Goal: Task Accomplishment & Management: Manage account settings

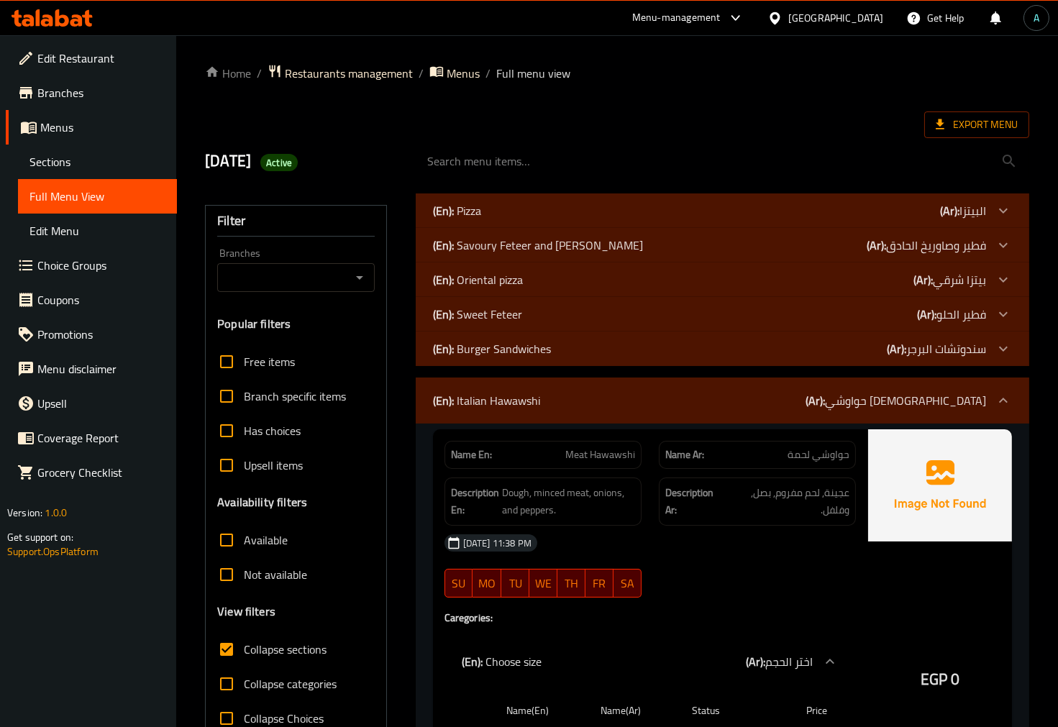
click at [78, 18] on icon at bounding box center [76, 20] width 12 height 12
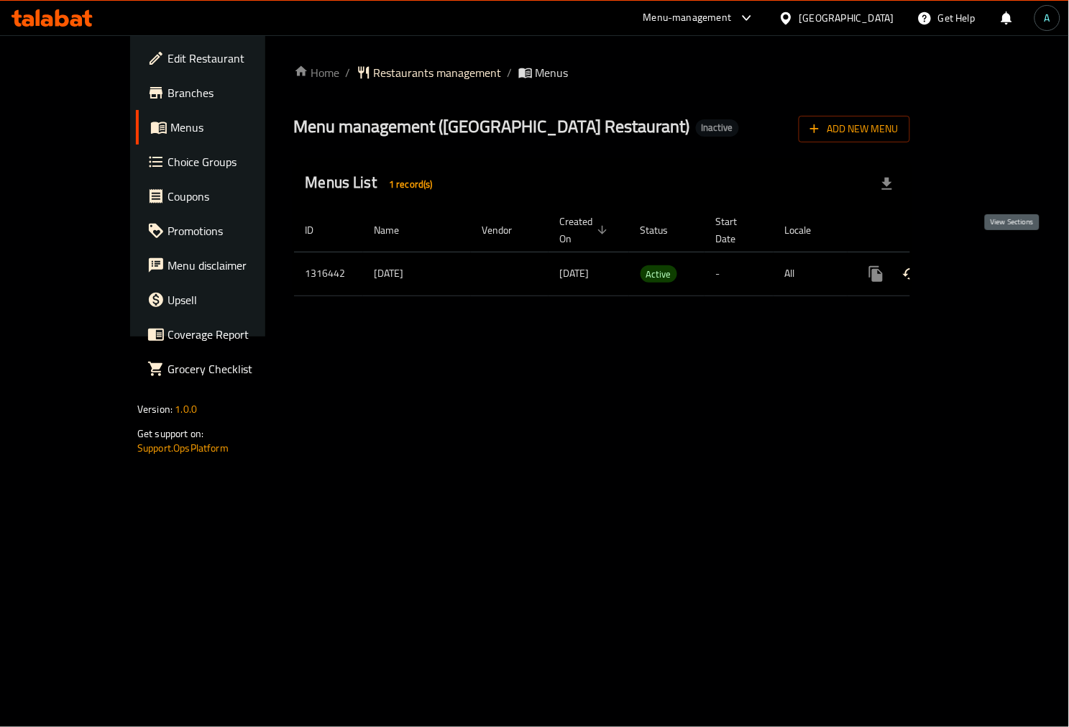
click at [997, 259] on link "enhanced table" at bounding box center [980, 274] width 35 height 35
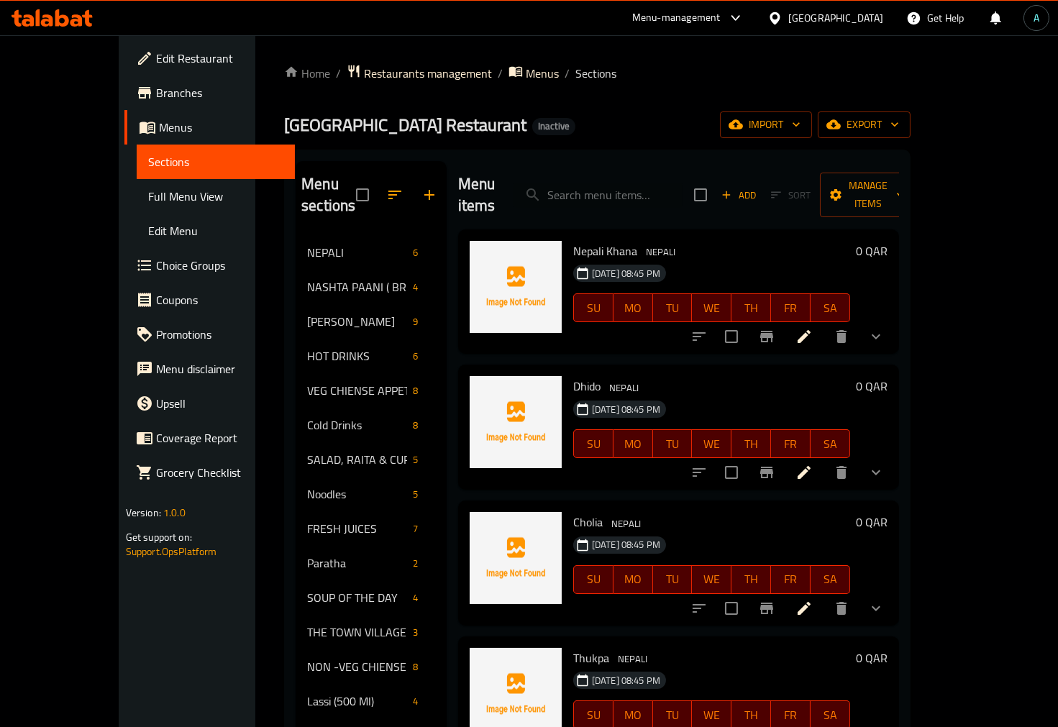
click at [148, 198] on span "Full Menu View" at bounding box center [216, 196] width 136 height 17
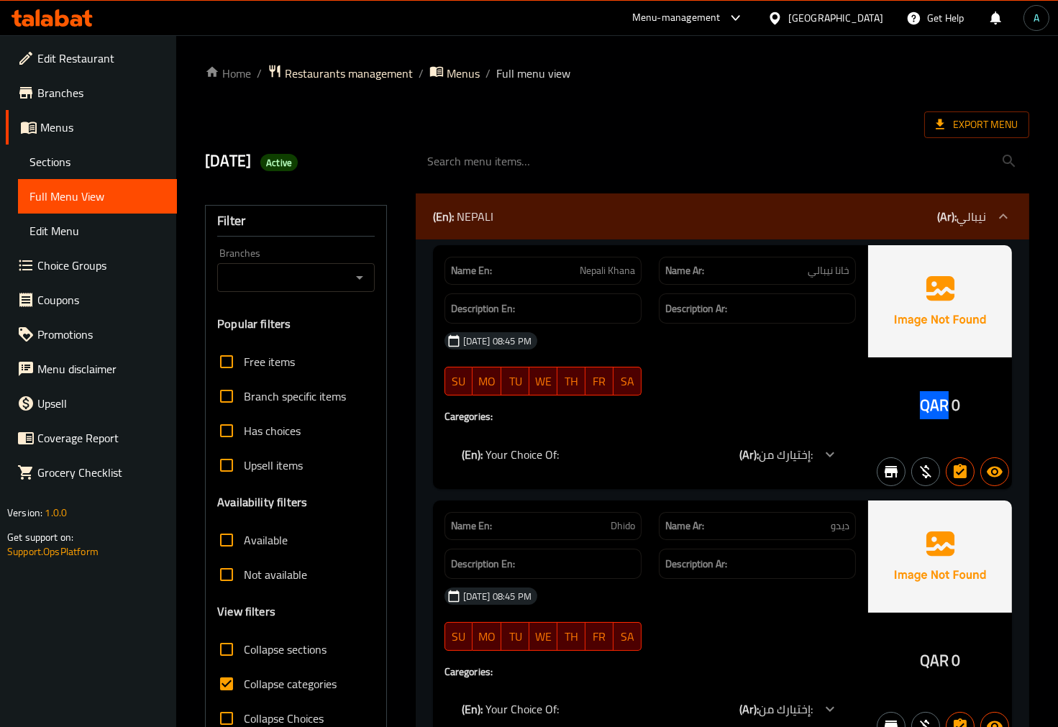
drag, startPoint x: 919, startPoint y: 406, endPoint x: 950, endPoint y: 407, distance: 31.0
click at [950, 407] on div "QAR 0" at bounding box center [940, 406] width 41 height 22
copy span "QAR"
click at [282, 682] on span "Collapse categories" at bounding box center [290, 683] width 93 height 17
click at [244, 682] on input "Collapse categories" at bounding box center [226, 684] width 35 height 35
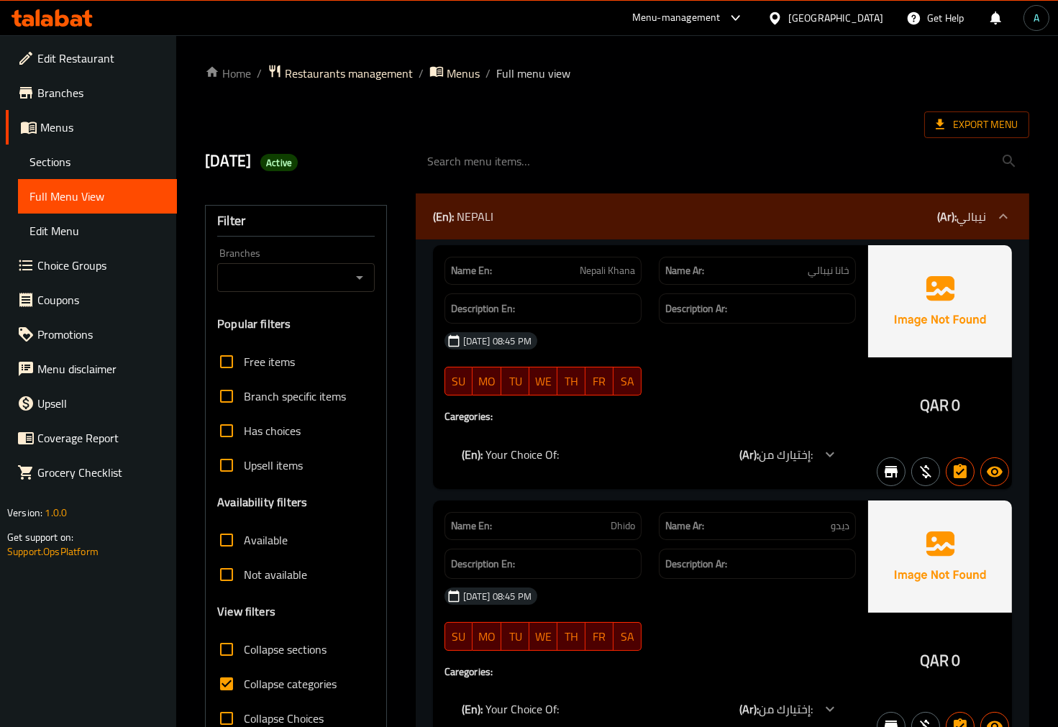
checkbox input "false"
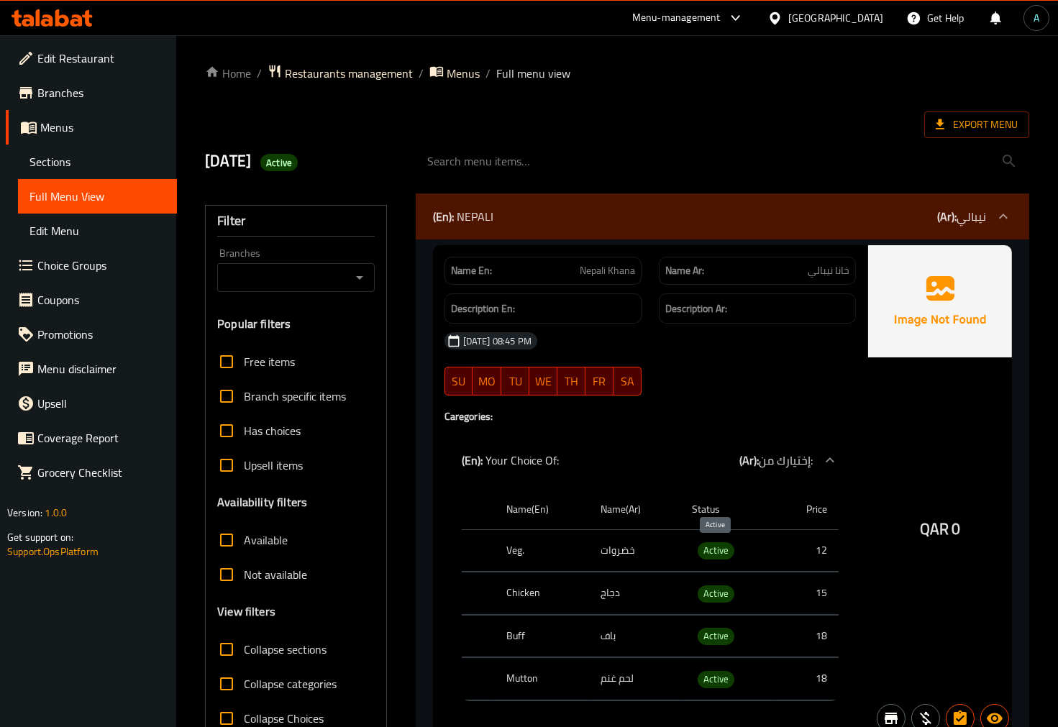
click at [718, 554] on span "Active" at bounding box center [716, 550] width 37 height 17
copy span "Active"
click at [992, 119] on span "Export Menu" at bounding box center [977, 125] width 82 height 18
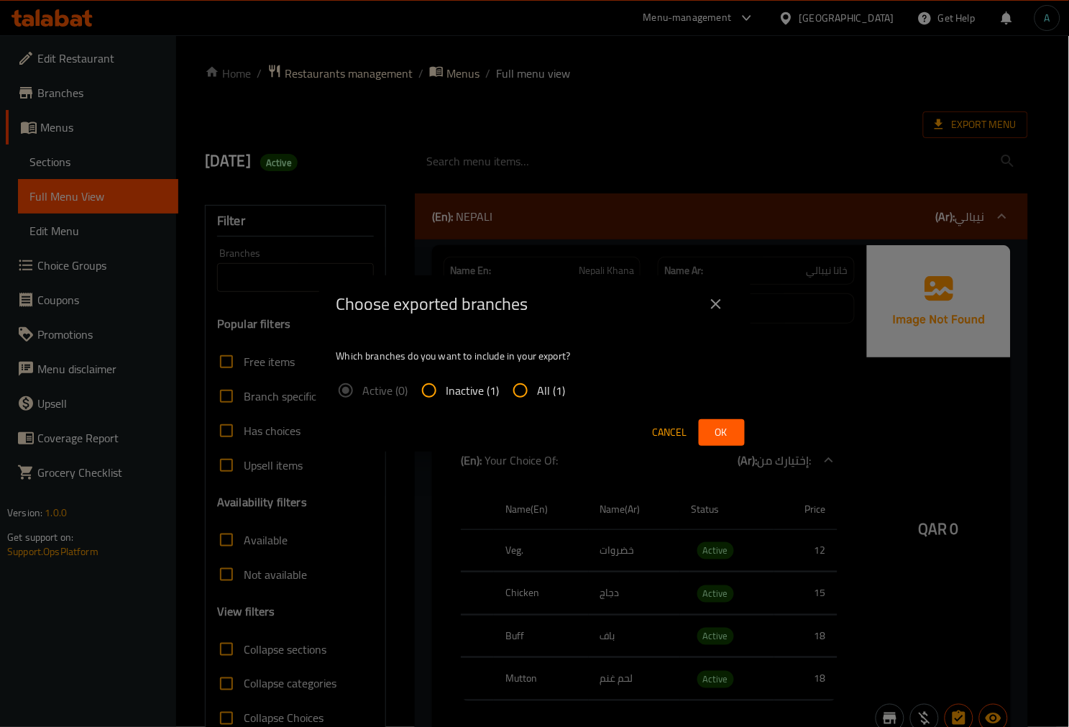
click at [547, 376] on label "All (1)" at bounding box center [534, 390] width 63 height 35
click at [538, 376] on input "All (1)" at bounding box center [520, 390] width 35 height 35
radio input "true"
click at [544, 391] on span "All (1)" at bounding box center [552, 390] width 28 height 17
click at [538, 391] on input "All (1)" at bounding box center [520, 390] width 35 height 35
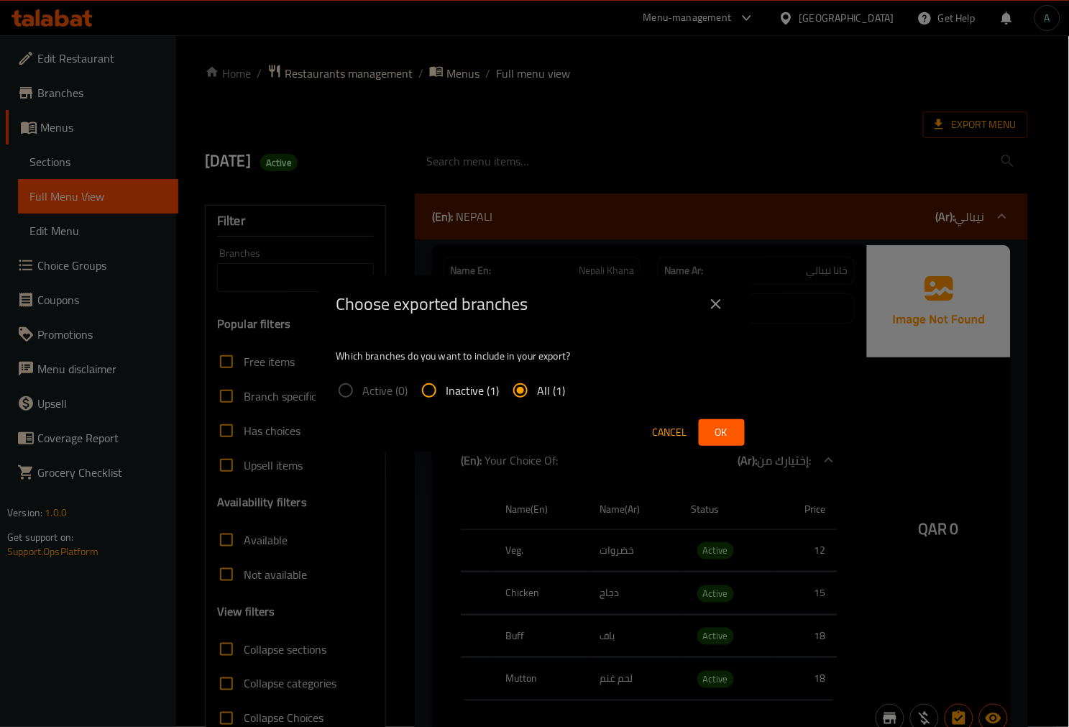
click at [722, 418] on div "Cancel Ok" at bounding box center [534, 433] width 431 height 38
click at [721, 424] on span "Ok" at bounding box center [722, 433] width 23 height 18
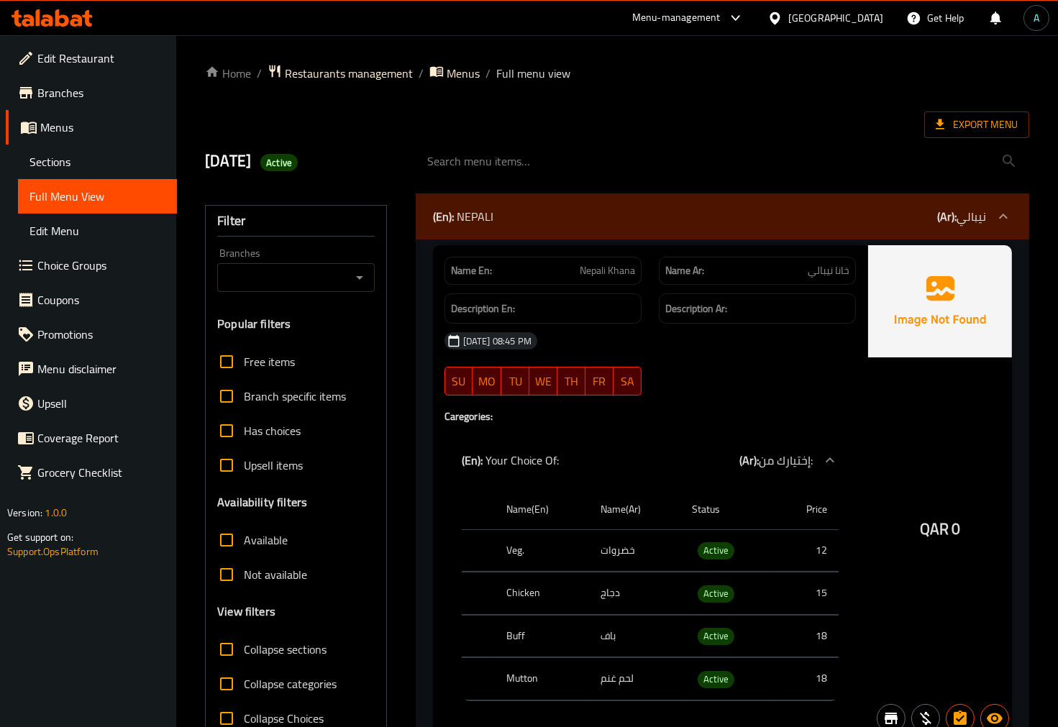
click at [611, 278] on span "Nepali Khana" at bounding box center [607, 270] width 55 height 15
copy span "Nepali Khana"
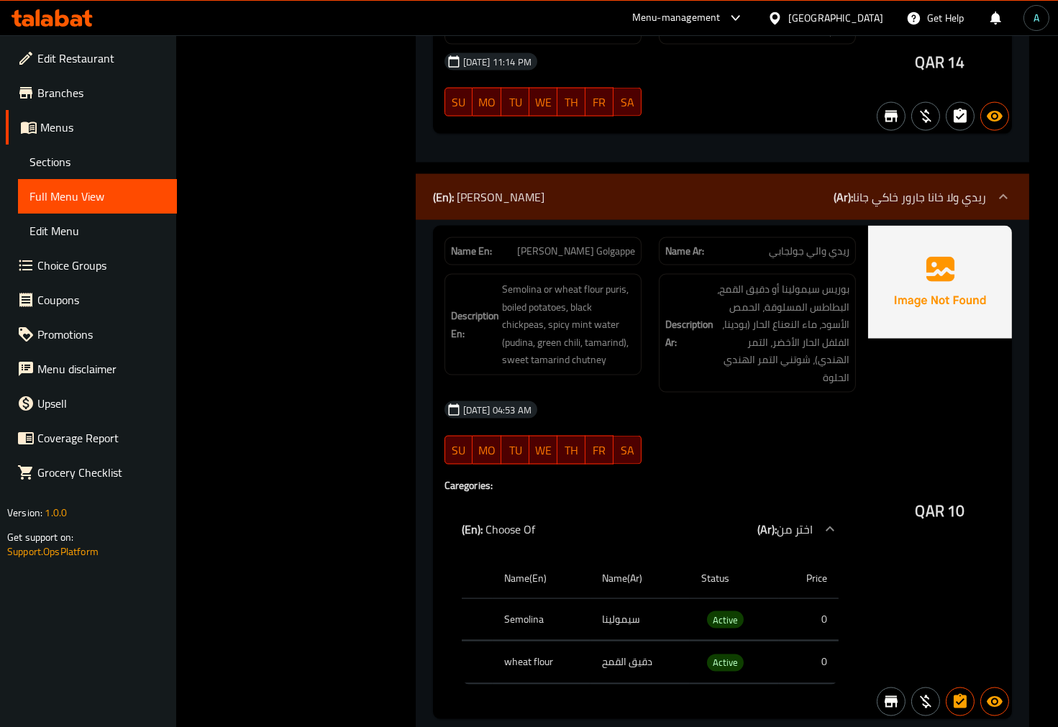
scroll to position [3995, 0]
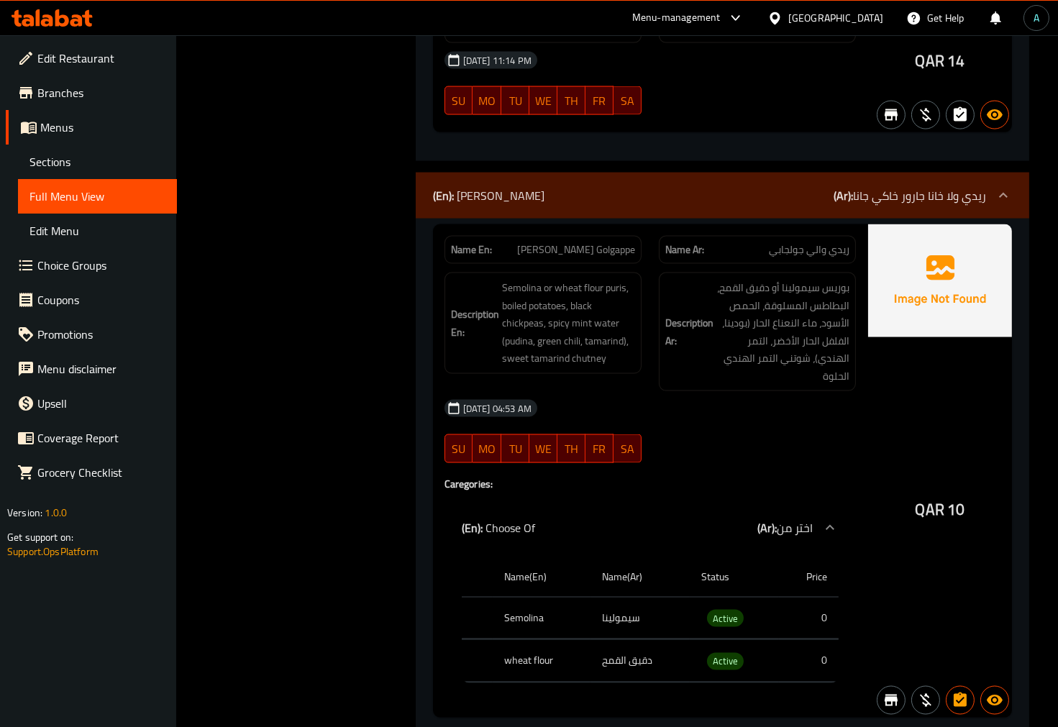
click at [585, 242] on span "Rehdi Wale Golgappe" at bounding box center [576, 249] width 118 height 15
click at [586, 242] on span "Rehdi Wale Golgappe" at bounding box center [576, 249] width 118 height 15
copy span "Rehdi Wale Golgappe"
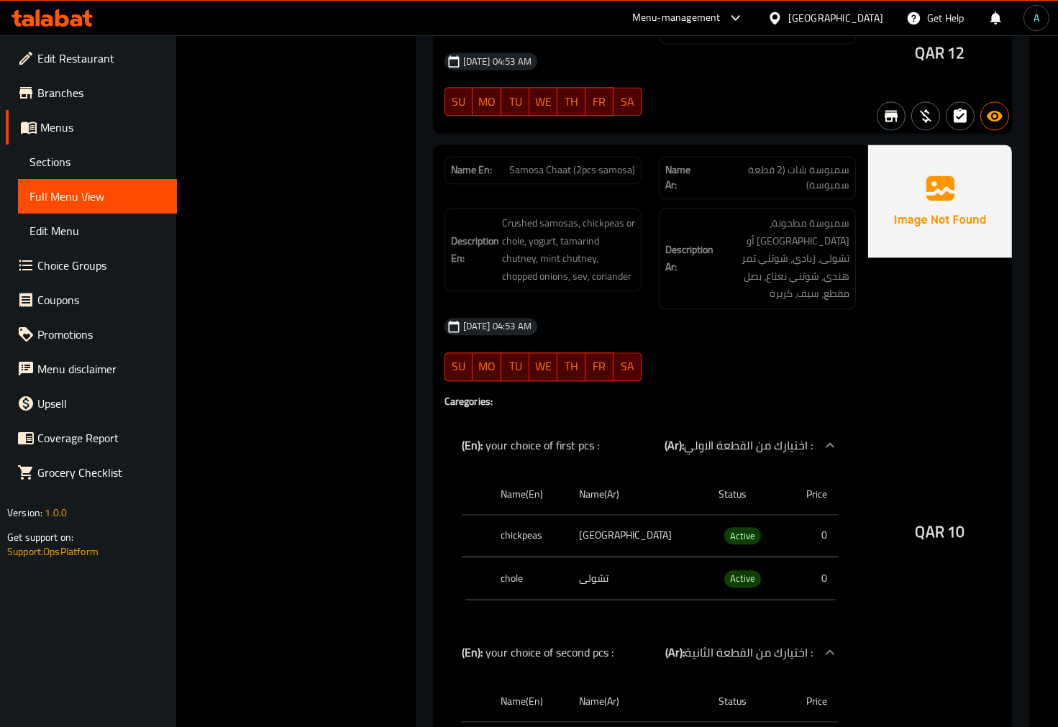
scroll to position [5833, 0]
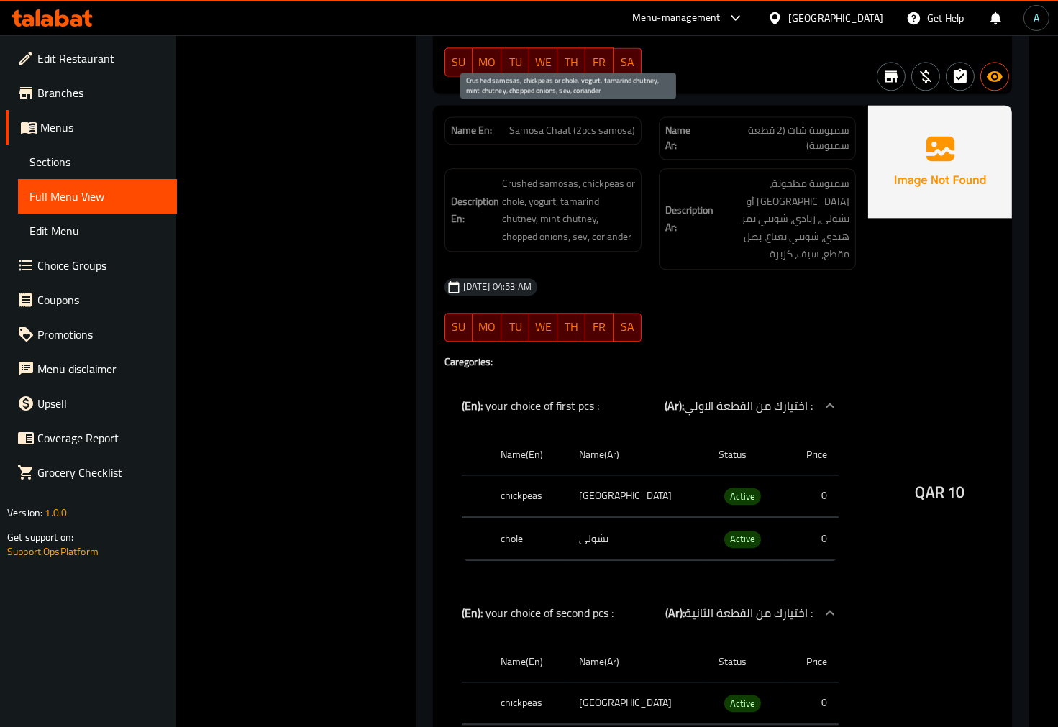
click at [519, 175] on span "Crushed samosas, chickpeas or chole, yogurt, tamarind chutney, mint chutney, ch…" at bounding box center [568, 210] width 133 height 70
copy span "chole"
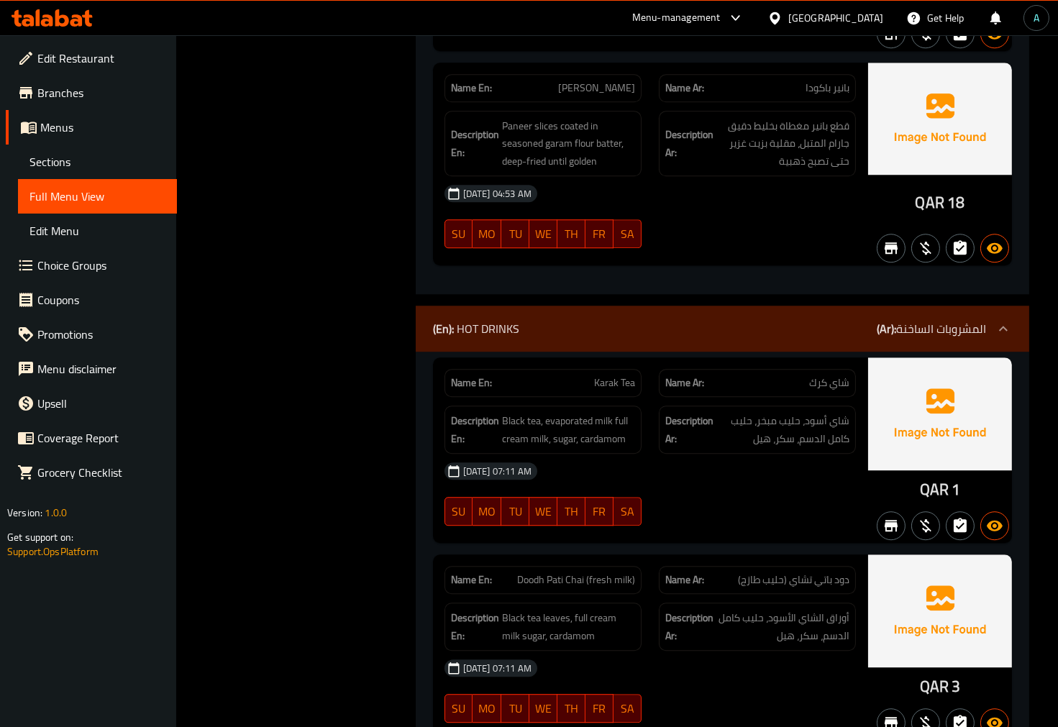
scroll to position [6871, 0]
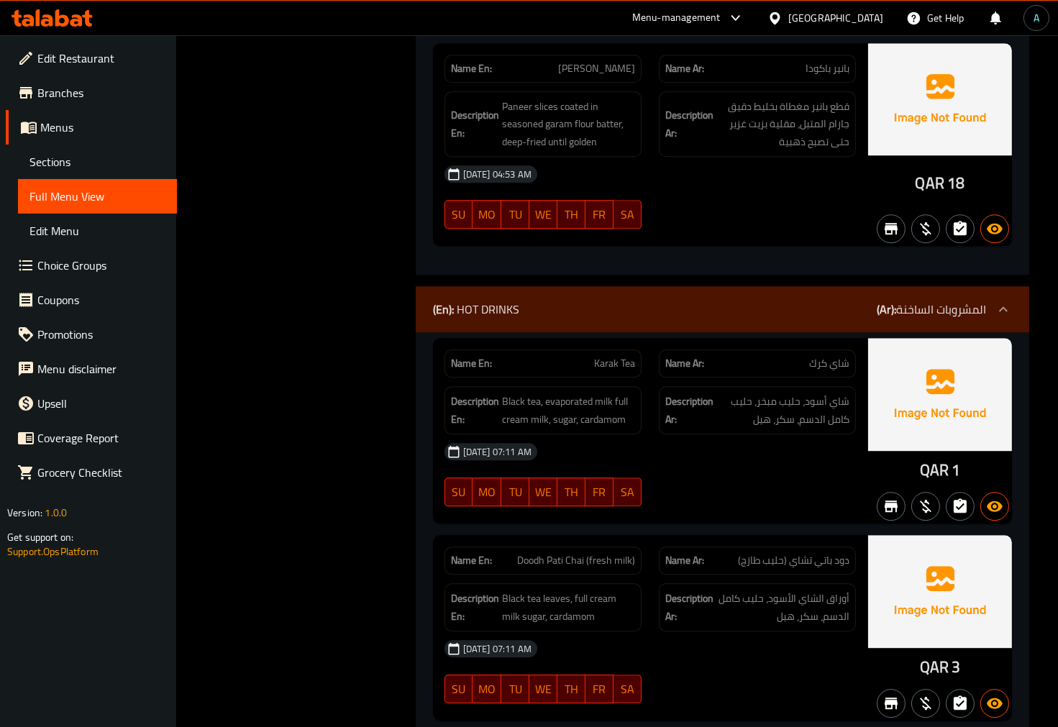
click at [610, 356] on span "Karak Tea" at bounding box center [614, 363] width 41 height 15
copy span "Karak Tea"
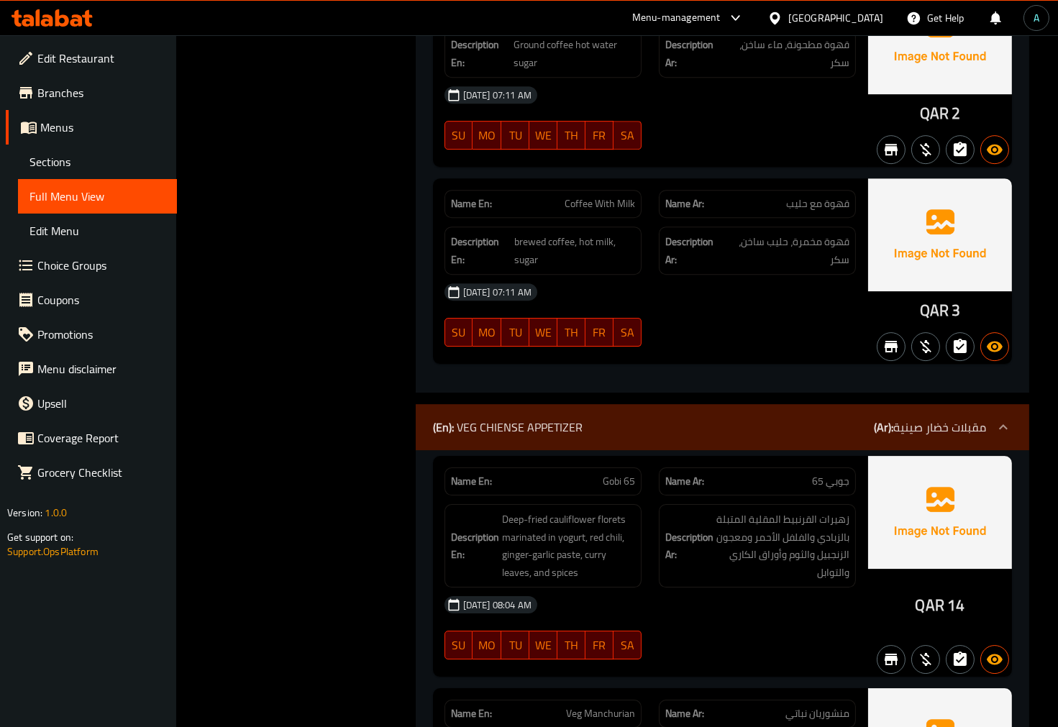
scroll to position [8070, 0]
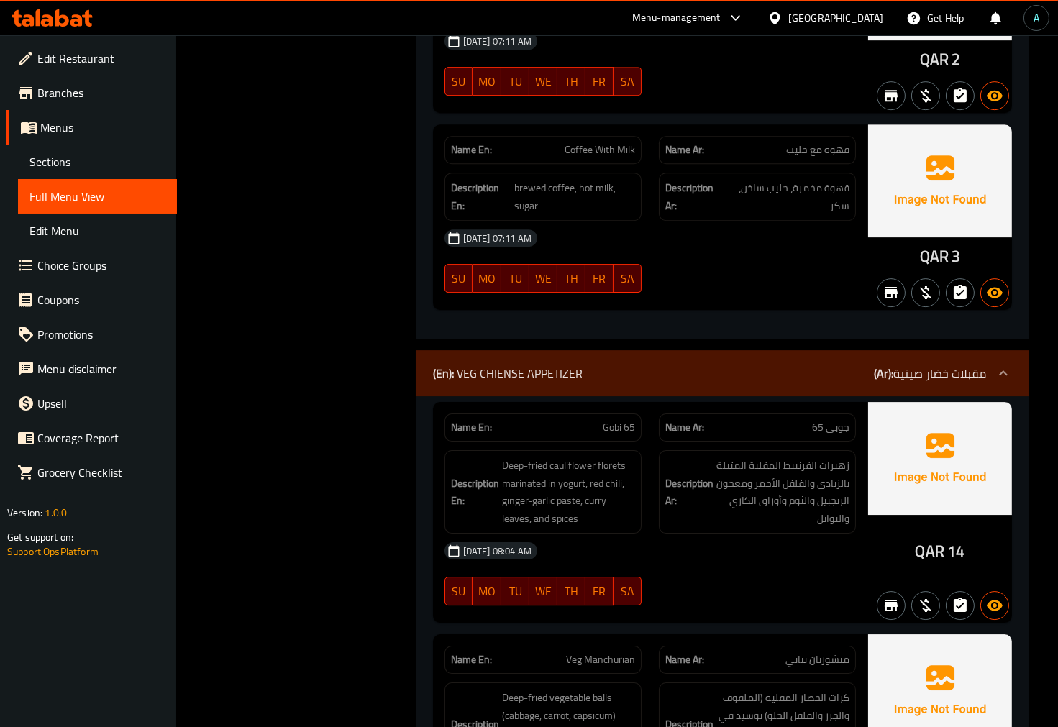
click at [628, 420] on span "Gobi 65" at bounding box center [619, 427] width 32 height 15
copy span "Gobi 65"
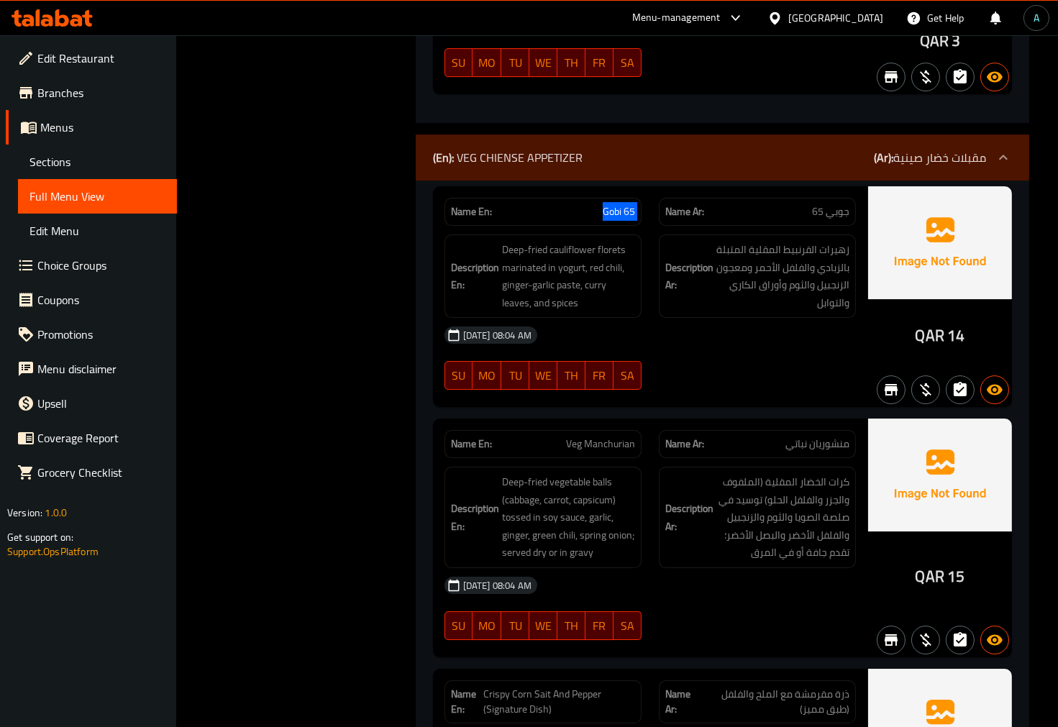
scroll to position [8310, 0]
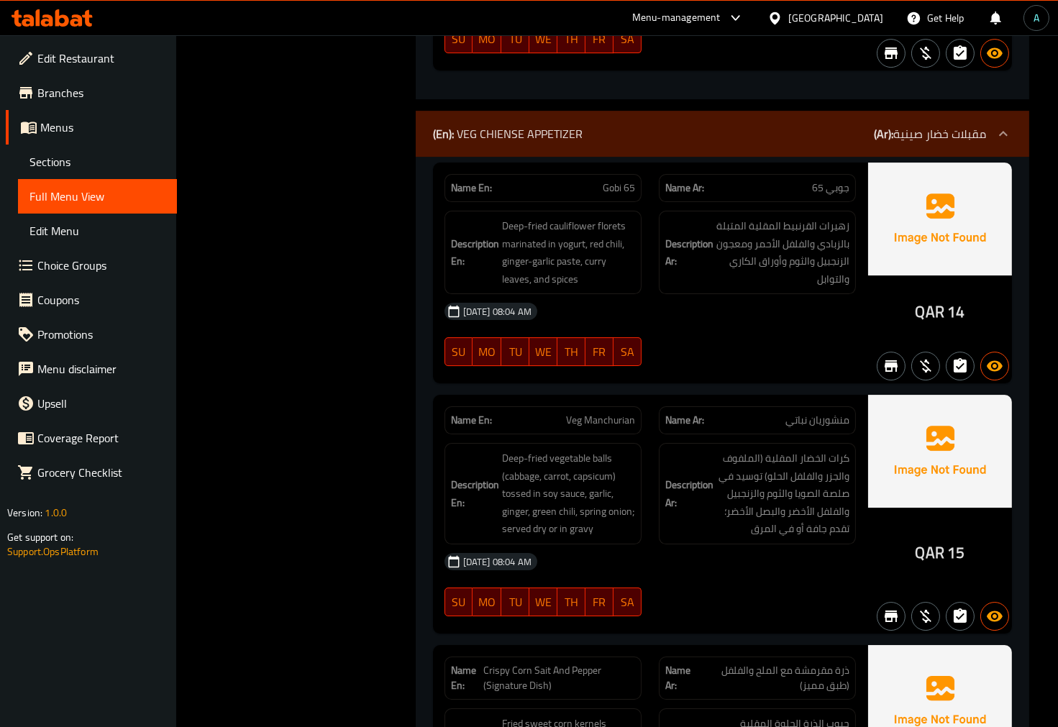
click at [601, 413] on span "Veg Manchurian" at bounding box center [600, 420] width 69 height 15
copy span "Veg Manchurian"
drag, startPoint x: 465, startPoint y: 81, endPoint x: 430, endPoint y: 73, distance: 35.4
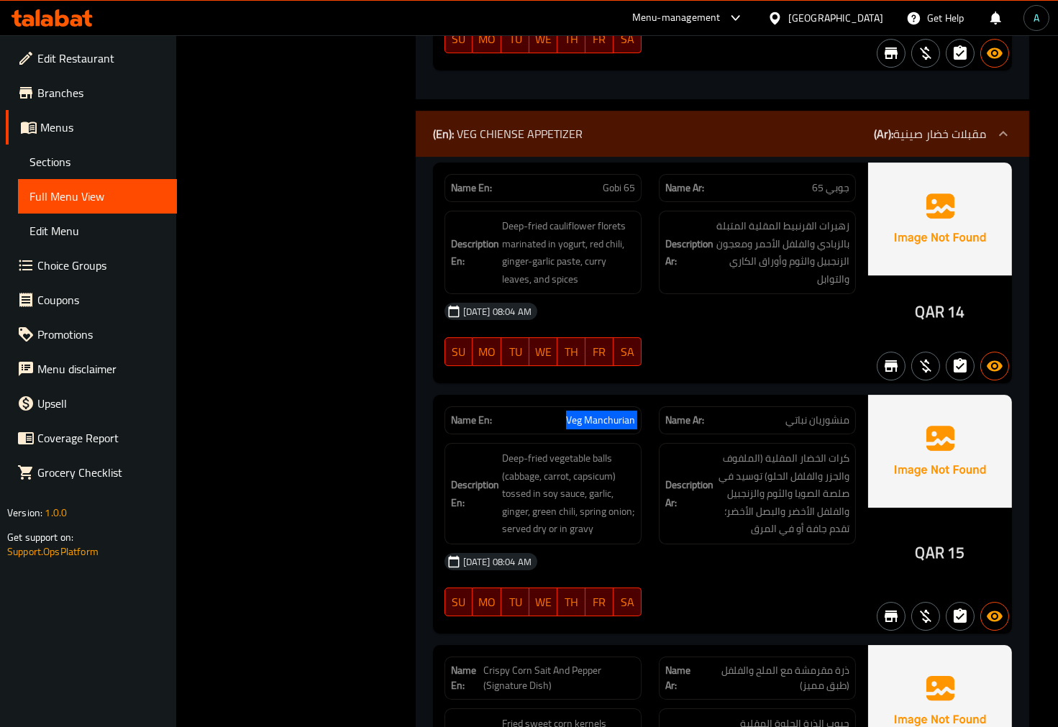
click at [465, 174] on div "Name En: Gobi 65" at bounding box center [542, 188] width 197 height 28
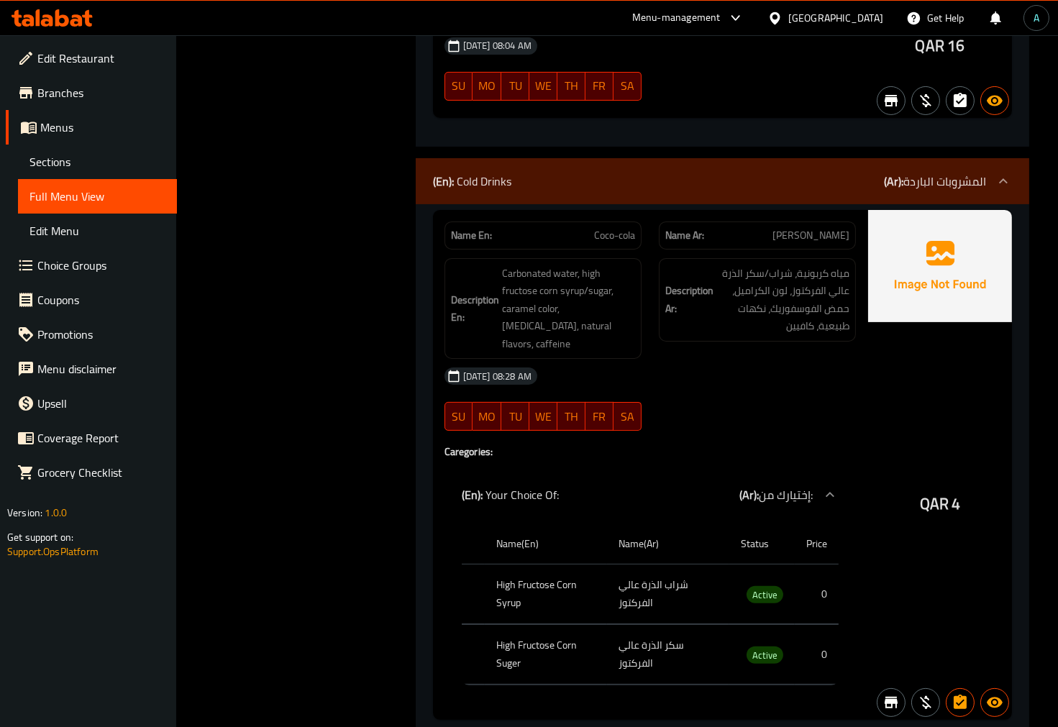
scroll to position [10228, 0]
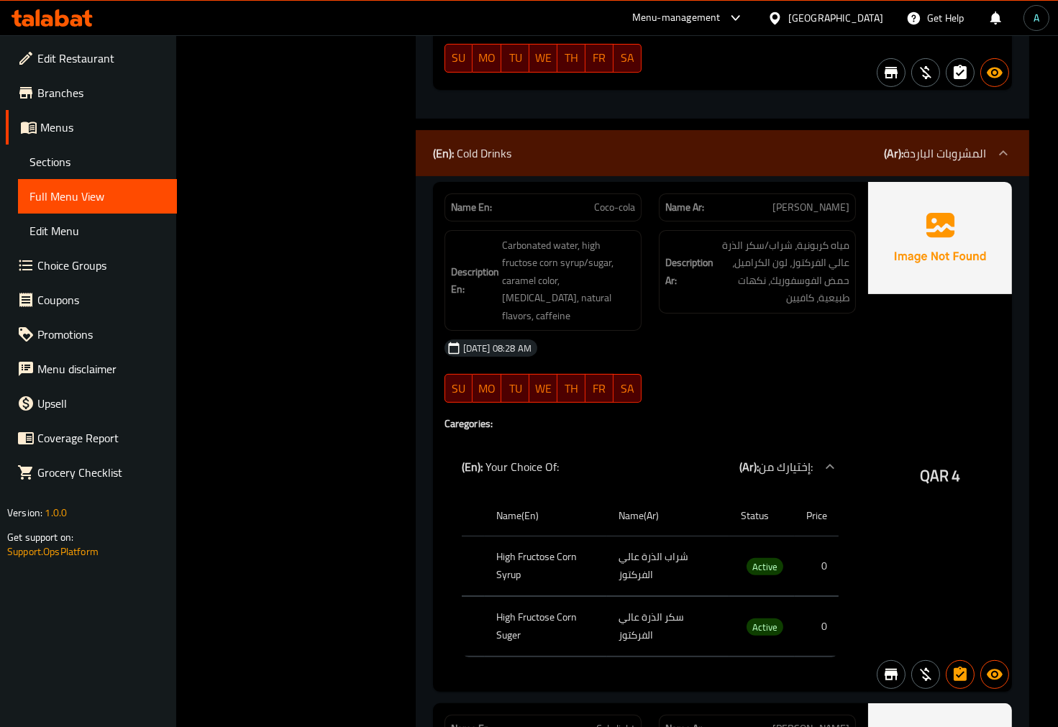
click at [604, 200] on span "Coco-cola" at bounding box center [614, 207] width 41 height 15
click at [605, 200] on span "Coco-cola" at bounding box center [614, 207] width 41 height 15
copy span "Coco-cola"
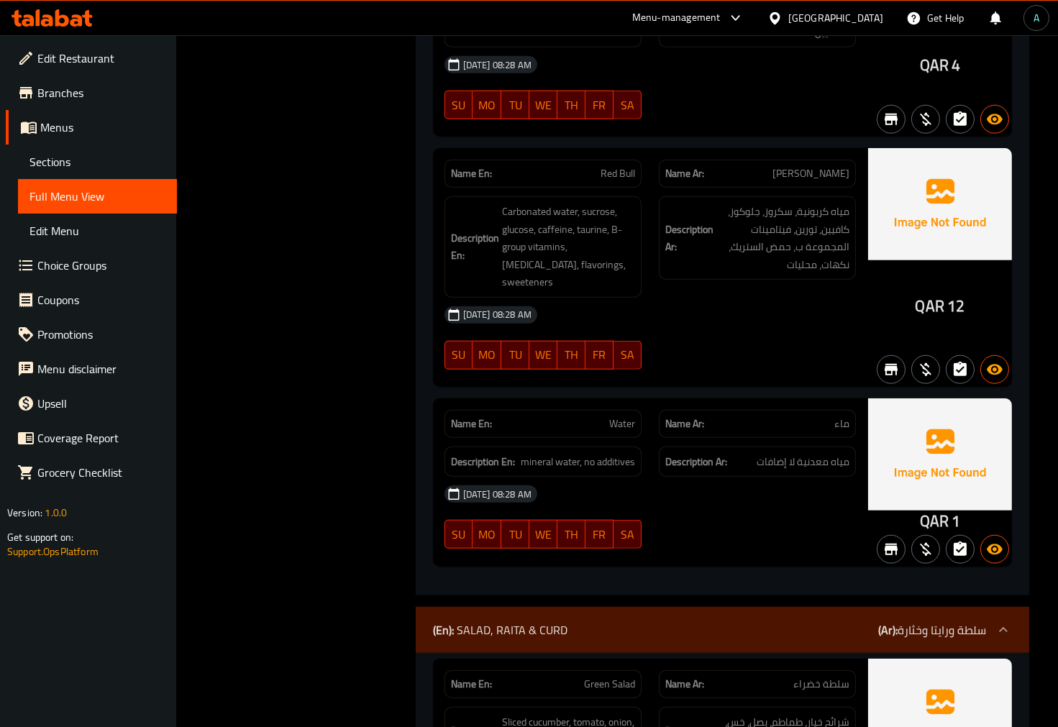
scroll to position [12225, 0]
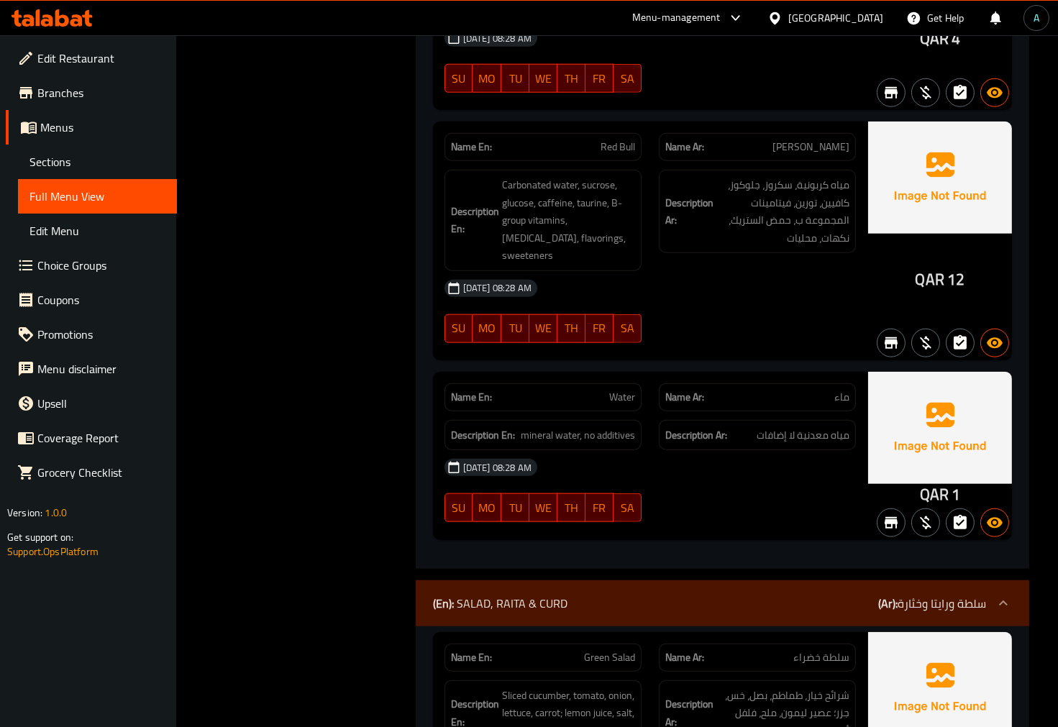
click at [585, 650] on span "Green Salad" at bounding box center [609, 657] width 51 height 15
copy span "Green Salad"
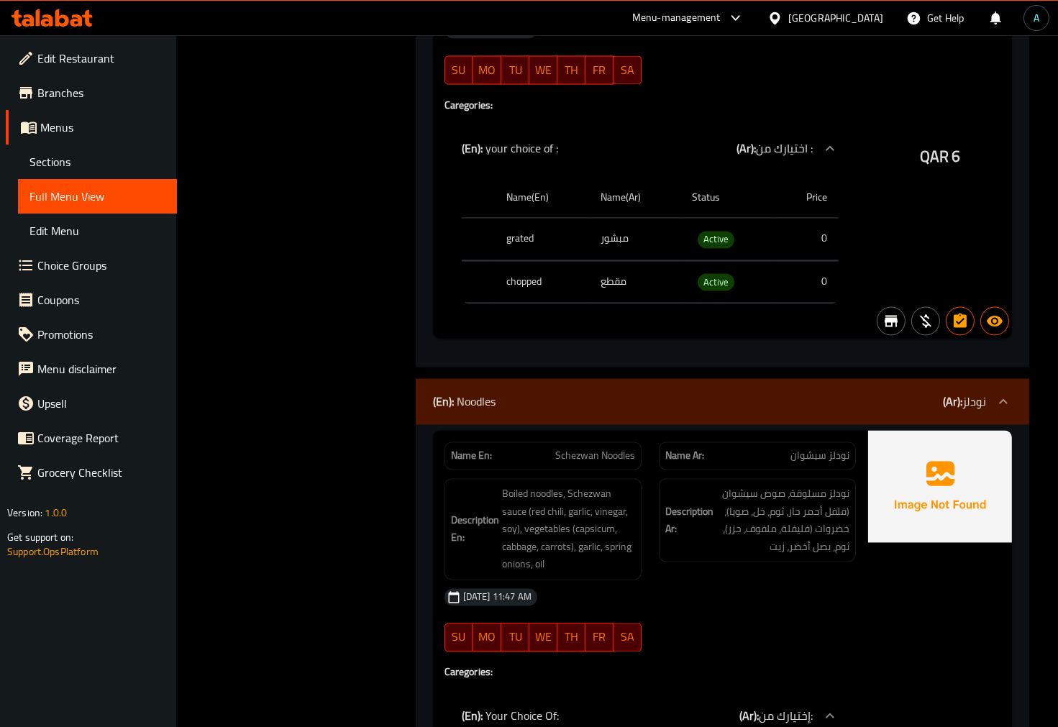
scroll to position [14383, 0]
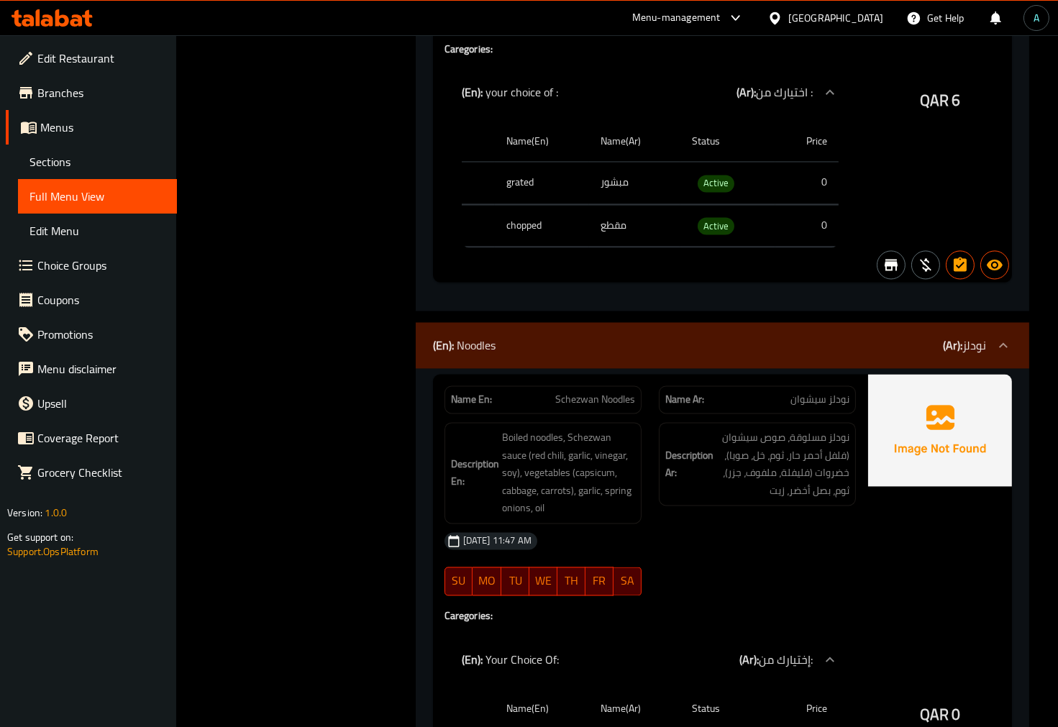
drag, startPoint x: 613, startPoint y: 218, endPoint x: 611, endPoint y: 249, distance: 31.0
click at [613, 322] on div "(En): Noodles (Ar): نودلز" at bounding box center [722, 345] width 613 height 46
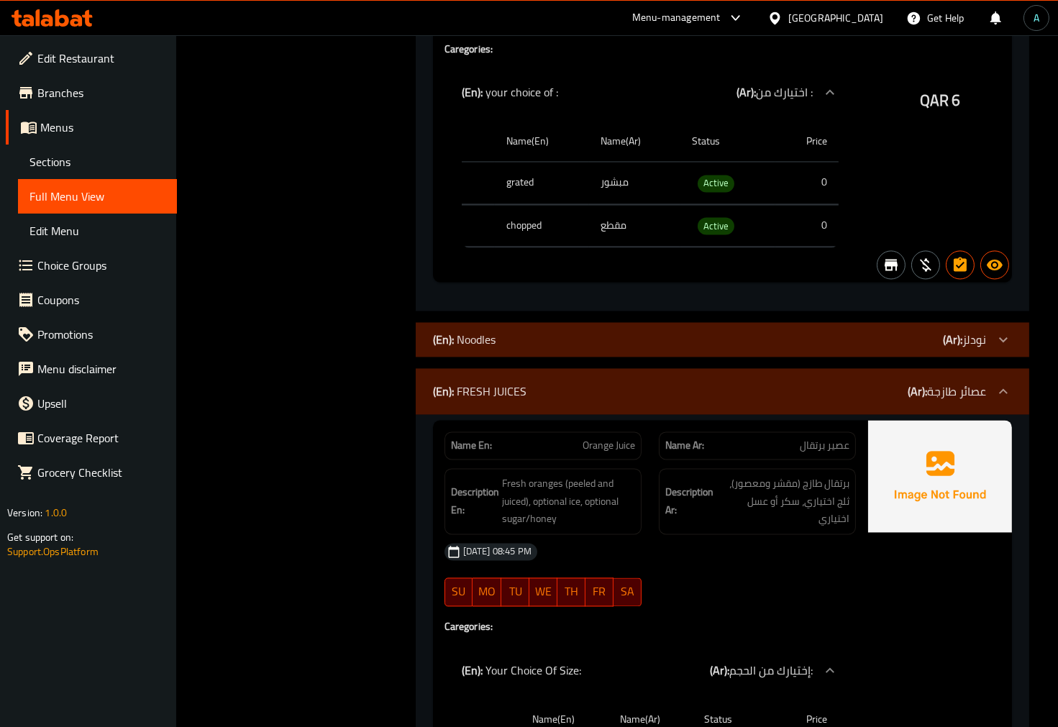
click at [569, 331] on div "(En): Noodles (Ar): نودلز" at bounding box center [709, 339] width 553 height 17
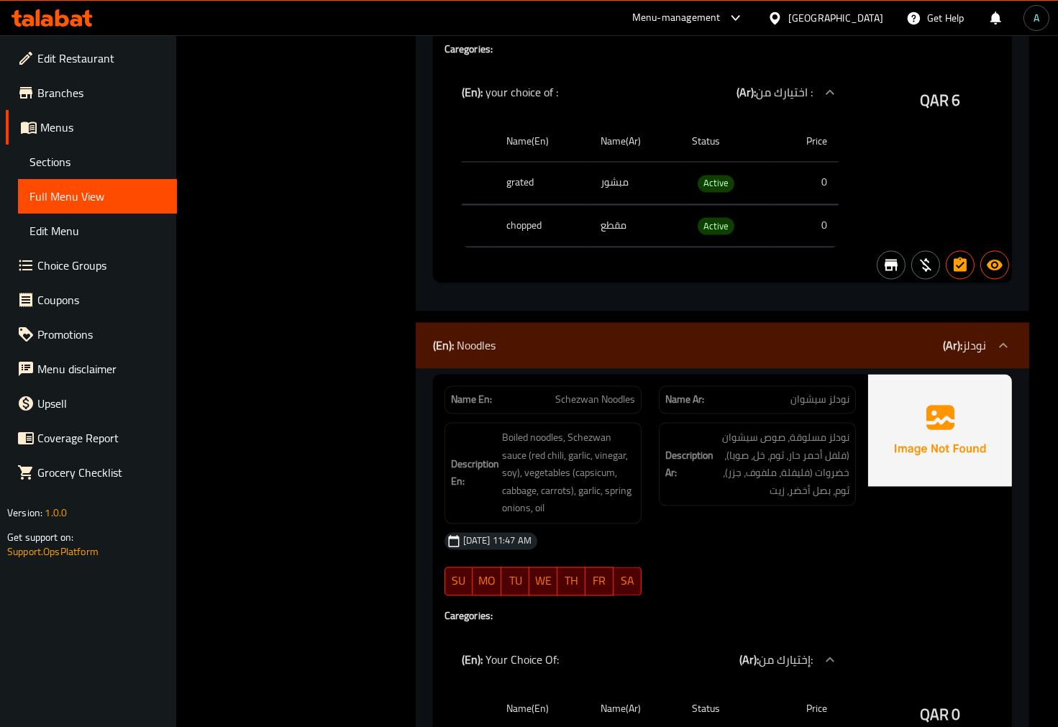
click at [580, 392] on span "Schezwan Noodles" at bounding box center [595, 399] width 80 height 15
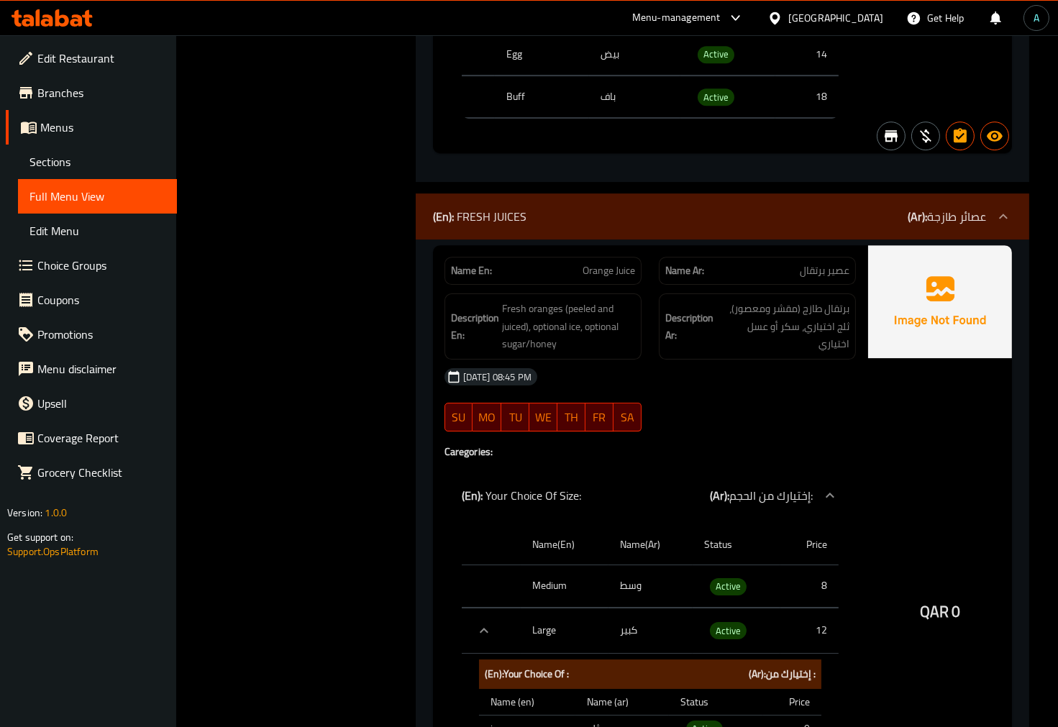
scroll to position [17579, 0]
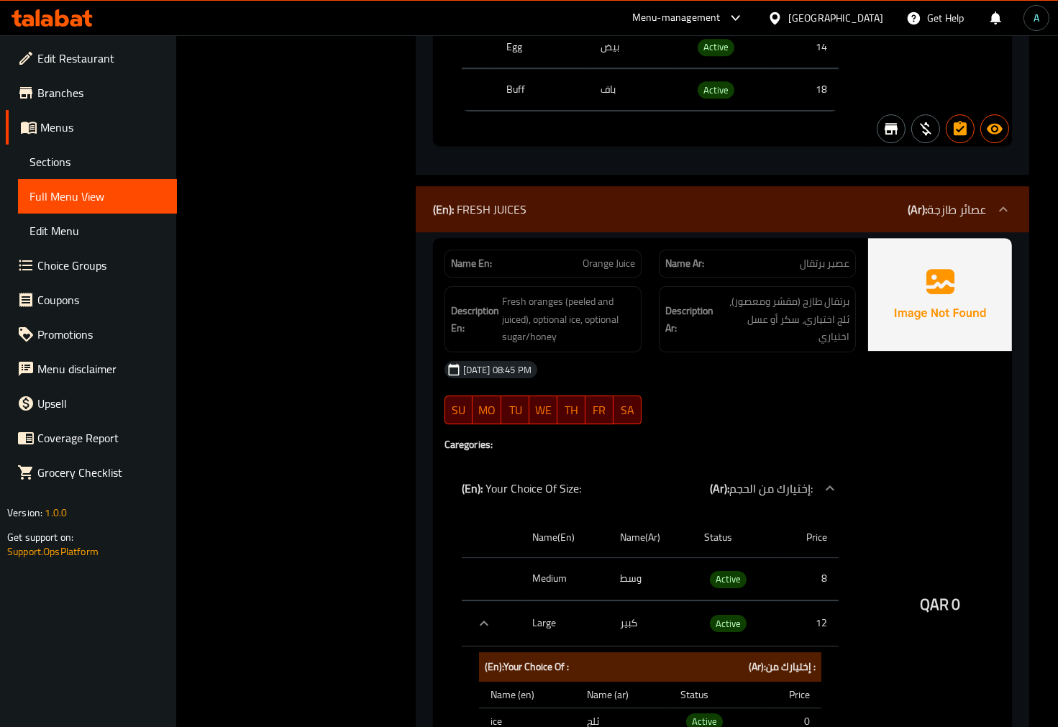
click at [611, 256] on span "Orange Juice" at bounding box center [609, 263] width 52 height 15
click at [608, 256] on span "Orange Juice" at bounding box center [609, 263] width 52 height 15
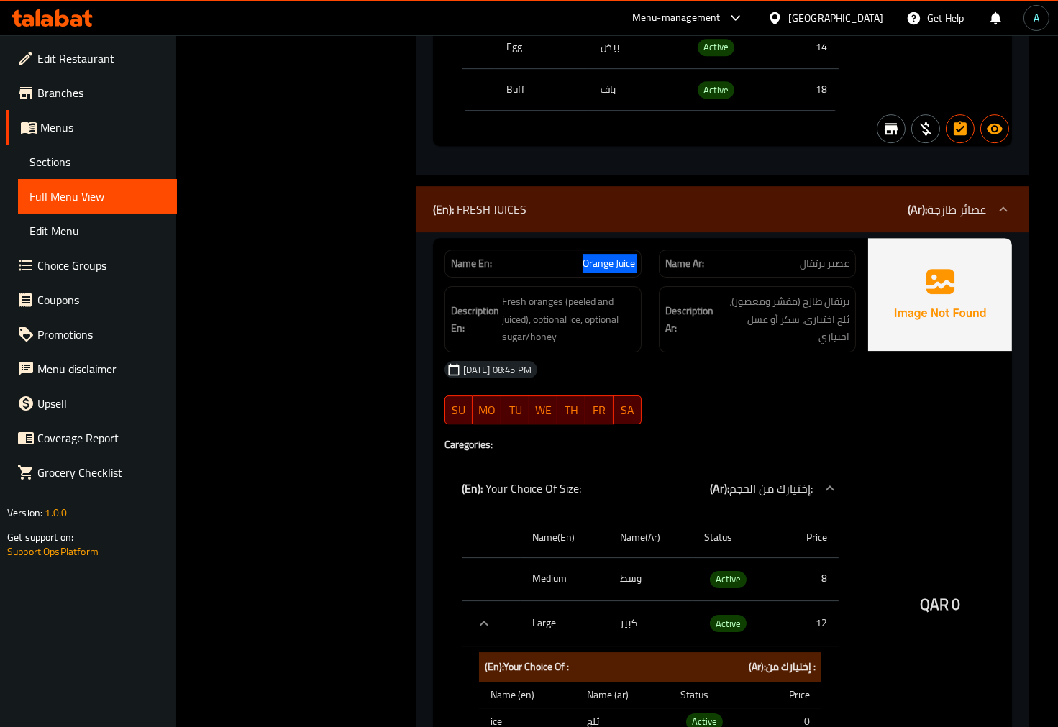
click at [608, 256] on span "Orange Juice" at bounding box center [609, 263] width 52 height 15
click at [448, 361] on div "08-10-2025 08:45 PM" at bounding box center [490, 369] width 93 height 17
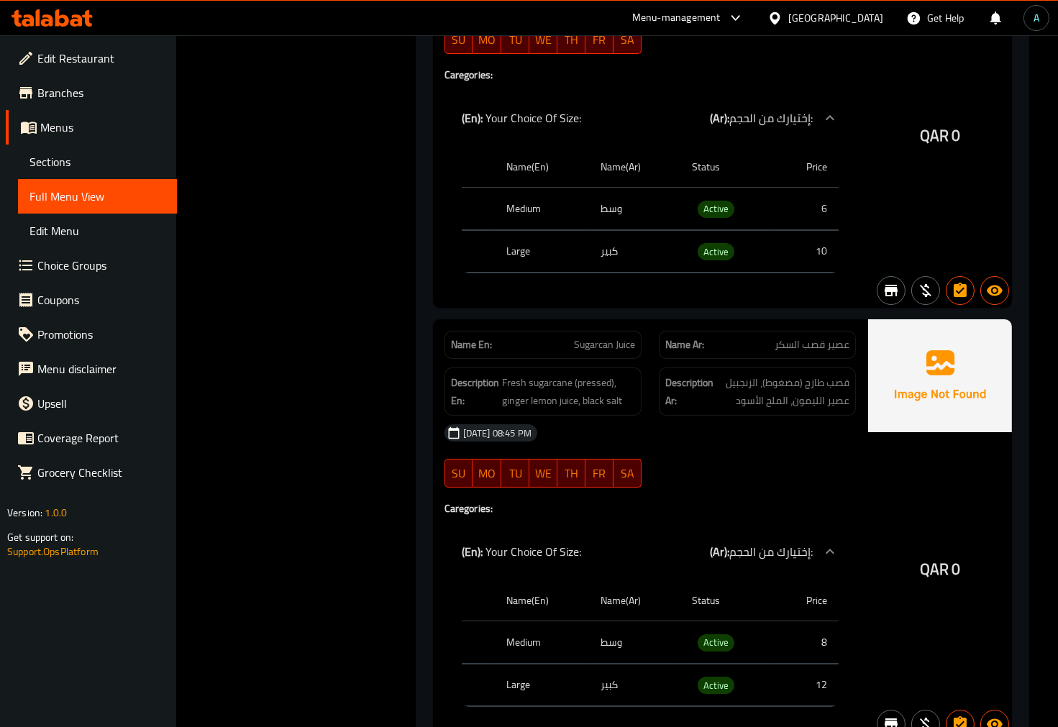
scroll to position [18617, 0]
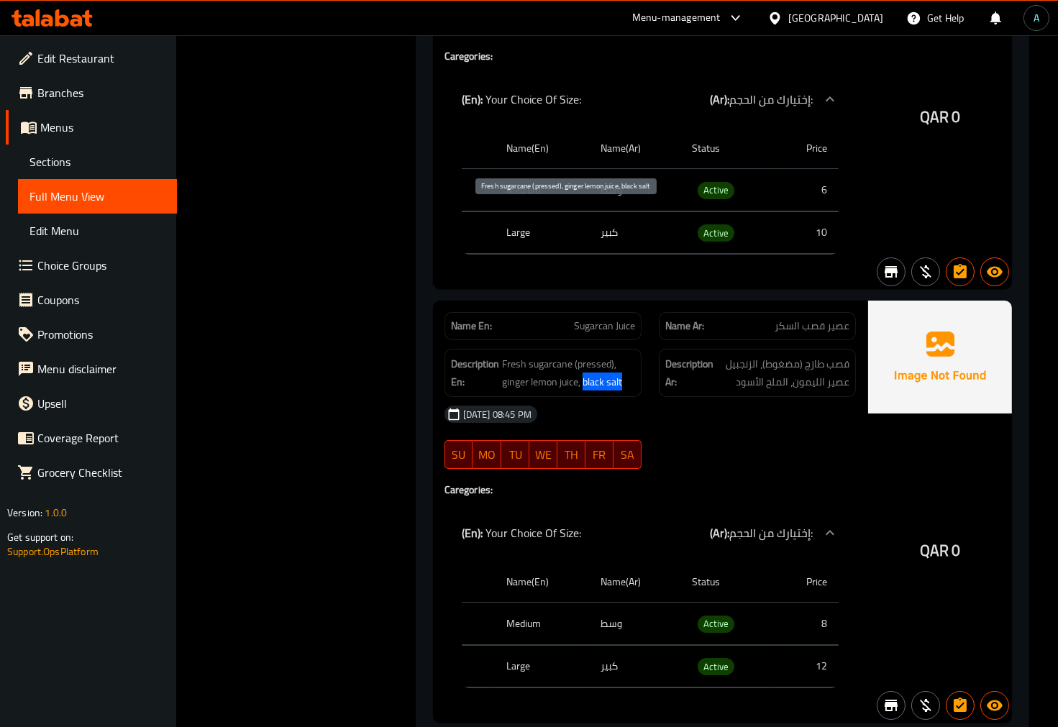
drag, startPoint x: 583, startPoint y: 227, endPoint x: 627, endPoint y: 227, distance: 44.6
click at [627, 355] on span "Fresh sugarcane (pressed), ginger lemon juice, black salt" at bounding box center [568, 372] width 133 height 35
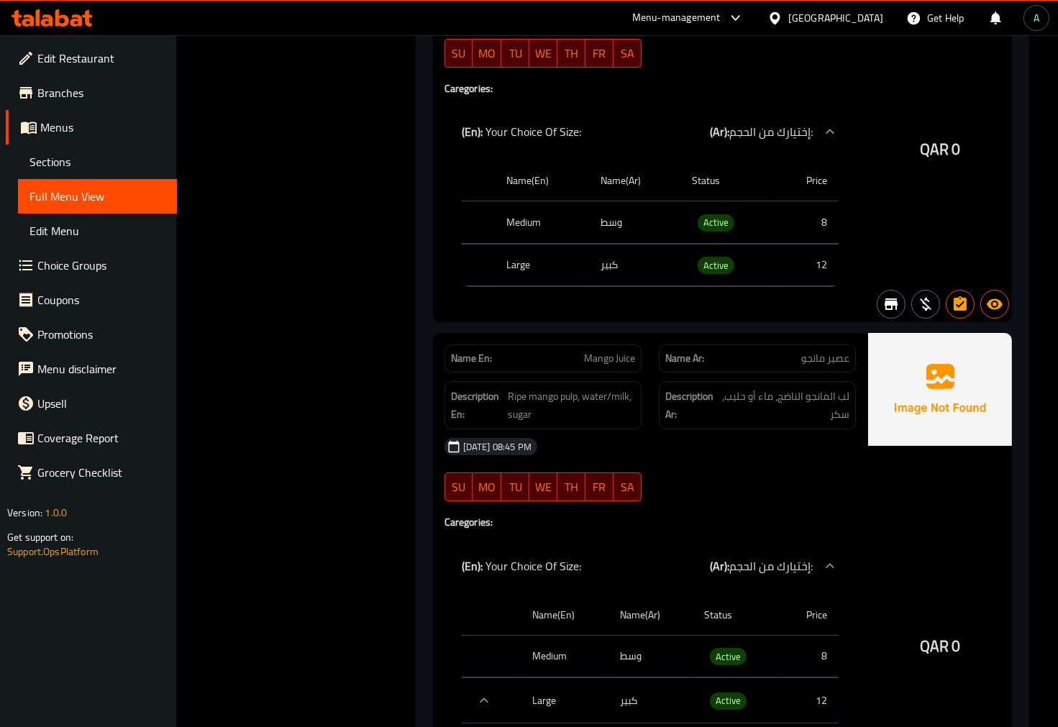
scroll to position [19097, 0]
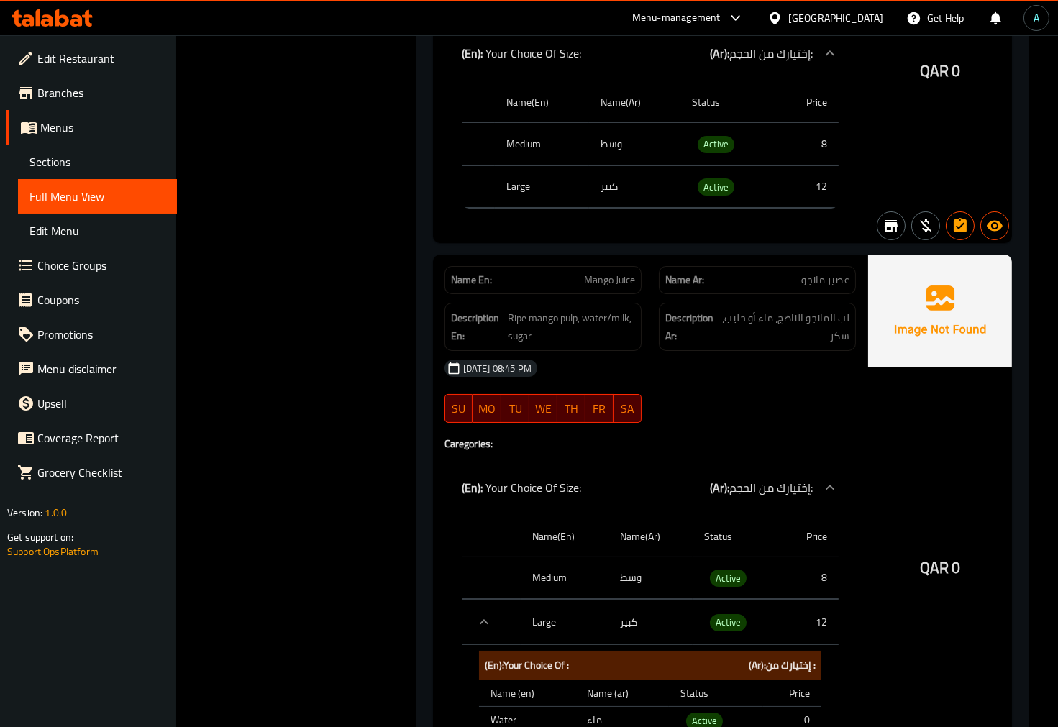
click at [606, 273] on span "Mango Juice" at bounding box center [609, 280] width 51 height 15
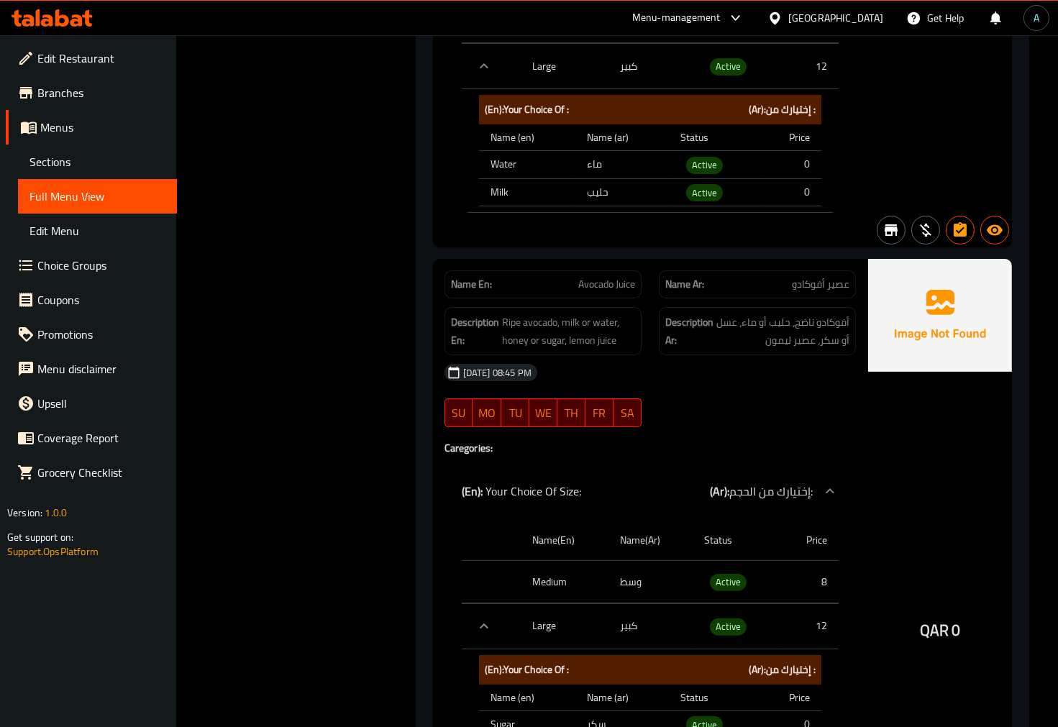
scroll to position [19656, 0]
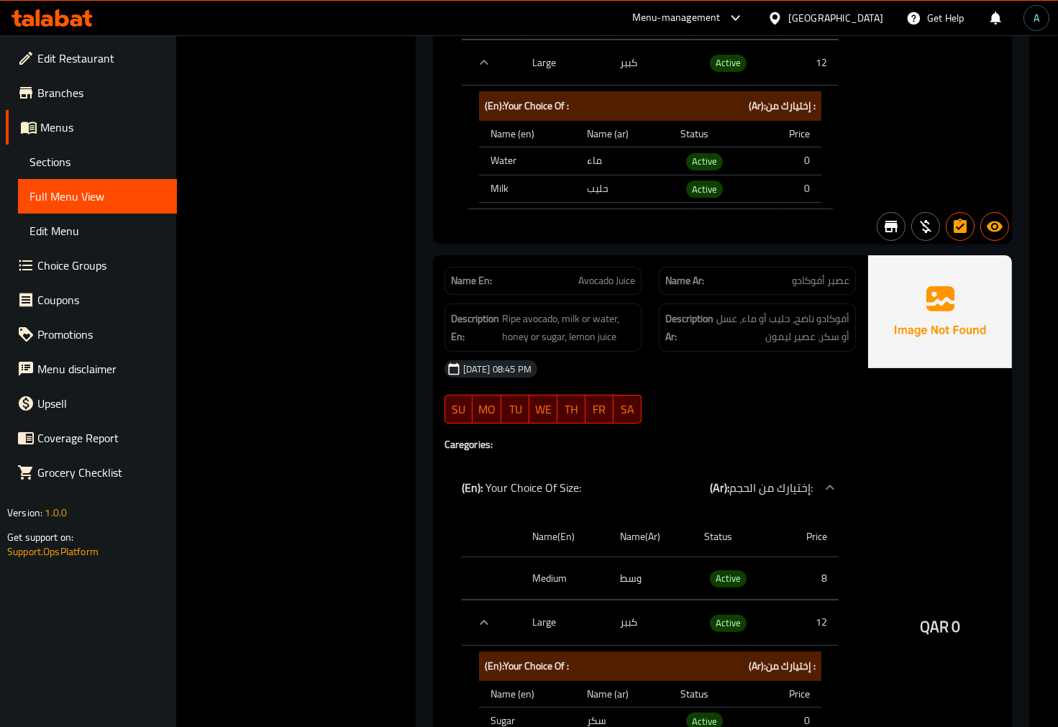
click at [610, 273] on span "Avocado Juice" at bounding box center [606, 280] width 57 height 15
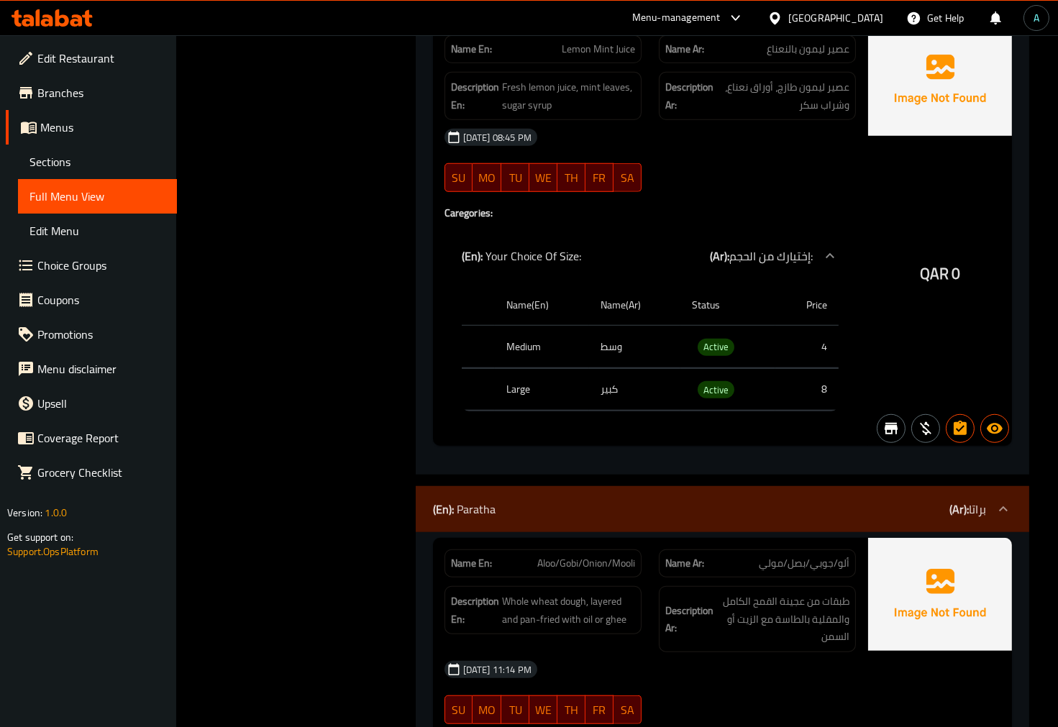
scroll to position [20935, 0]
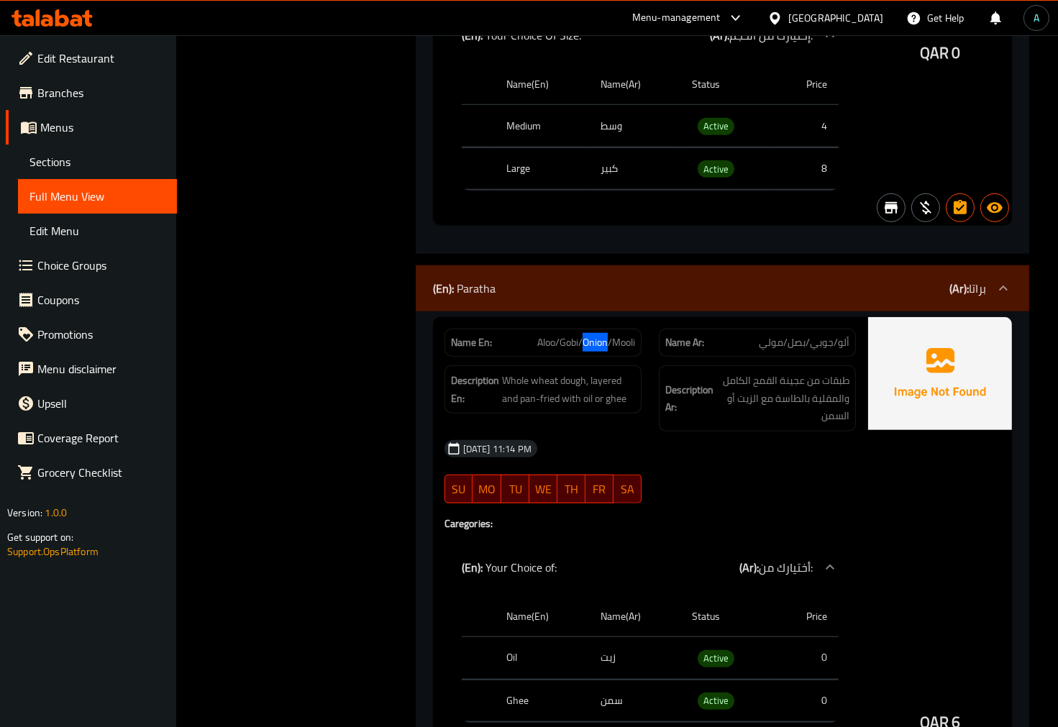
scroll to position [21334, 0]
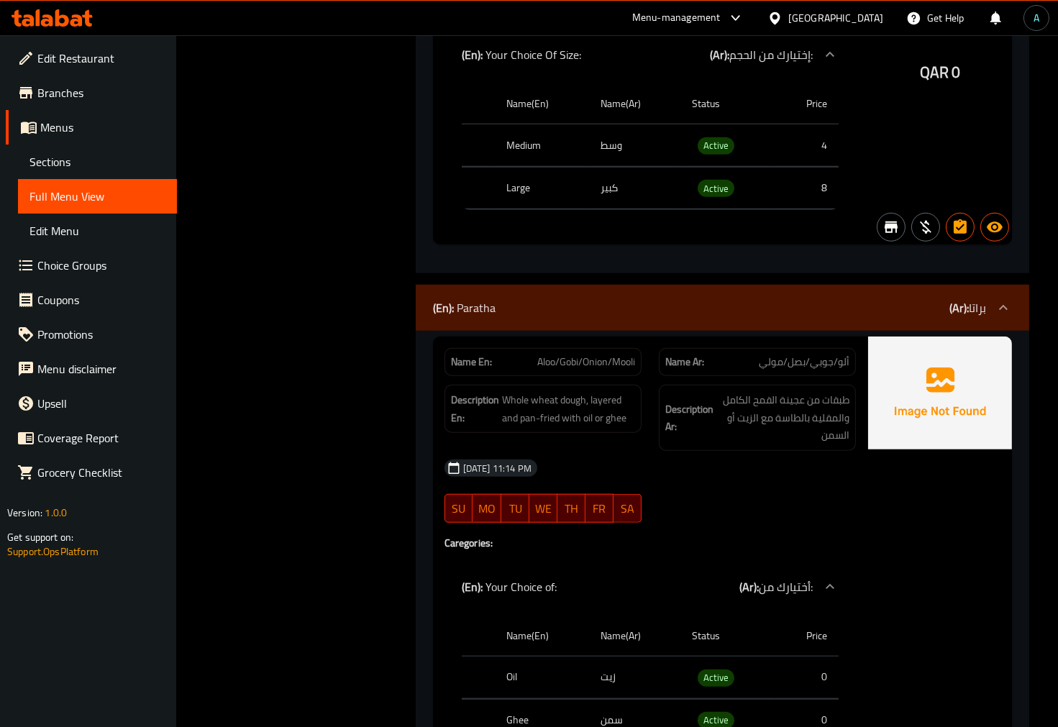
click at [563, 355] on span "Aloo/Gobi/Onion/Mooli" at bounding box center [586, 362] width 98 height 15
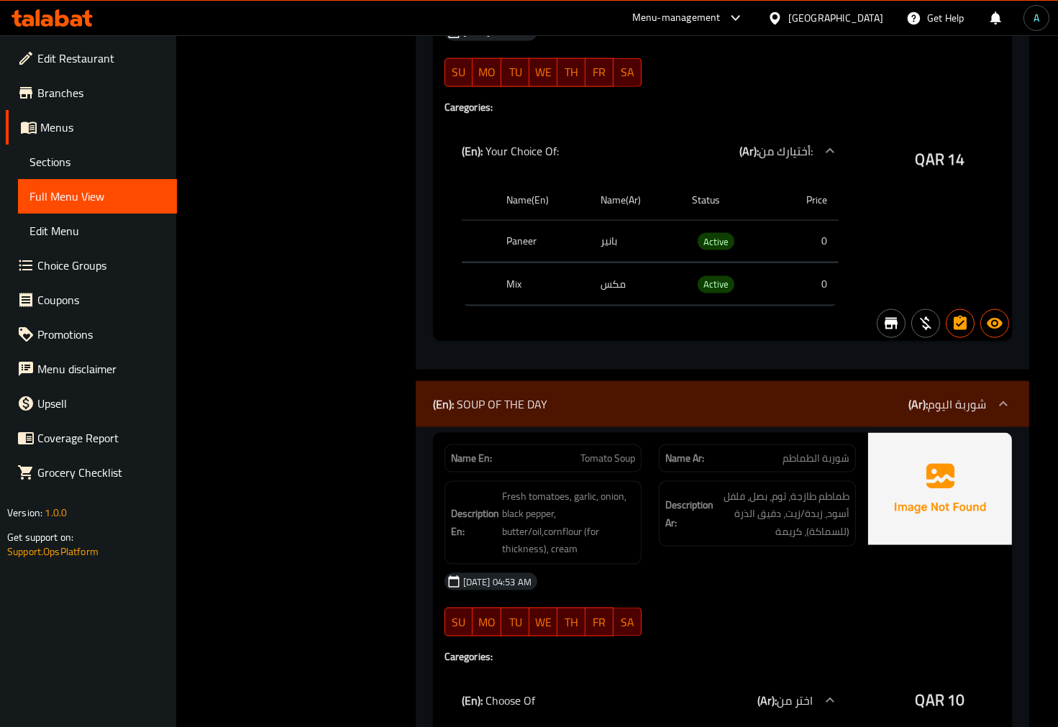
scroll to position [22533, 0]
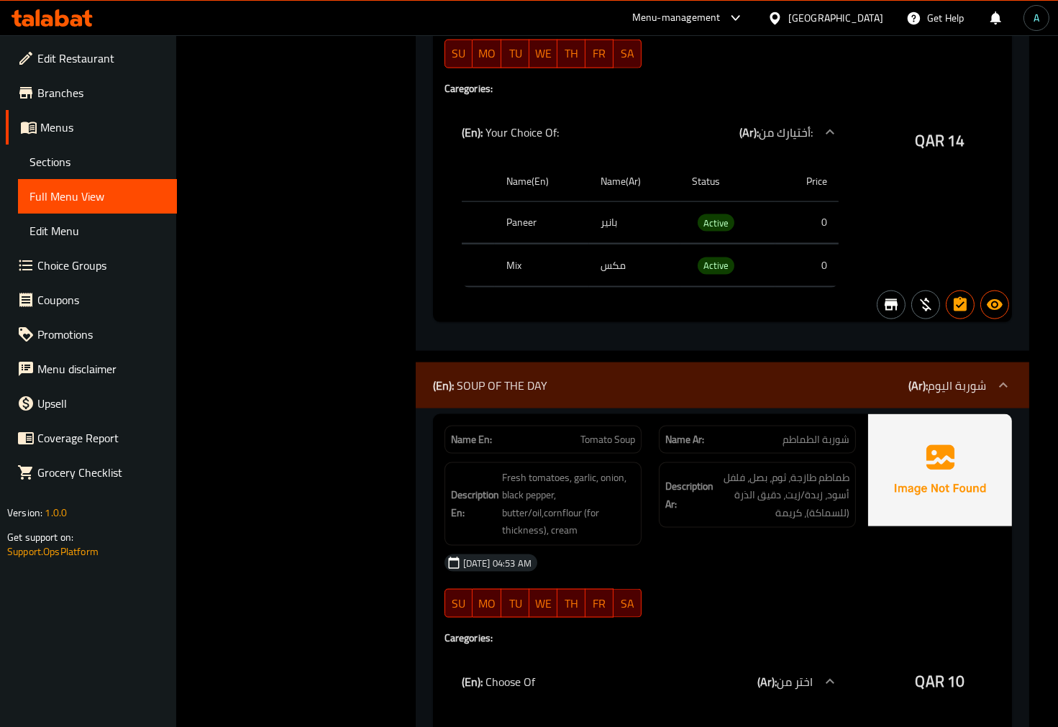
click at [604, 432] on span "Tomato Soup" at bounding box center [607, 439] width 55 height 15
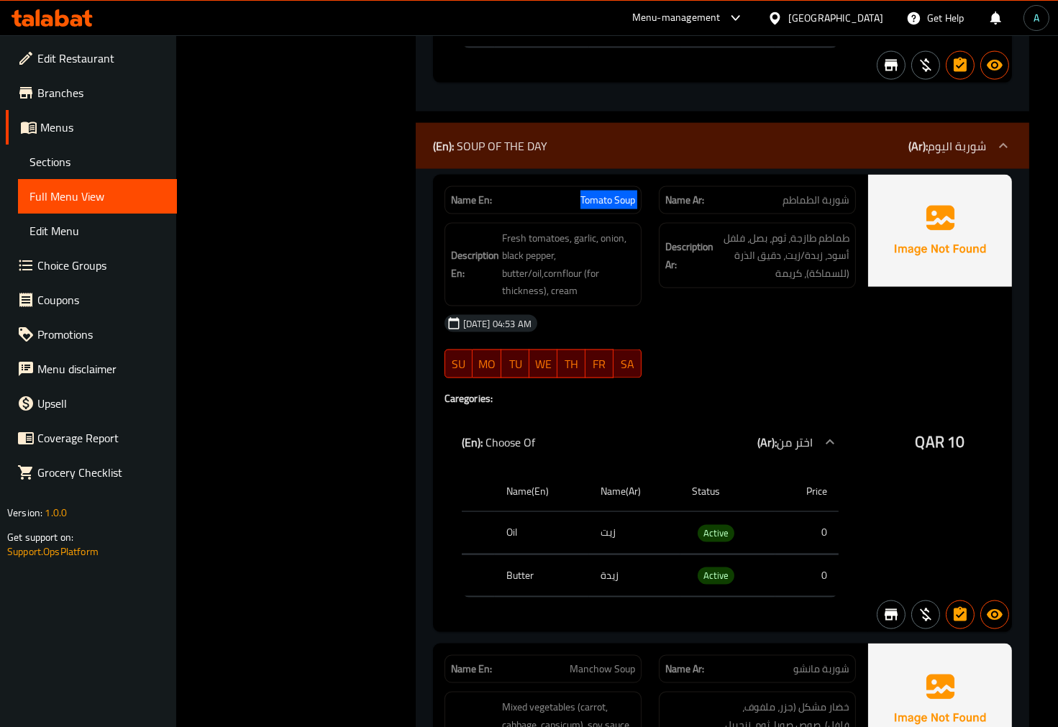
scroll to position [22692, 0]
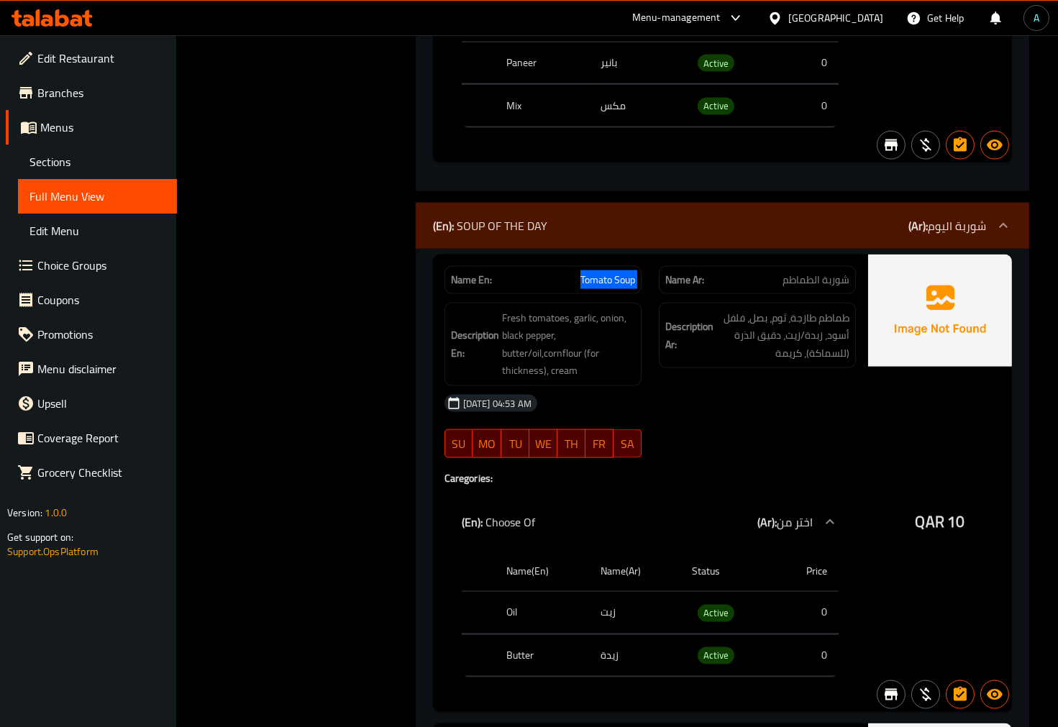
click at [613, 273] on span "Tomato Soup" at bounding box center [607, 280] width 55 height 15
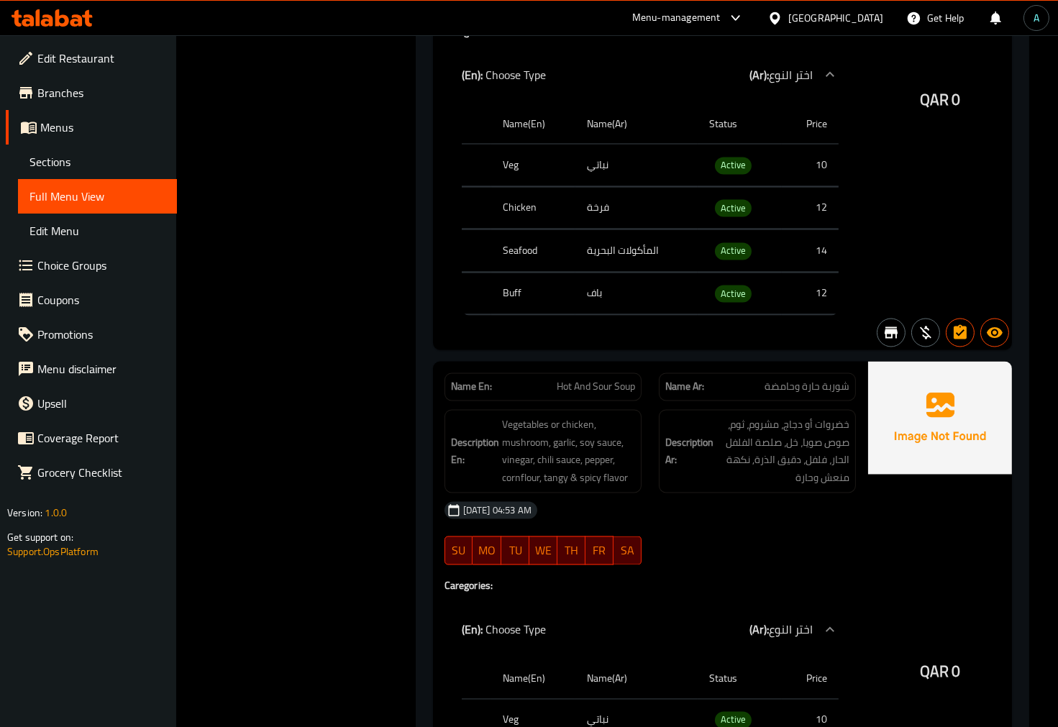
scroll to position [23651, 0]
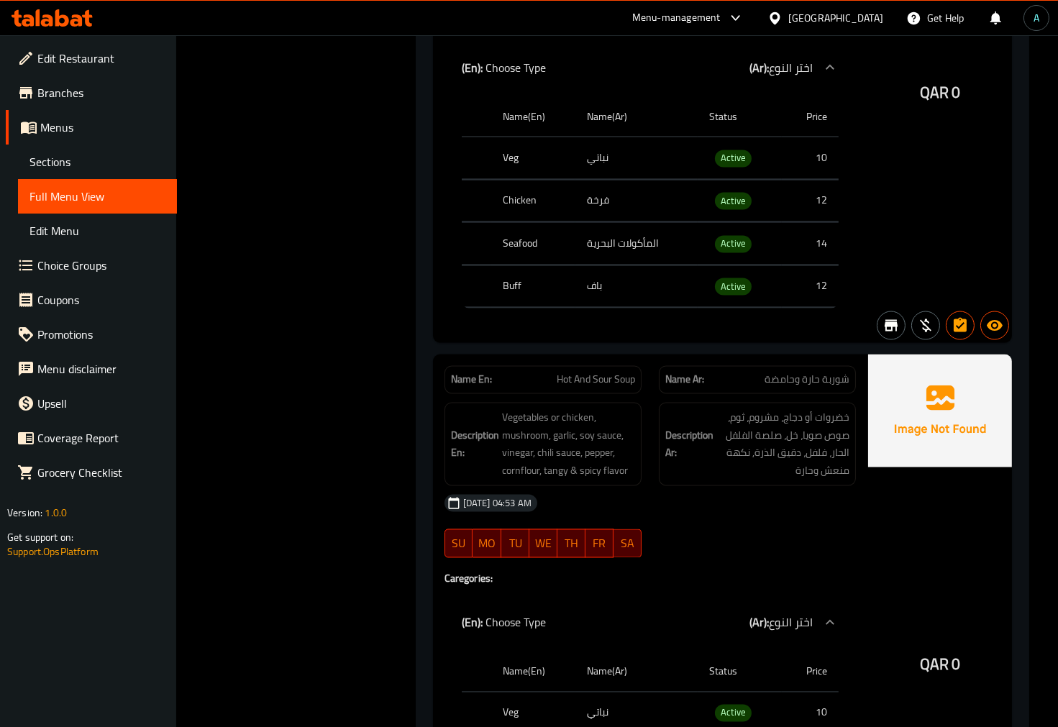
click at [579, 373] on span "Hot And Sour Soup" at bounding box center [596, 380] width 78 height 15
click at [446, 440] on div "Name En: Hot And Sour Soup Name Ar: شوربة حارة وحامضة Description En: Vegetable…" at bounding box center [650, 626] width 434 height 543
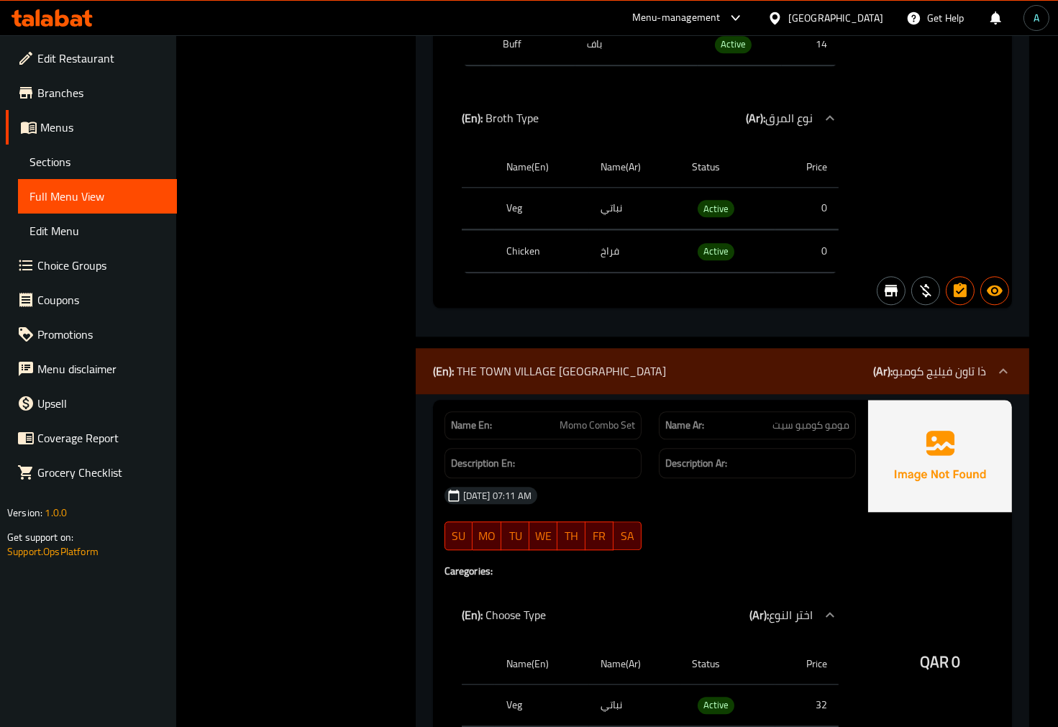
scroll to position [25009, 0]
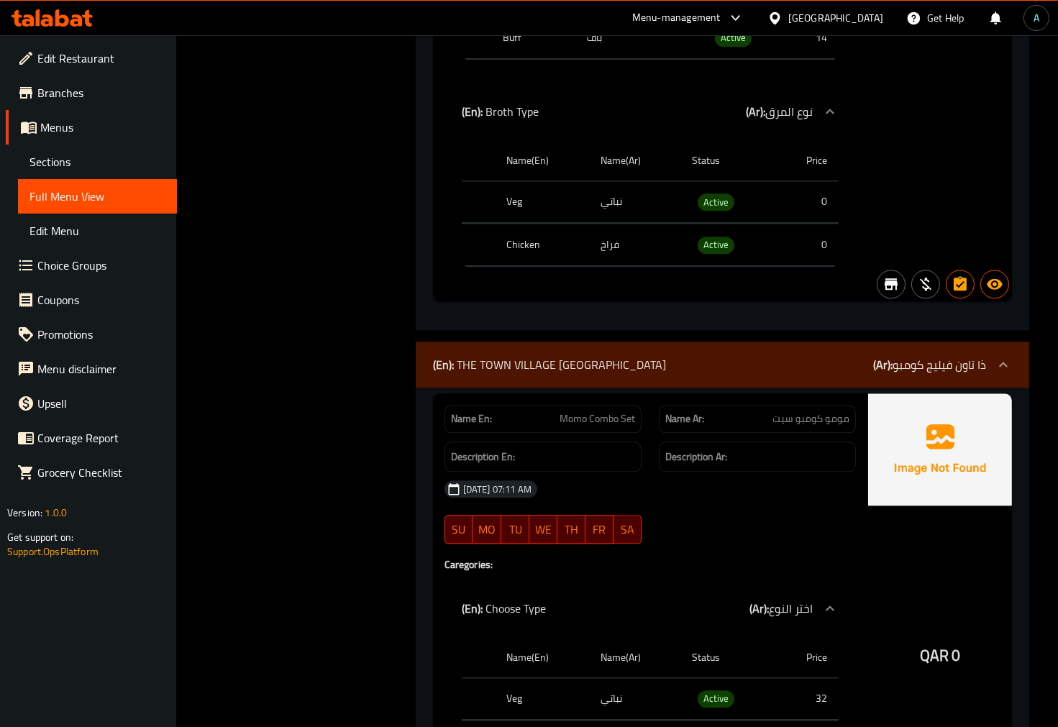
click at [618, 411] on span "Momo Combo Set" at bounding box center [597, 418] width 76 height 15
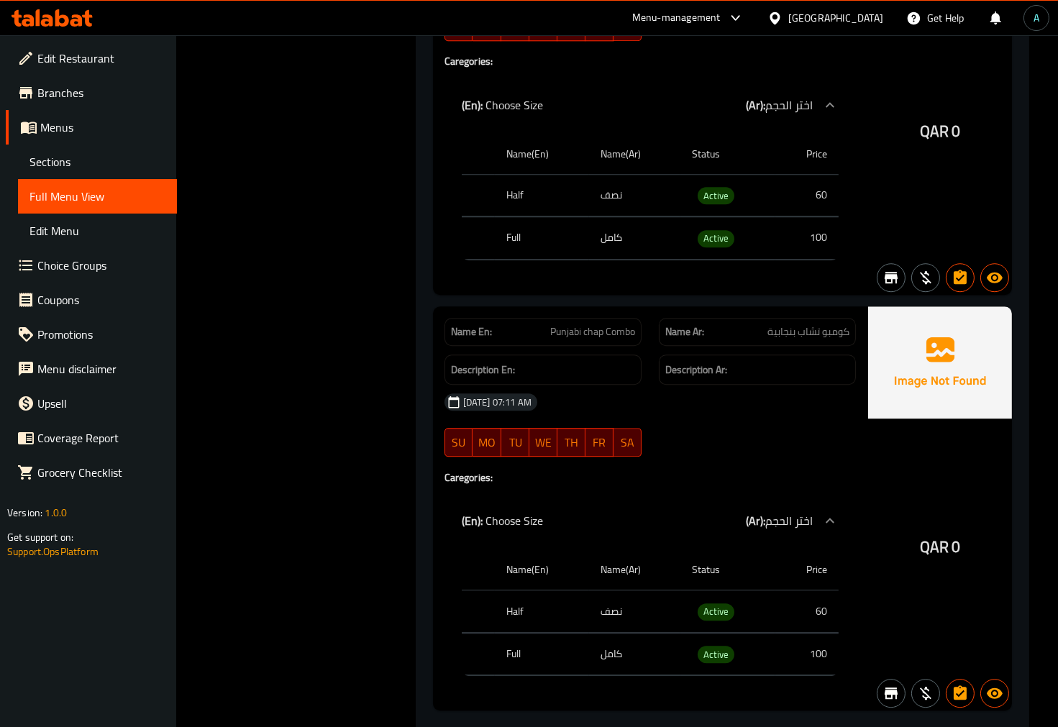
scroll to position [25969, 0]
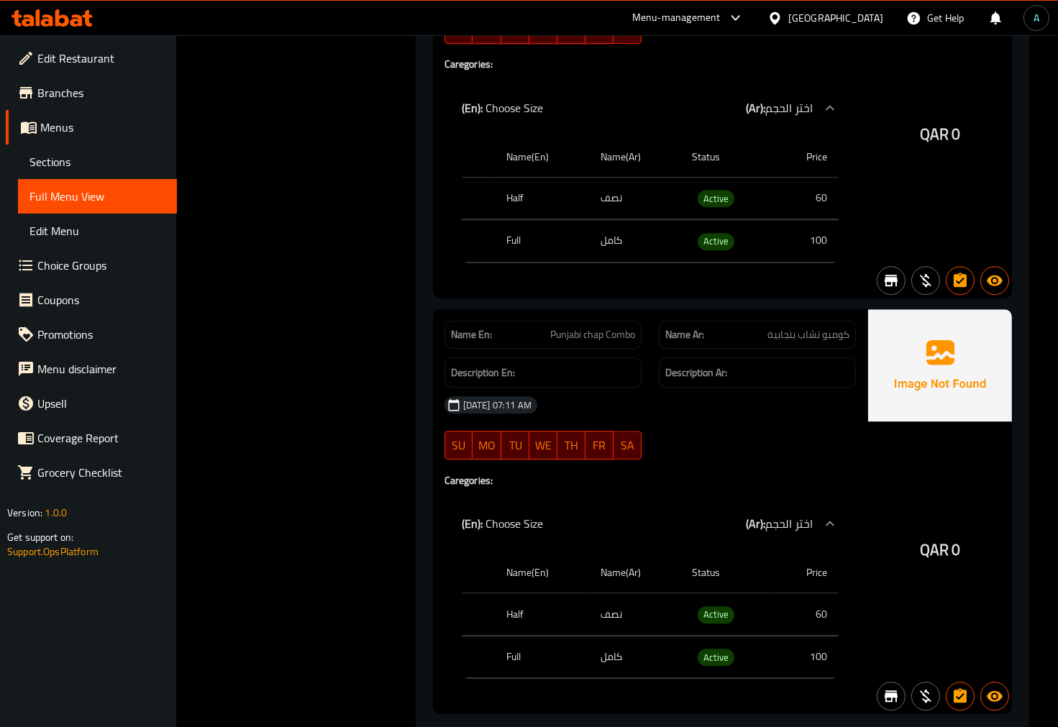
click at [830, 636] on td "100" at bounding box center [806, 657] width 63 height 42
click at [440, 104] on div "Name En: Tandoori Non-Veg Combo set Name Ar: كومبو تندوري غير نباتي سيت Descrip…" at bounding box center [650, 95] width 434 height 405
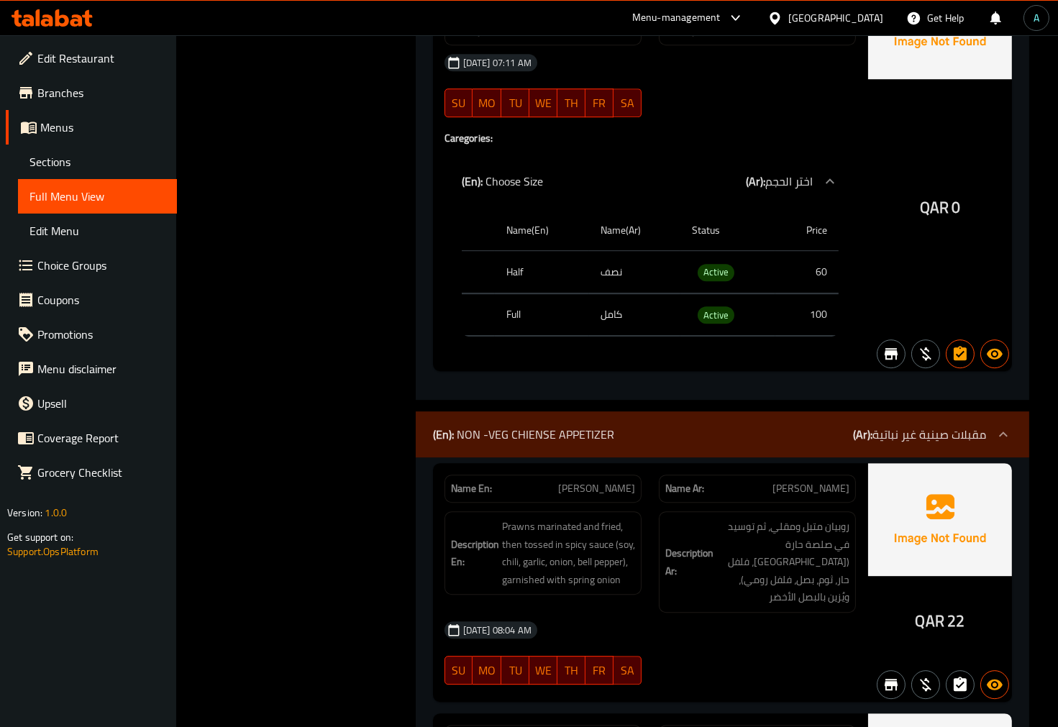
scroll to position [26527, 0]
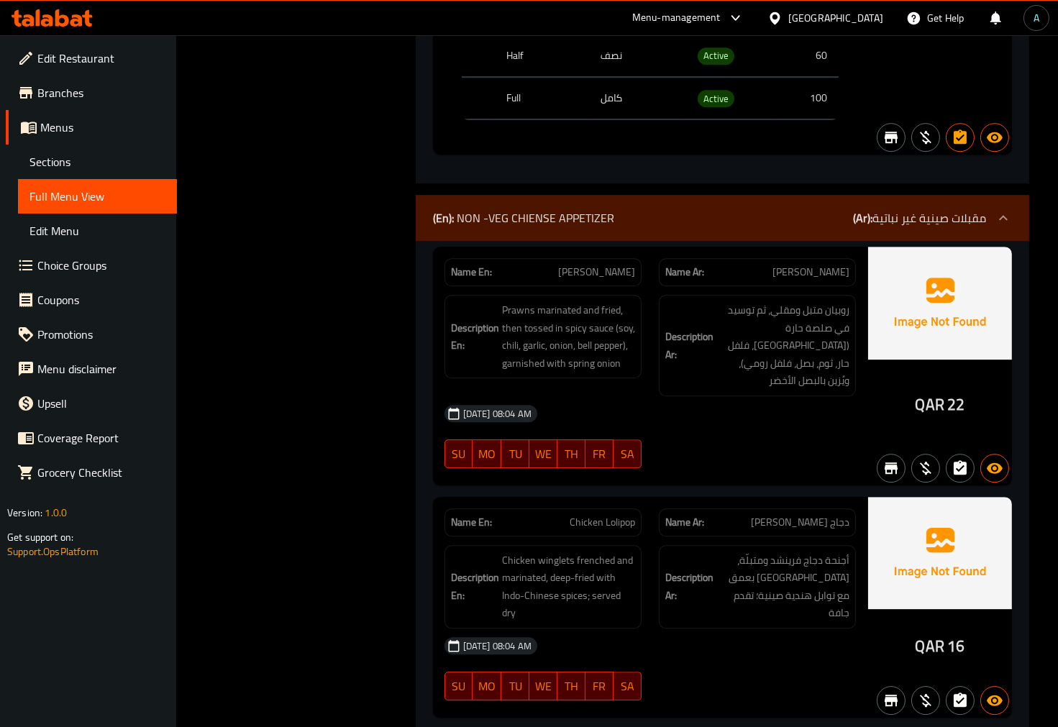
click at [610, 265] on span "Chilli Prawns" at bounding box center [596, 272] width 77 height 15
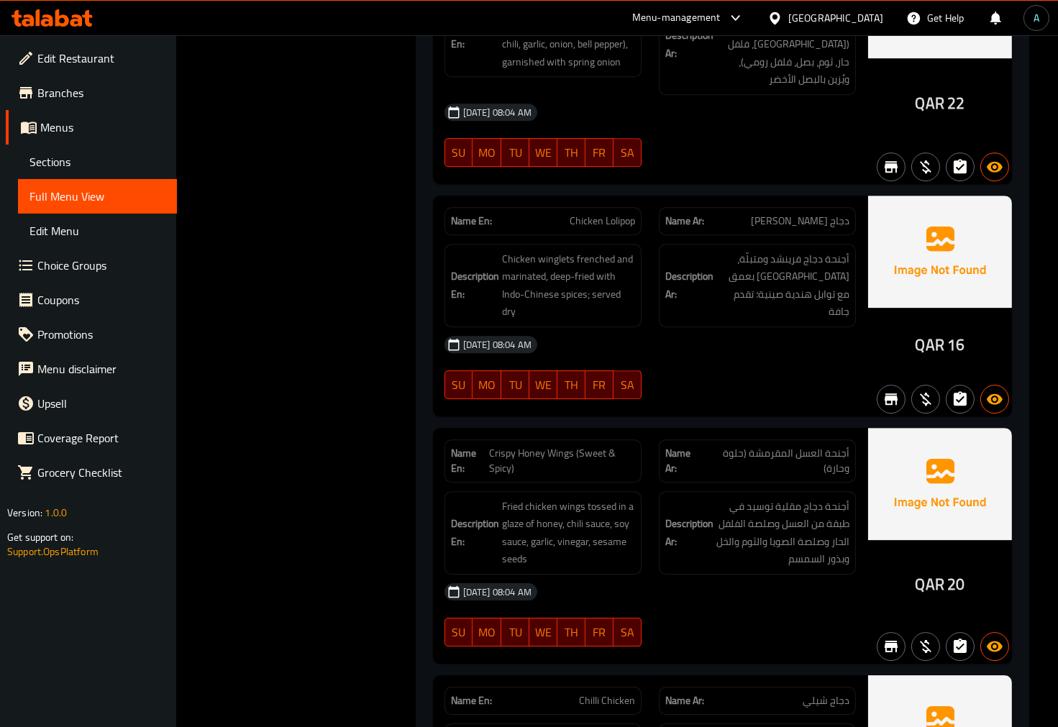
scroll to position [26848, 0]
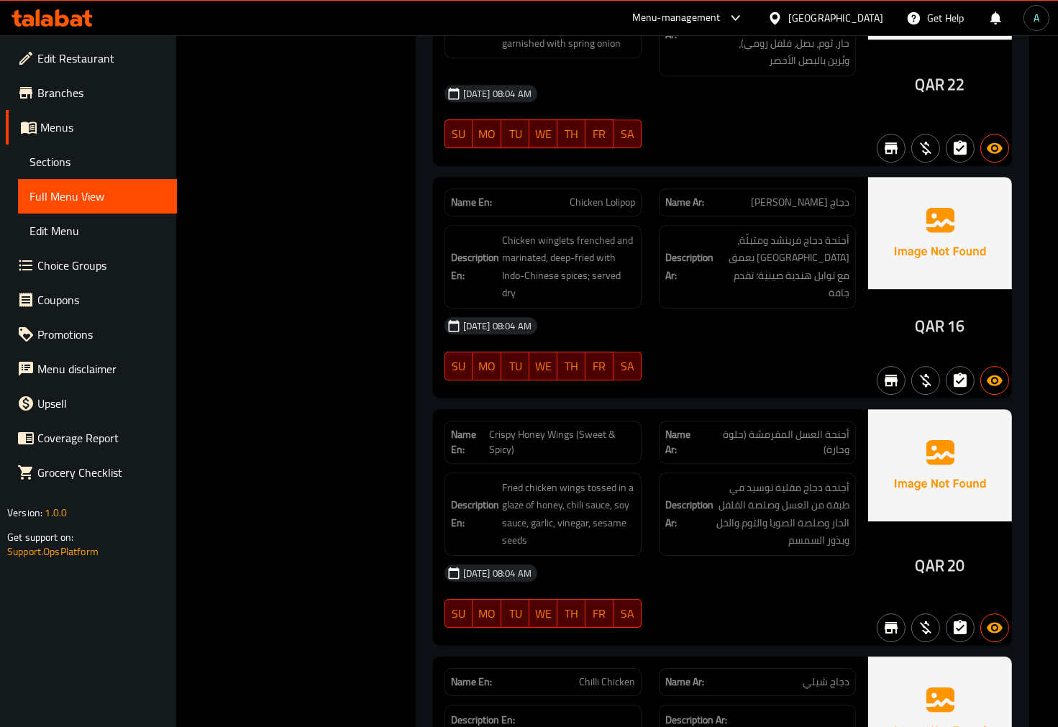
click at [493, 479] on h6 "Description En: Fried chicken wings tossed in a glaze of honey, chili sauce, so…" at bounding box center [543, 514] width 184 height 70
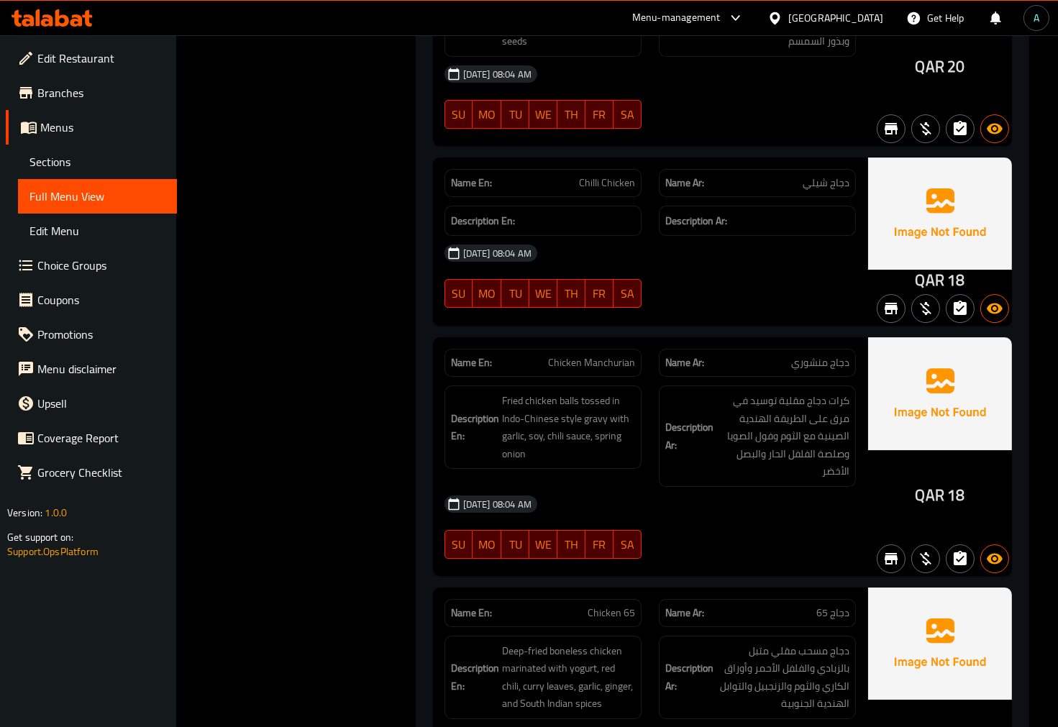
scroll to position [27407, 0]
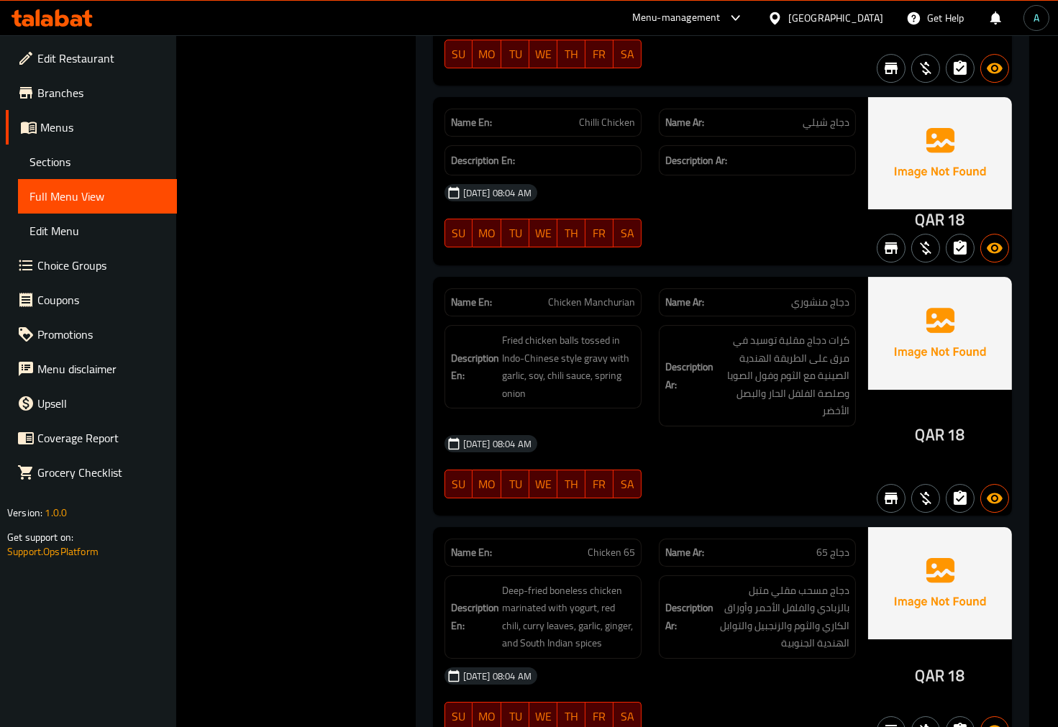
click at [449, 325] on div "Description En: Fried chicken balls tossed in Indo-Chinese style gravy with gar…" at bounding box center [542, 366] width 197 height 83
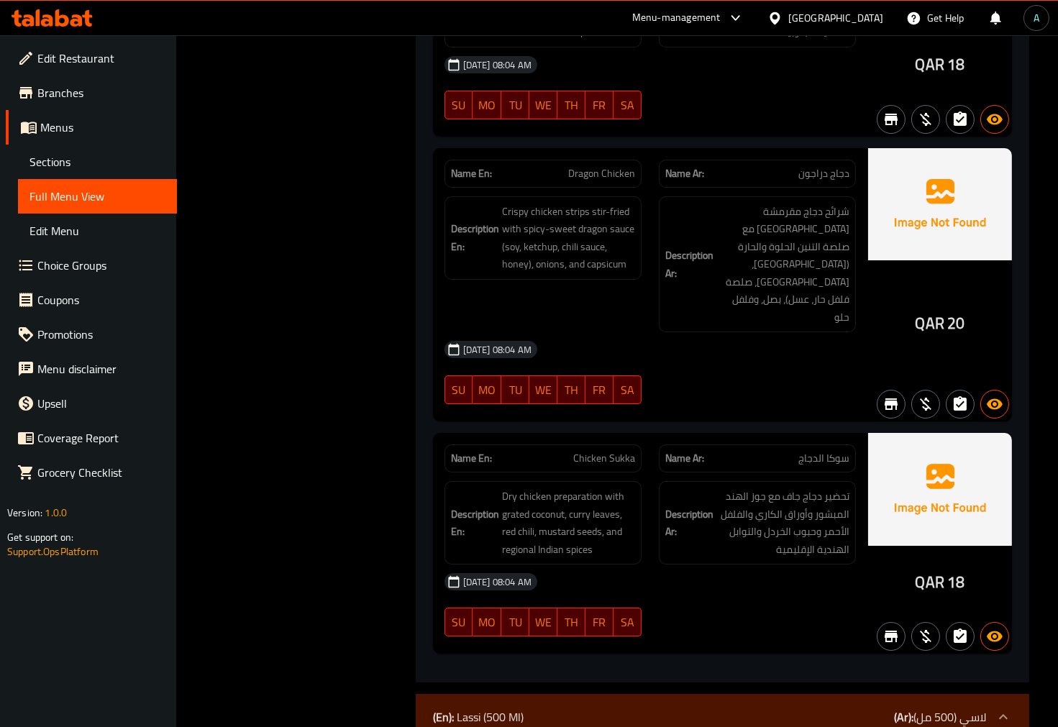
scroll to position [28126, 0]
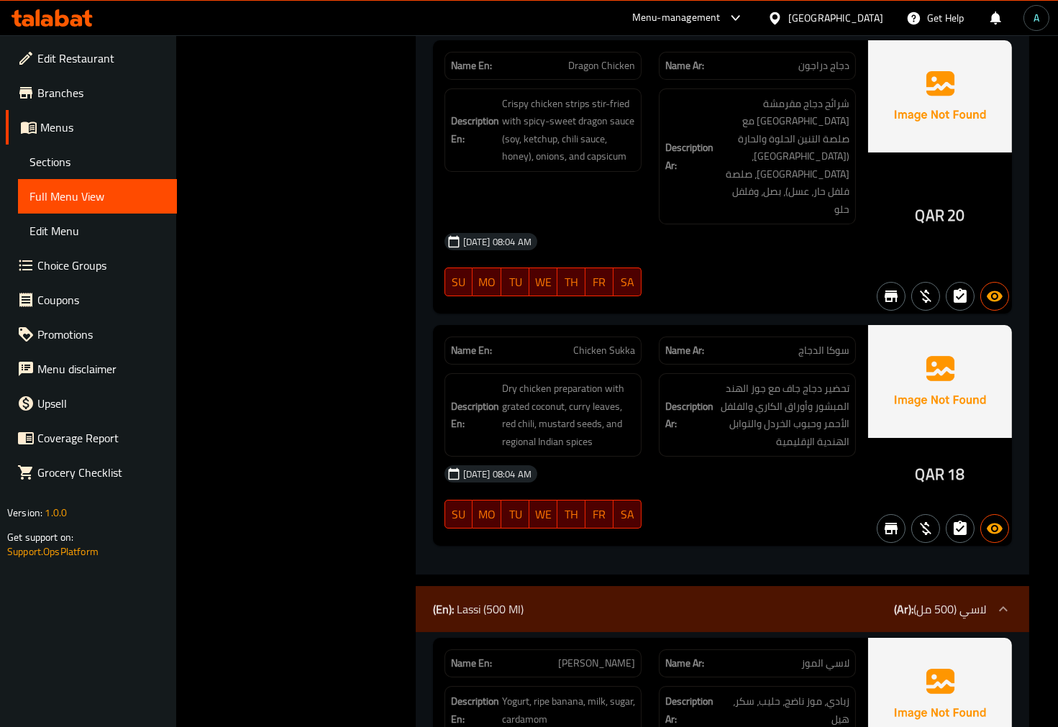
click at [608, 656] on span "Banana Lassi" at bounding box center [596, 663] width 77 height 15
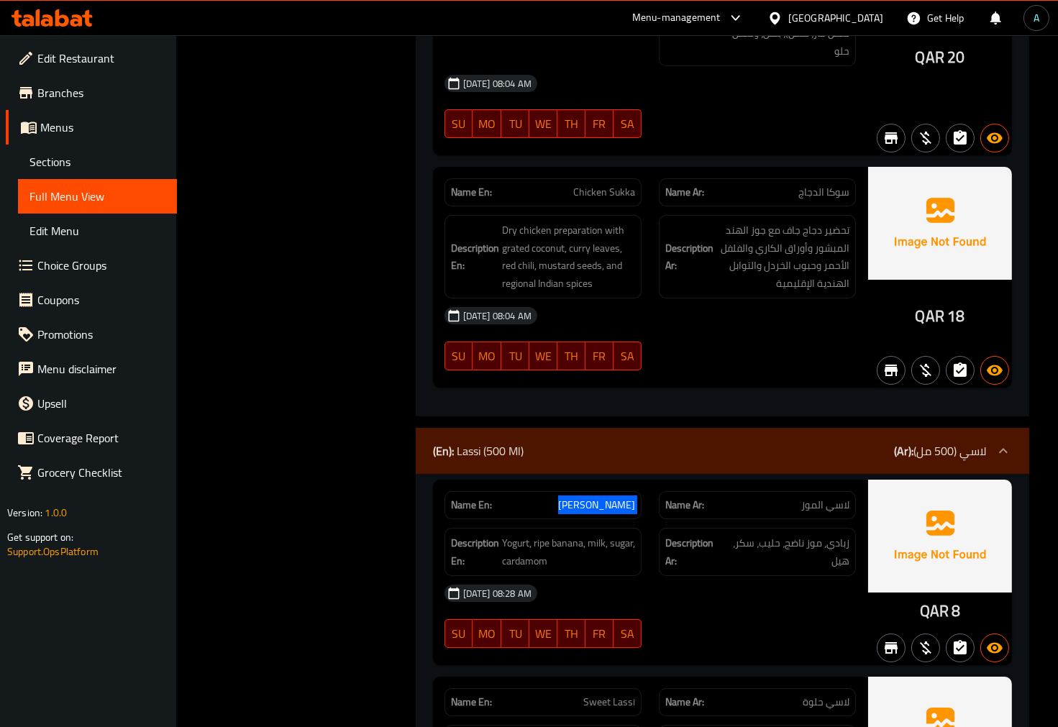
scroll to position [28286, 0]
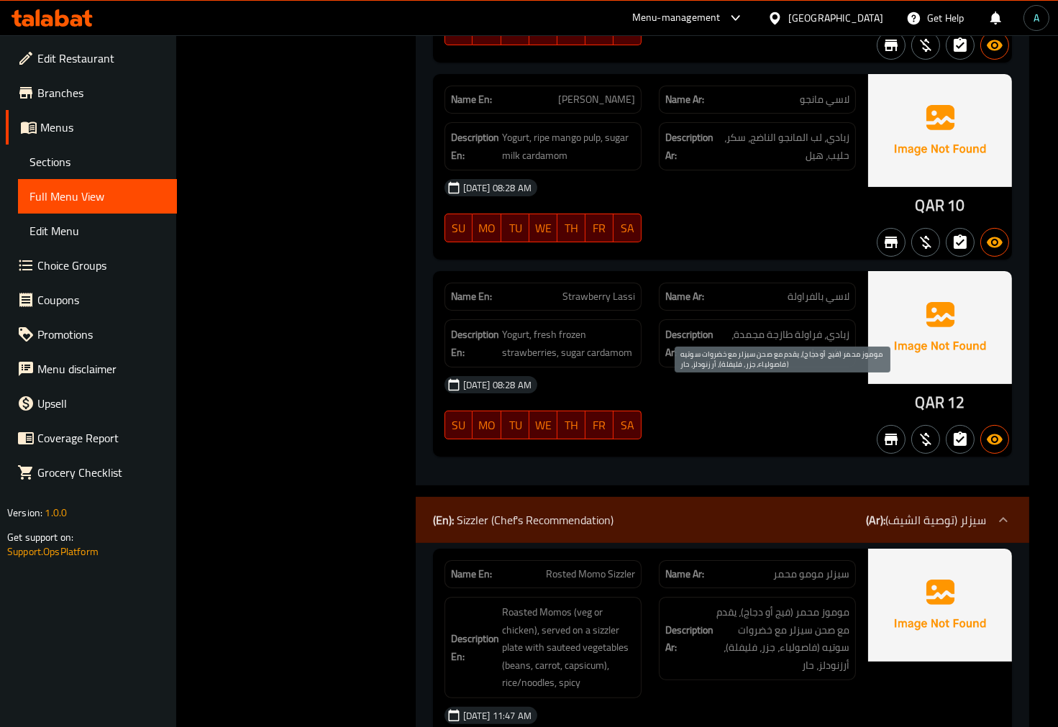
scroll to position [29085, 0]
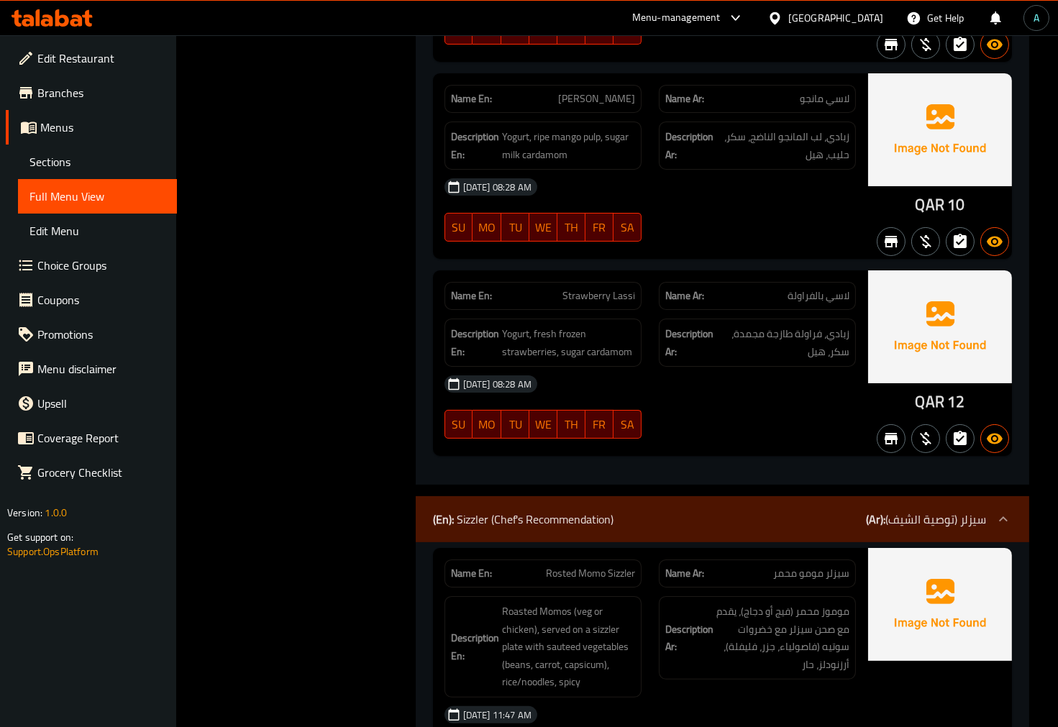
click at [590, 566] on span "Rosted Momo Sizzler" at bounding box center [590, 573] width 89 height 15
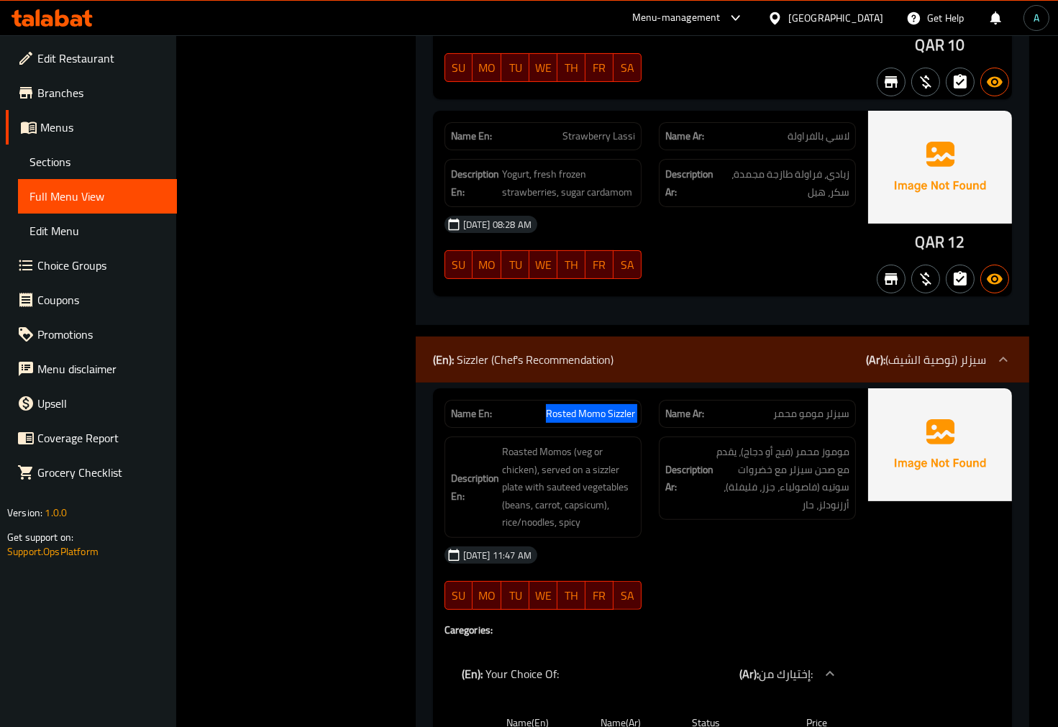
scroll to position [29324, 0]
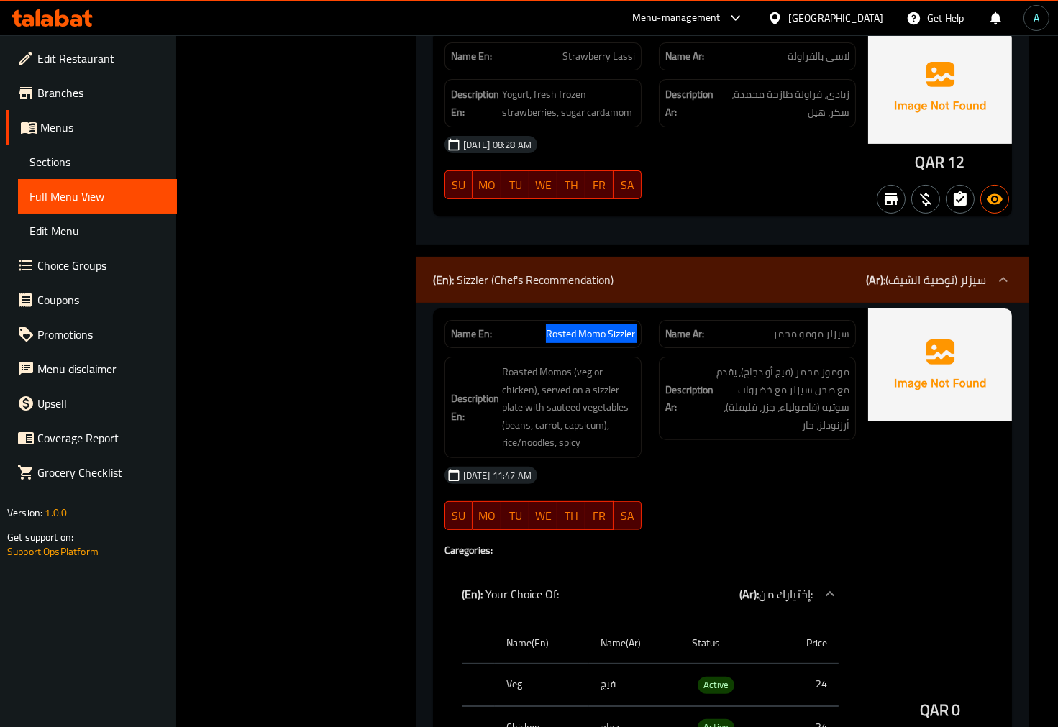
click at [590, 326] on span "Rosted Momo Sizzler" at bounding box center [590, 333] width 89 height 15
click at [591, 326] on span "Rosted Momo Sizzler" at bounding box center [590, 333] width 89 height 15
drag, startPoint x: 469, startPoint y: 124, endPoint x: 189, endPoint y: 147, distance: 280.6
click at [469, 320] on div "Name En: Rosted Momo Sizzler" at bounding box center [542, 334] width 197 height 28
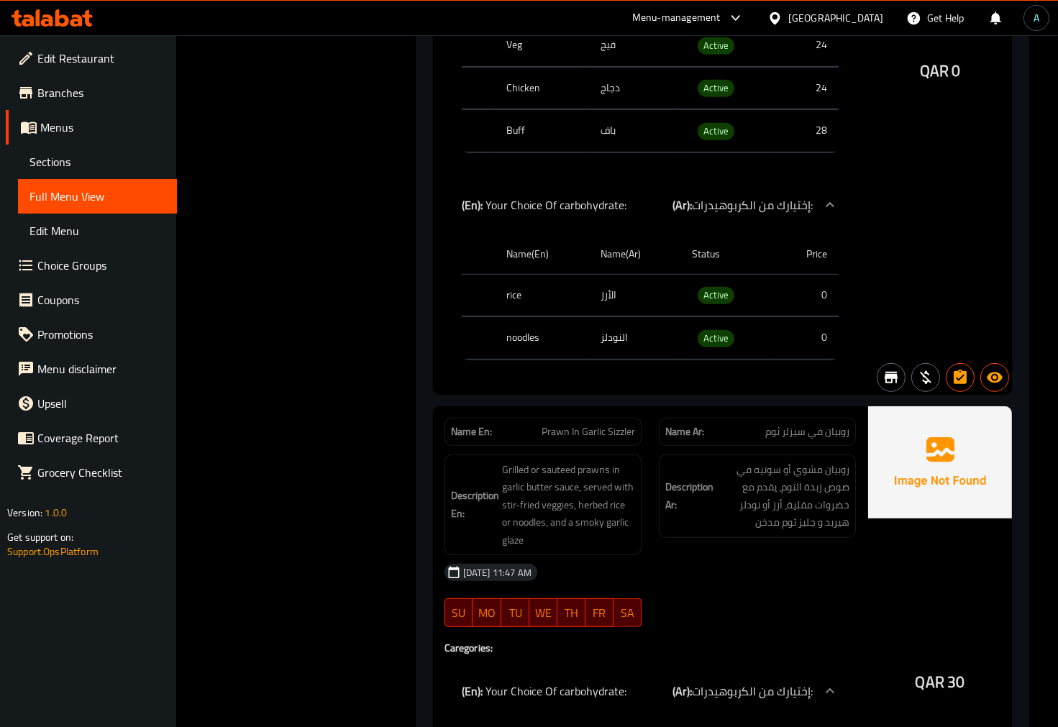
scroll to position [30043, 0]
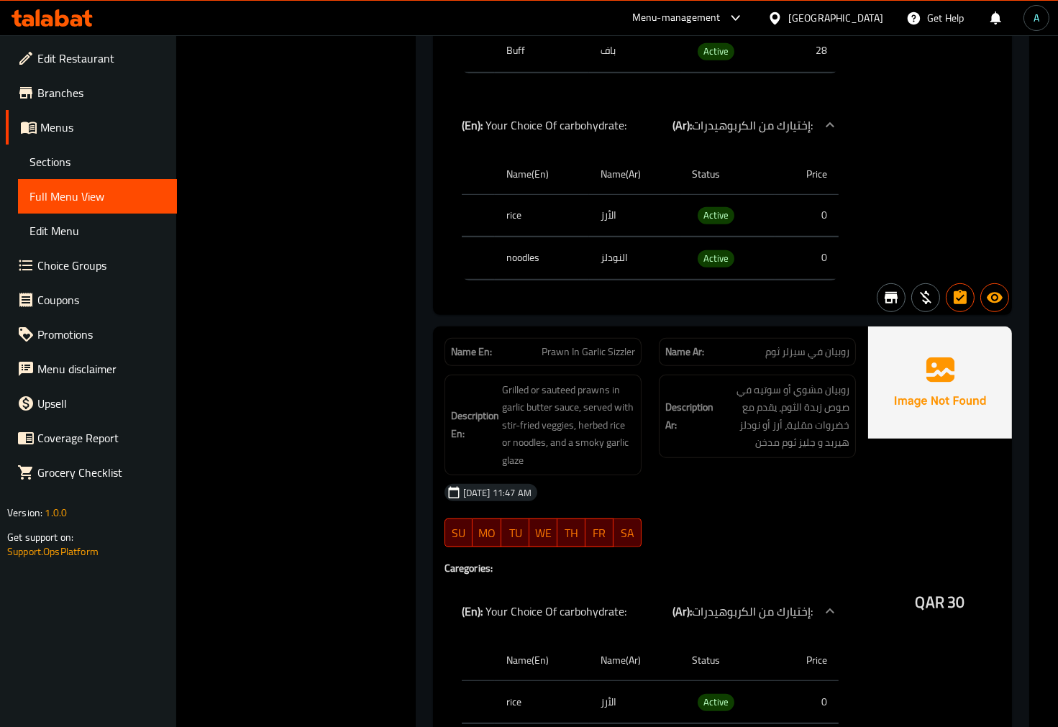
click at [590, 344] on span "Prawn In Garlic Sizzler" at bounding box center [588, 351] width 93 height 15
click at [470, 600] on b "(En):" at bounding box center [472, 611] width 21 height 22
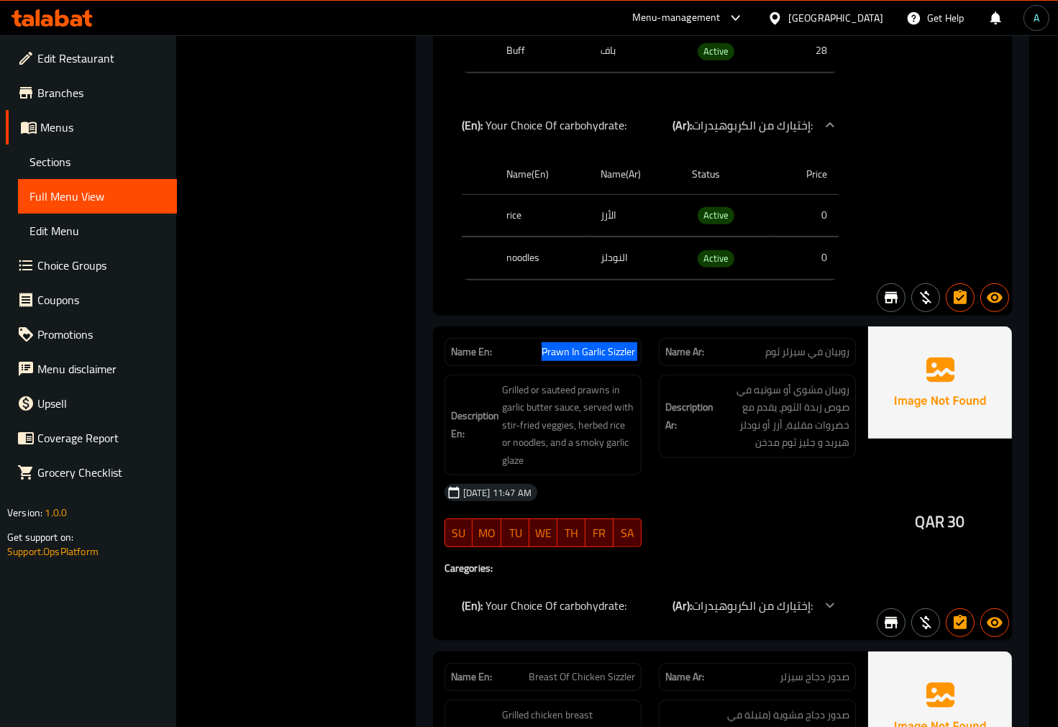
click at [485, 588] on div "(En): Your Choice Of carbohydrate: (Ar): إختيارك من الكربوهيدرات:" at bounding box center [649, 605] width 411 height 35
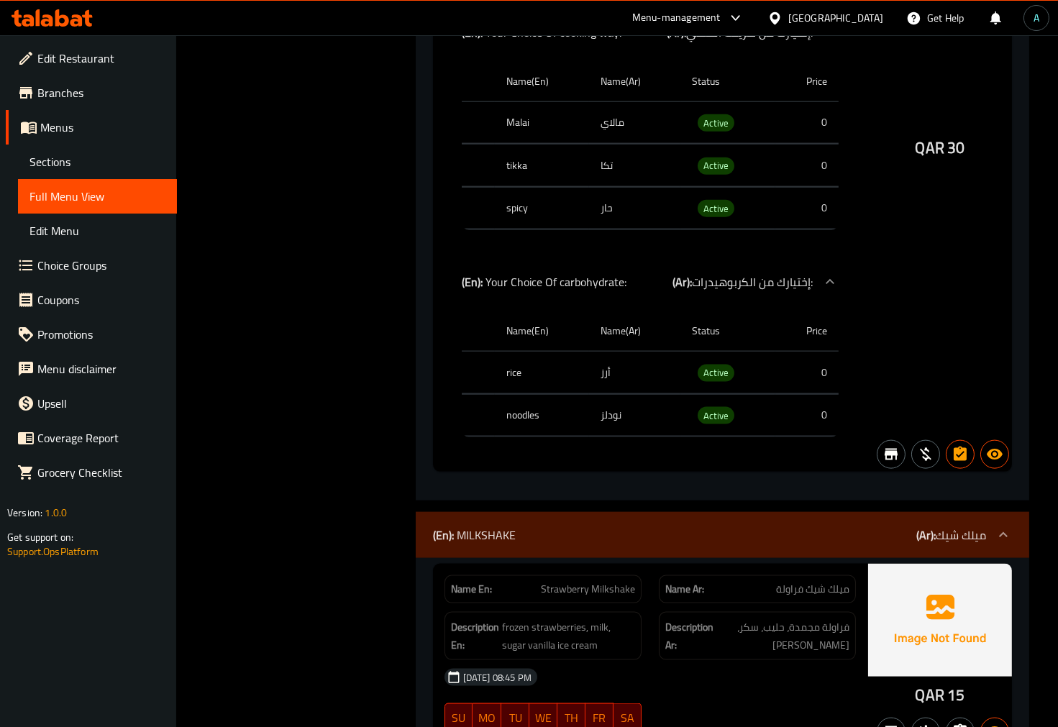
scroll to position [31881, 0]
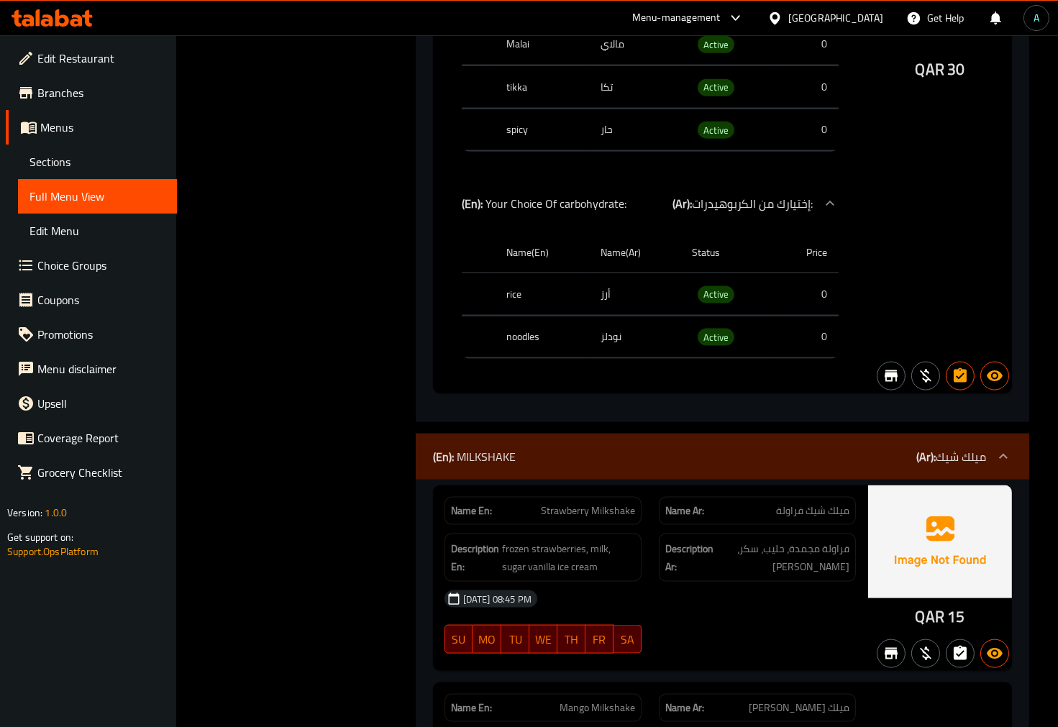
click at [603, 503] on span "Strawberry Milkshake" at bounding box center [588, 510] width 94 height 15
drag, startPoint x: 603, startPoint y: 286, endPoint x: 594, endPoint y: 288, distance: 8.7
click at [603, 503] on span "Strawberry Milkshake" at bounding box center [588, 510] width 94 height 15
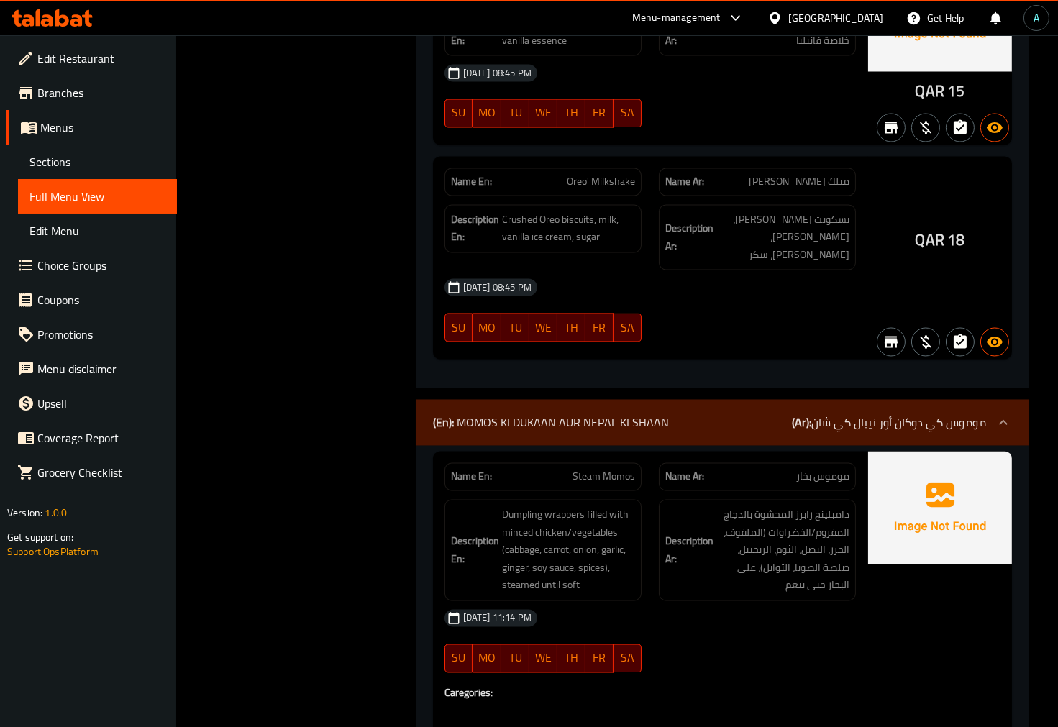
scroll to position [33240, 0]
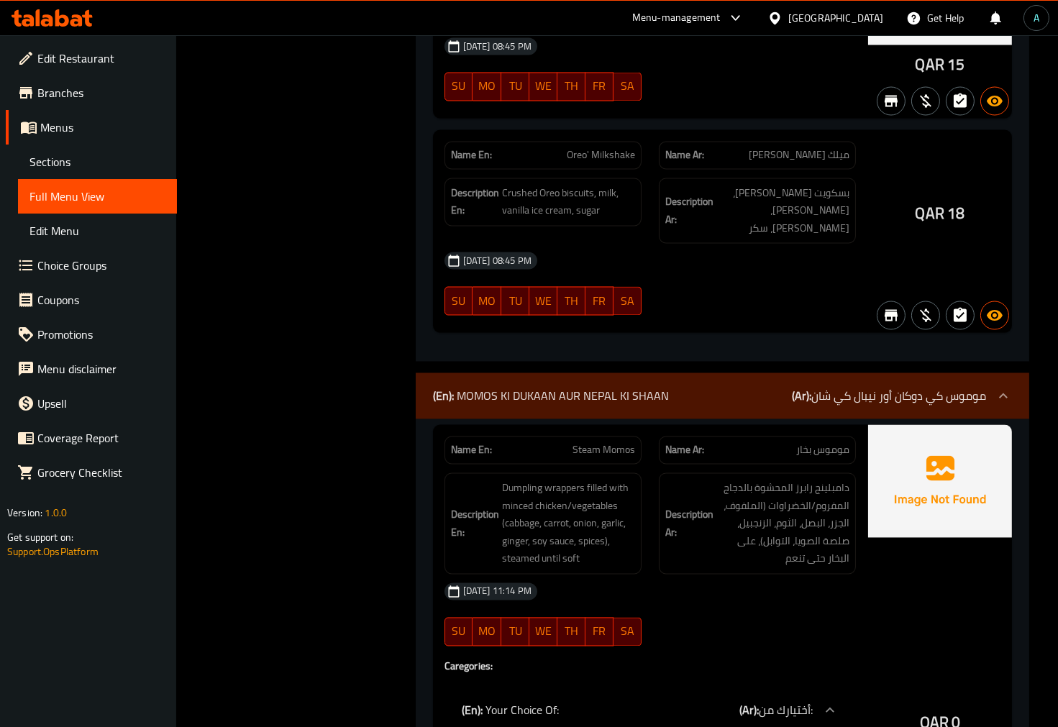
click at [600, 443] on span "Steam Momos" at bounding box center [603, 450] width 63 height 15
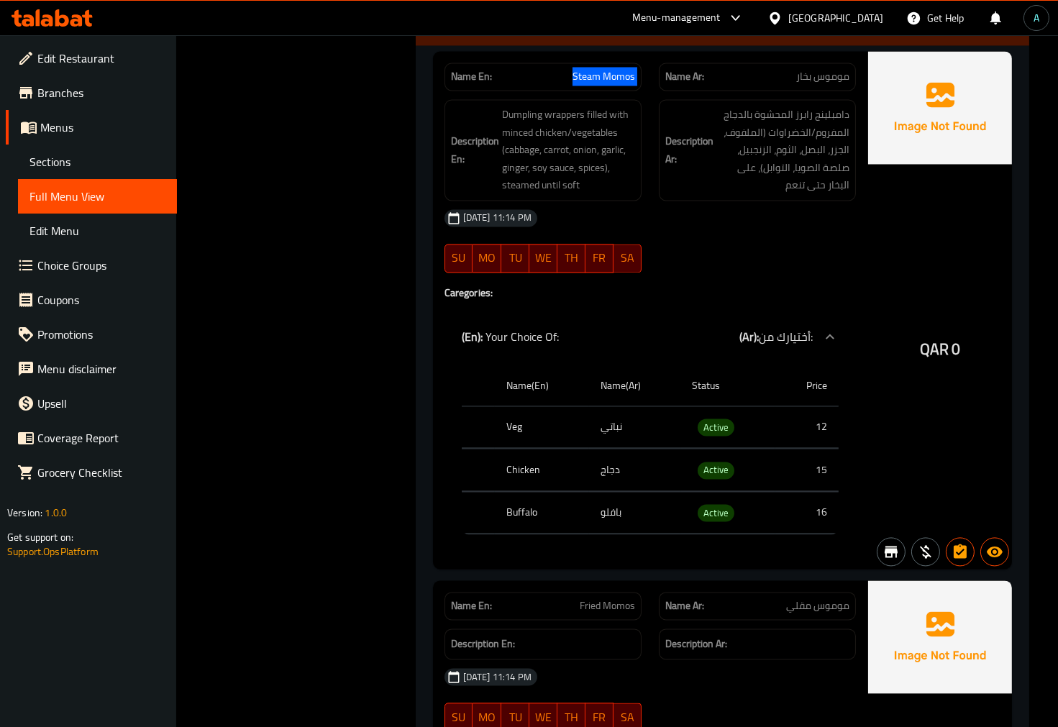
scroll to position [33719, 0]
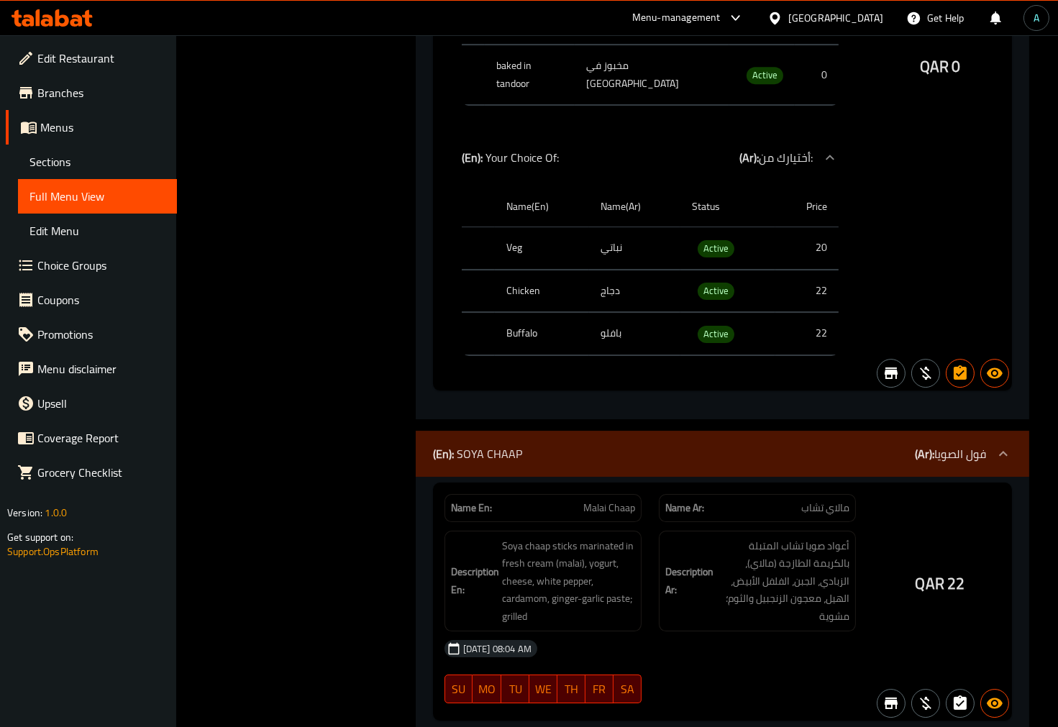
scroll to position [36756, 0]
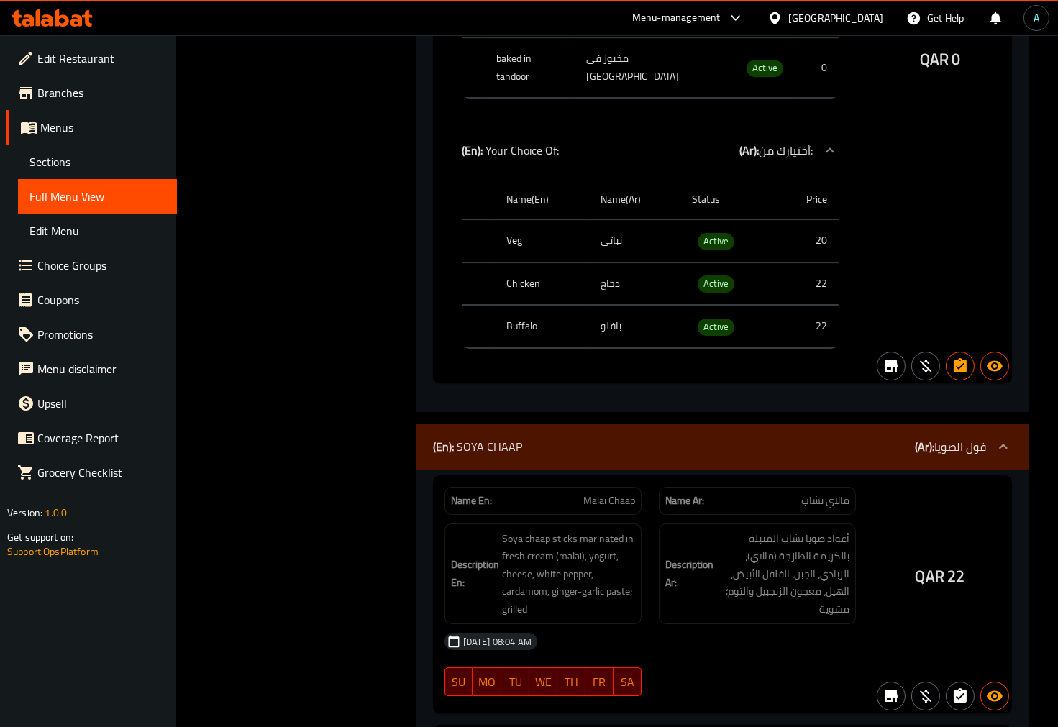
click at [601, 493] on span "Malai Chaap" at bounding box center [609, 500] width 52 height 15
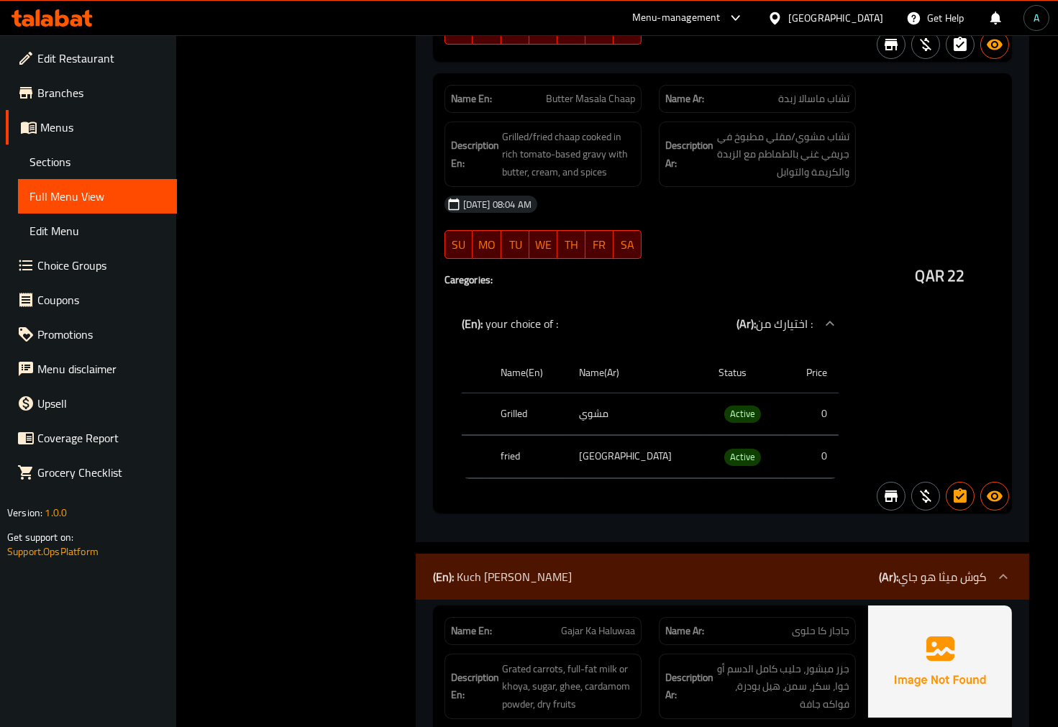
scroll to position [38194, 0]
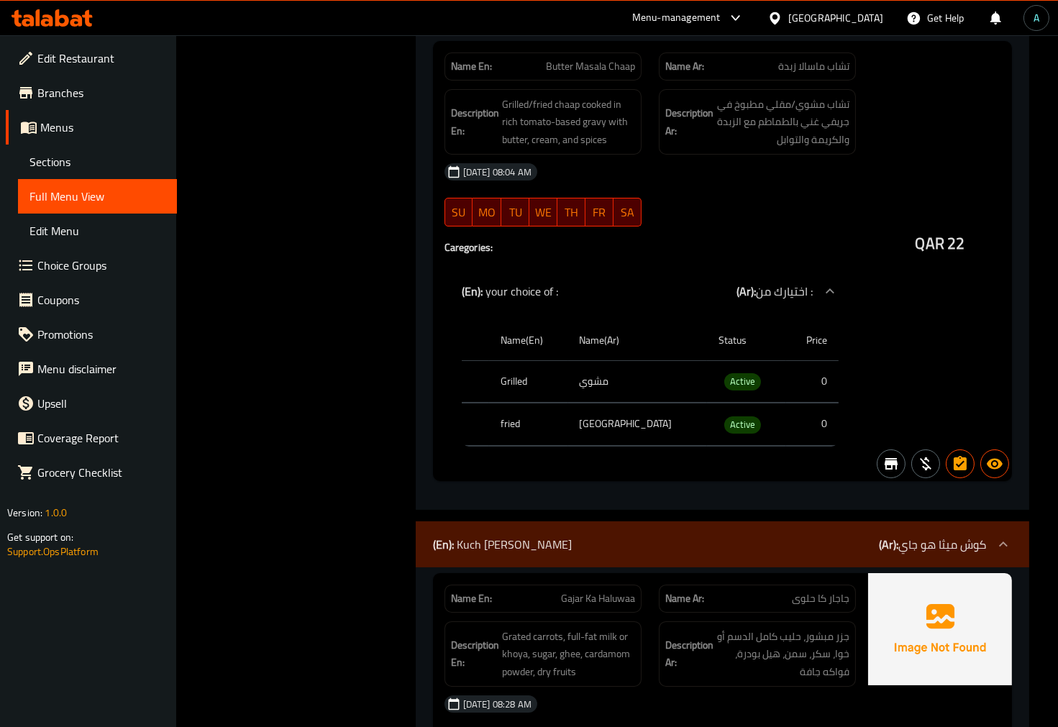
click at [602, 591] on span "Gajar Ka Haluwaa" at bounding box center [598, 598] width 74 height 15
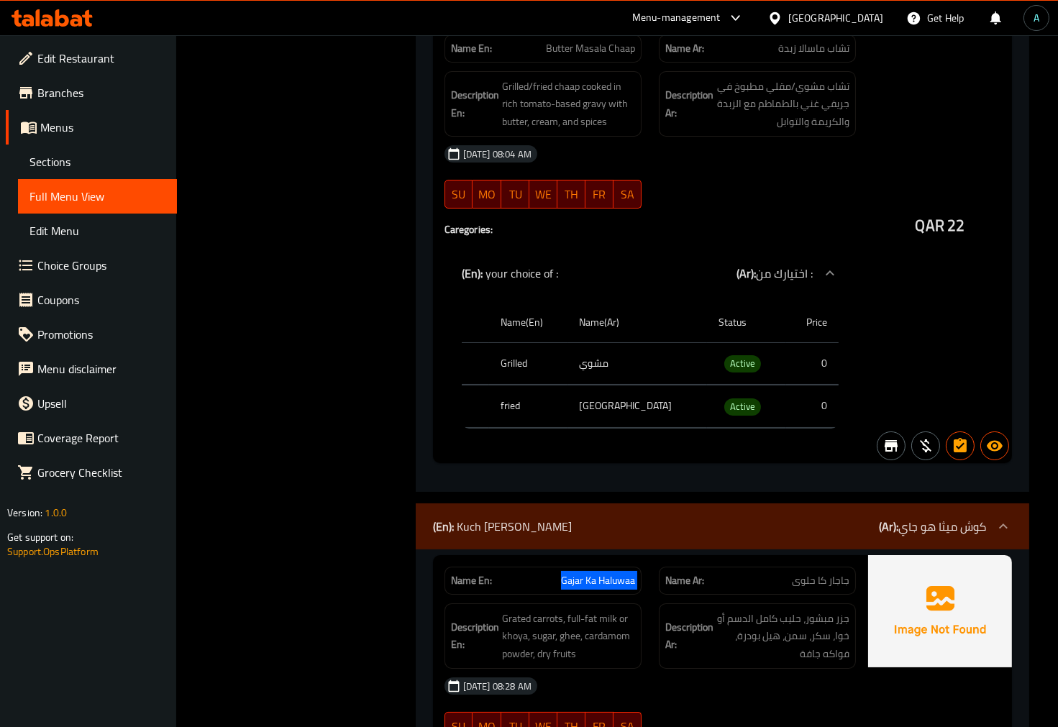
scroll to position [38274, 0]
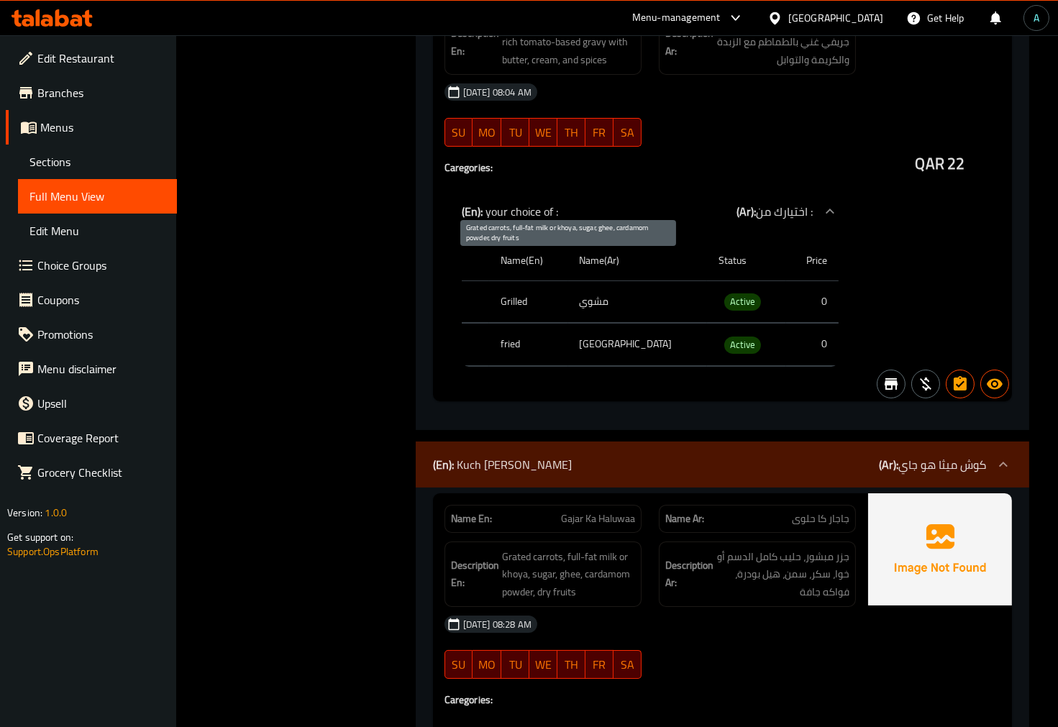
click at [518, 548] on span "Grated carrots, full-fat milk or khoya, sugar, ghee, cardamom powder, dry fruits" at bounding box center [568, 574] width 133 height 53
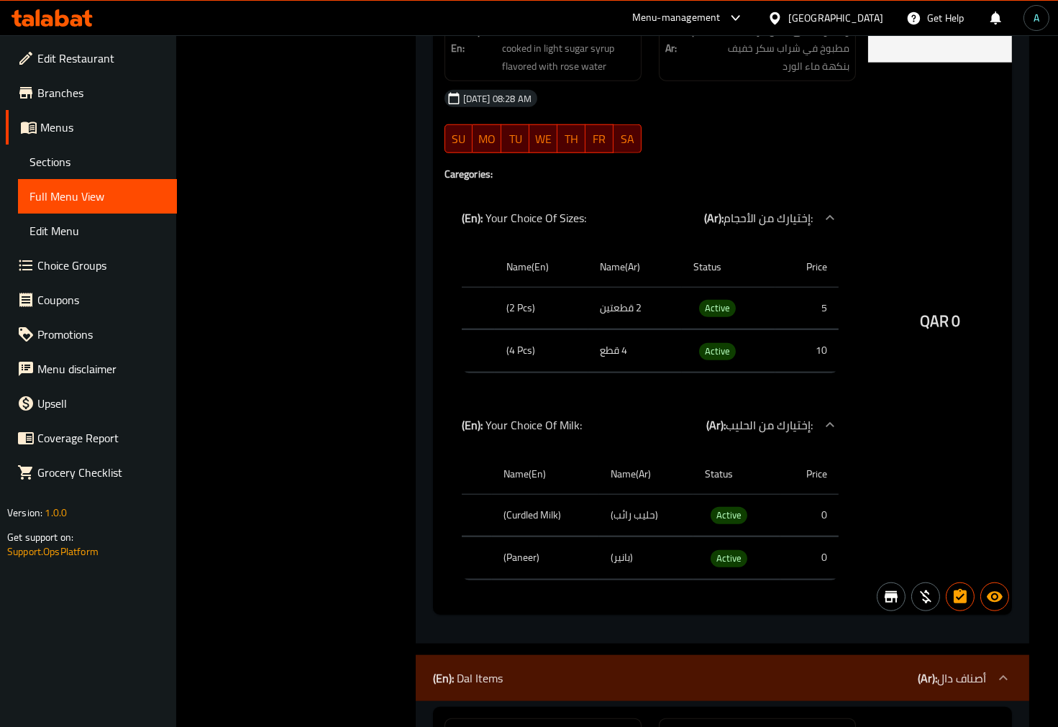
scroll to position [40671, 0]
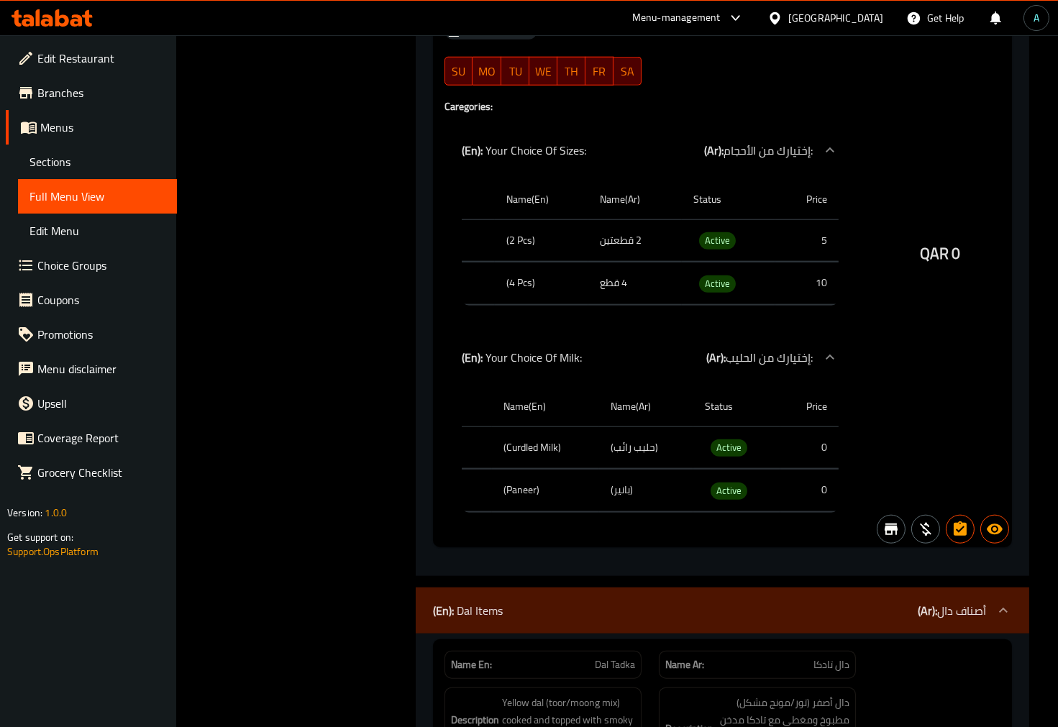
click at [620, 657] on span "Dal Tadka" at bounding box center [615, 664] width 40 height 15
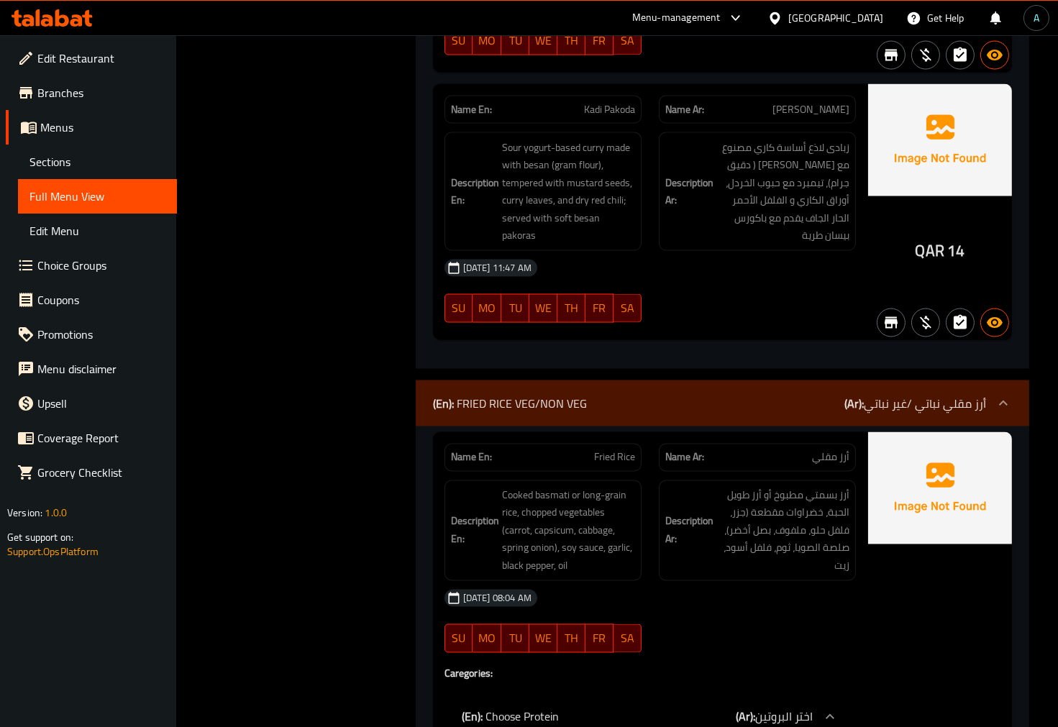
scroll to position [42429, 0]
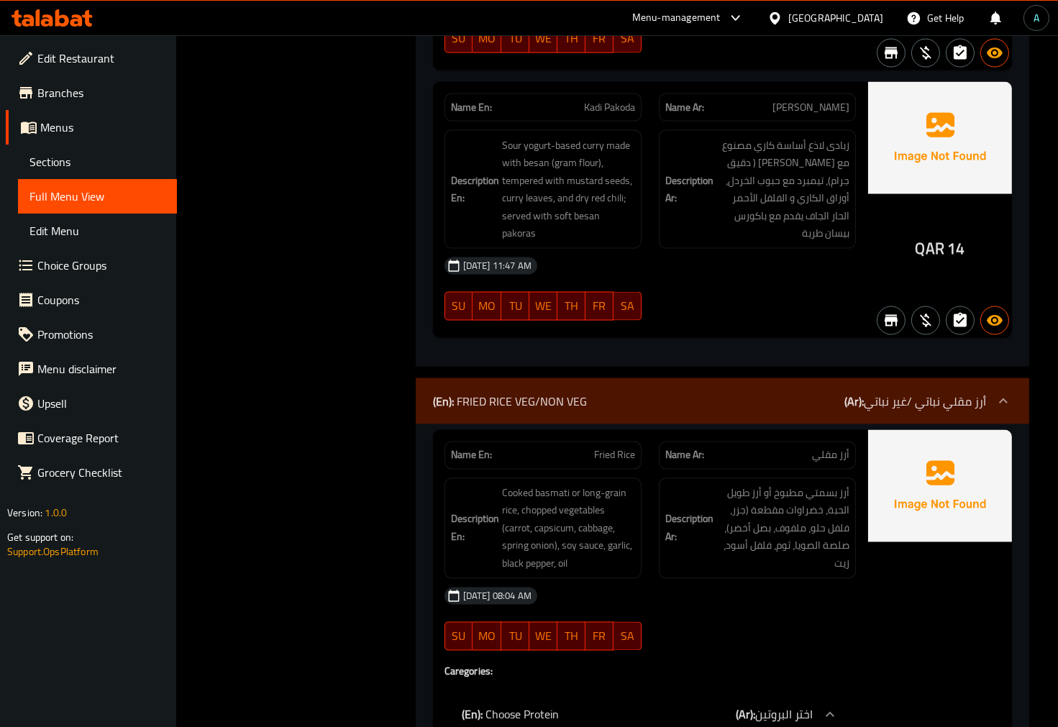
click at [601, 448] on span "Fried Rice" at bounding box center [614, 455] width 41 height 15
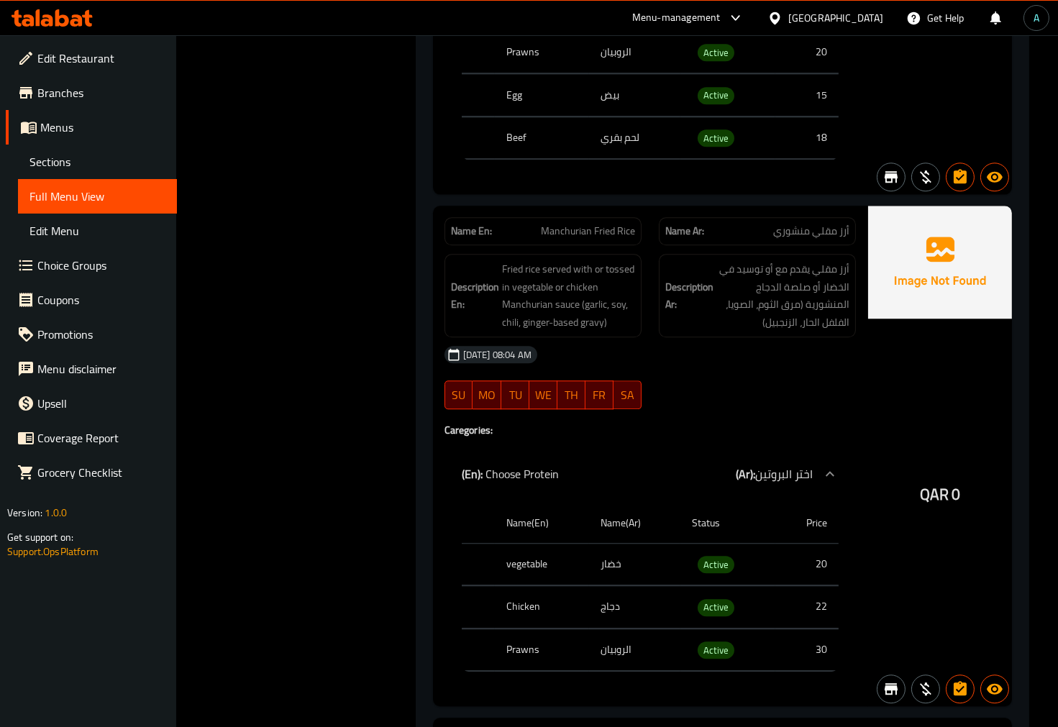
scroll to position [44666, 0]
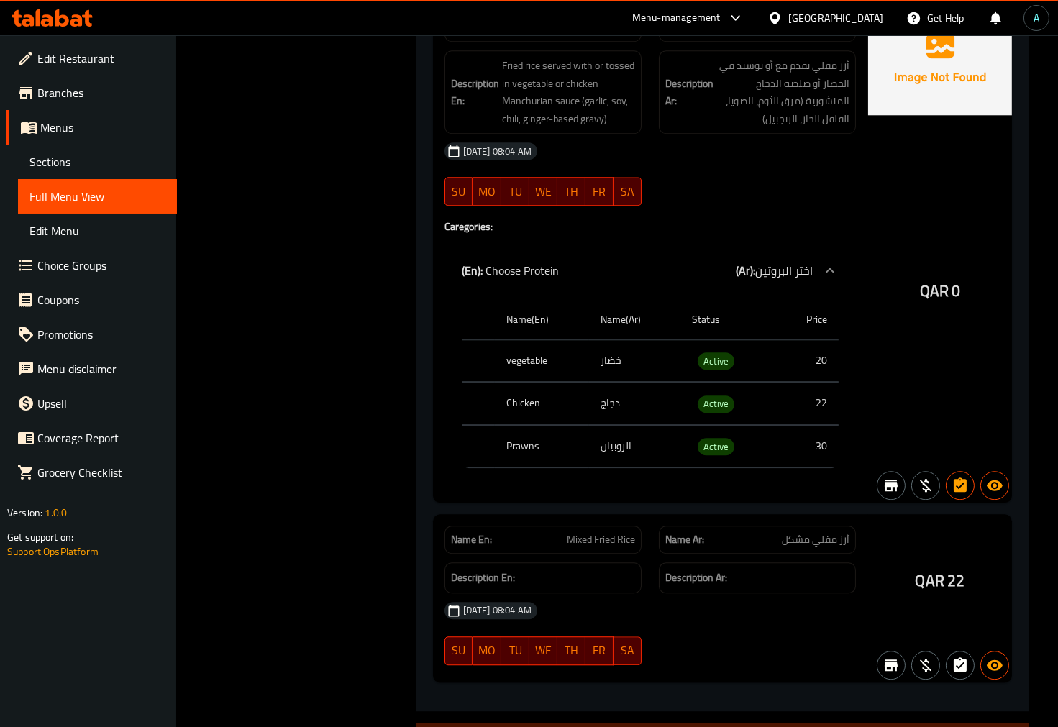
click at [630, 526] on div "Name En: Mixed Fried Rice" at bounding box center [542, 540] width 197 height 28
click at [462, 628] on div "SU MO TU WE TH FR SA" at bounding box center [543, 651] width 214 height 46
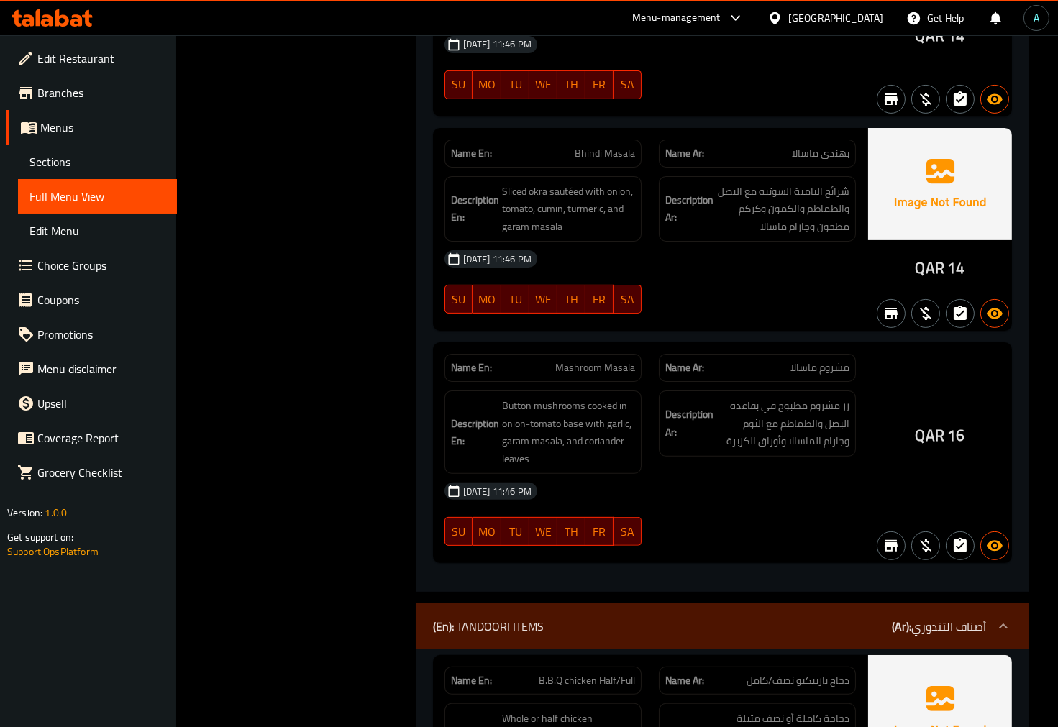
scroll to position [48501, 0]
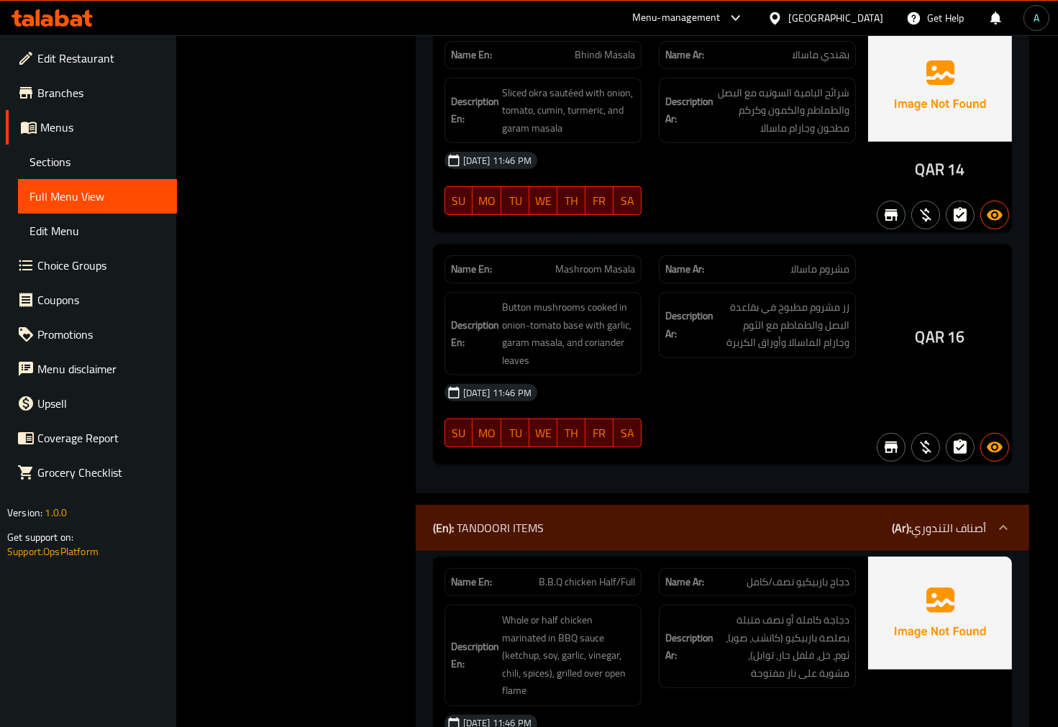
click at [583, 596] on div "Description En: Whole or half chicken marinated in BBQ sauce (ketchup, soy, gar…" at bounding box center [543, 655] width 214 height 119
click at [585, 568] on div "Name En: B.B.Q chicken Half/Full" at bounding box center [542, 582] width 197 height 28
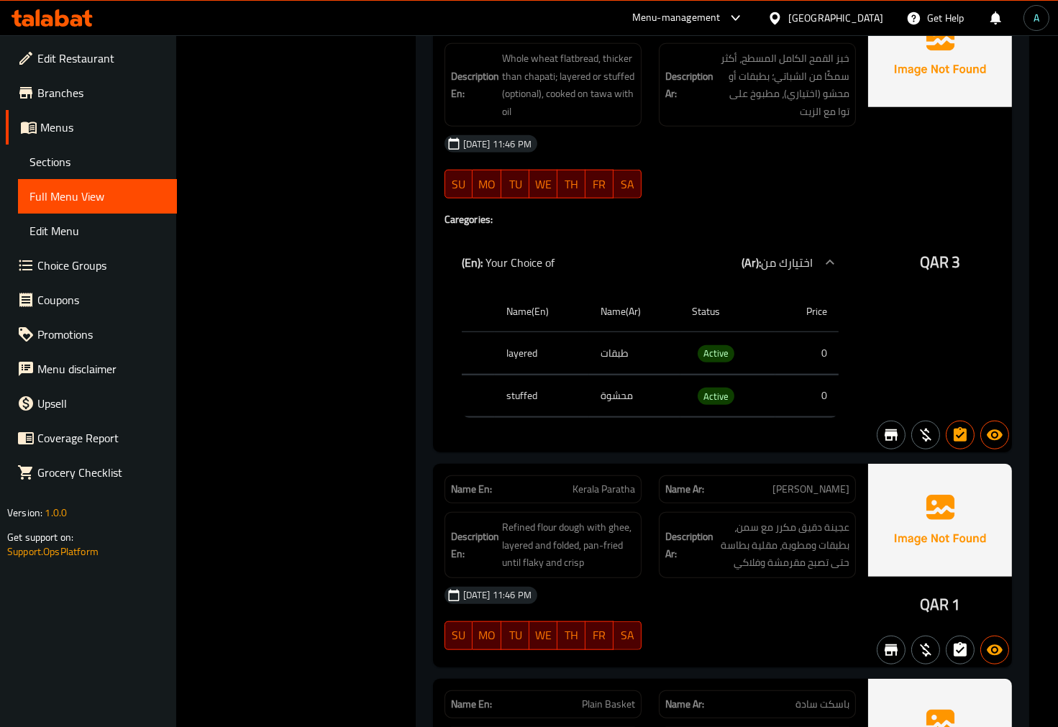
scroll to position [59669, 0]
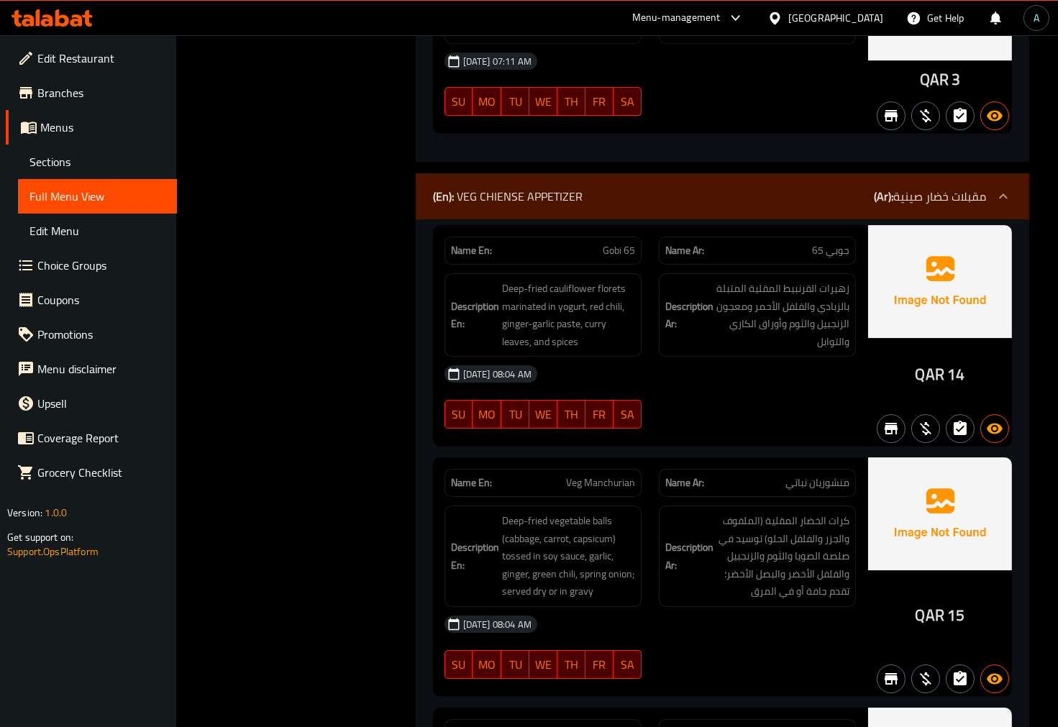
scroll to position [17326, 0]
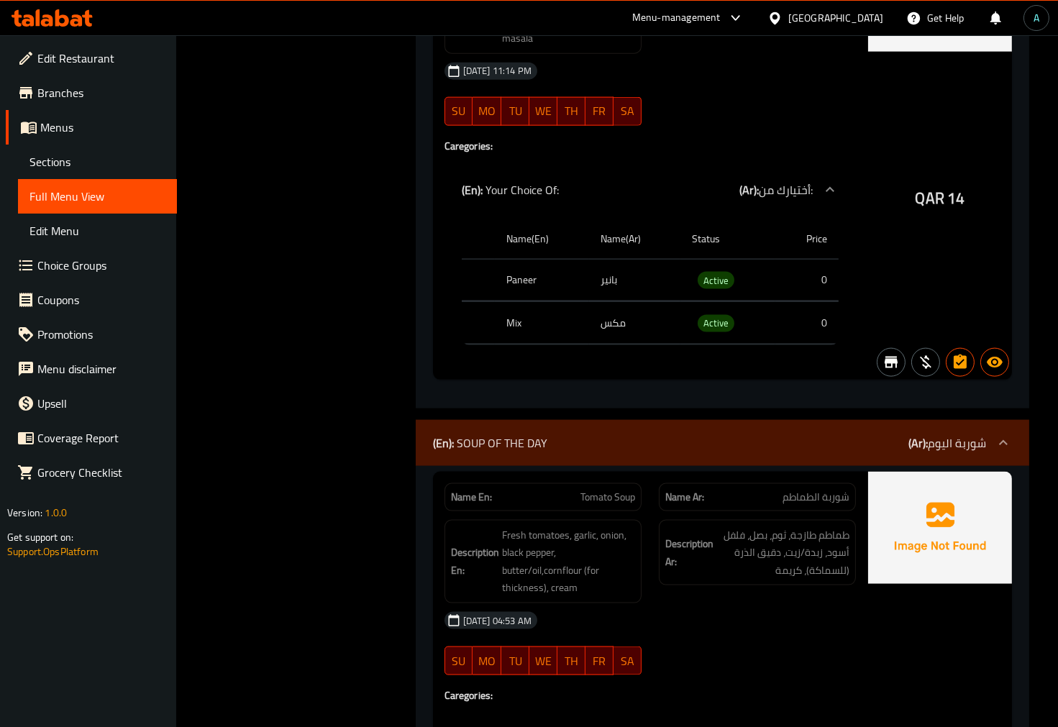
scroll to position [29073, 0]
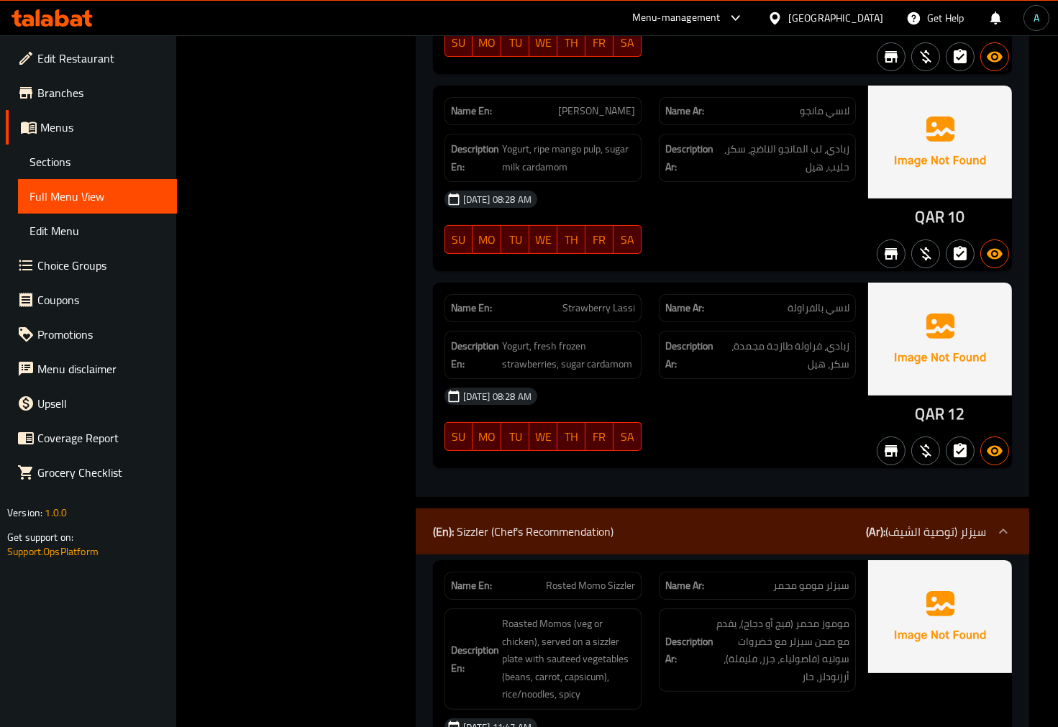
click at [623, 578] on span "Rosted Momo Sizzler" at bounding box center [590, 585] width 89 height 15
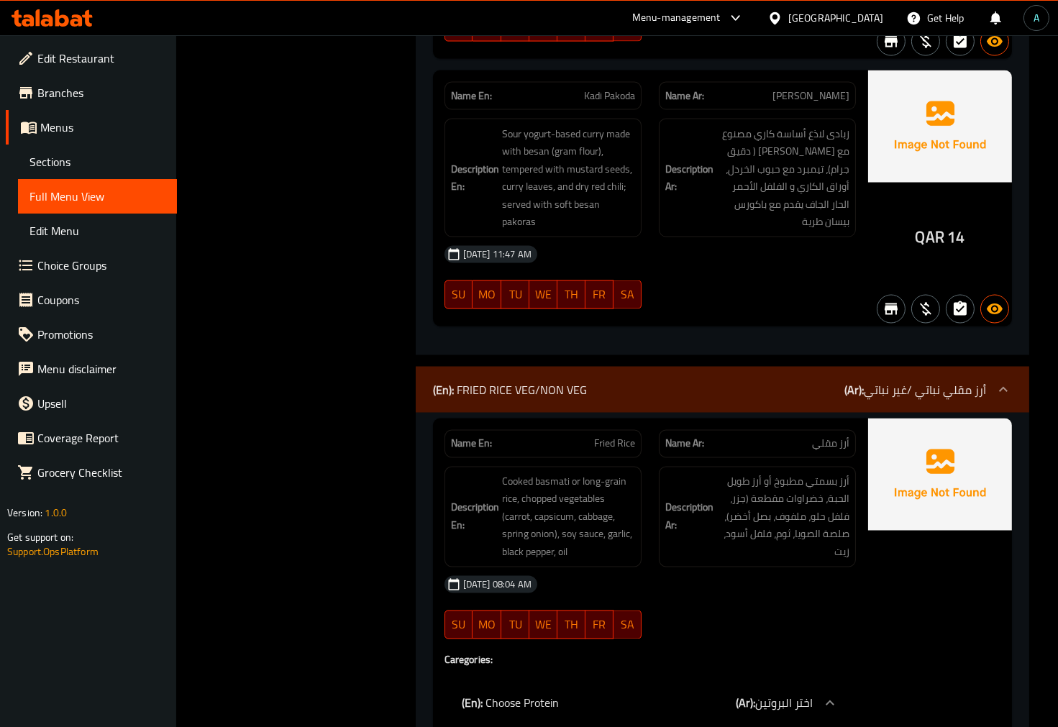
scroll to position [42093, 0]
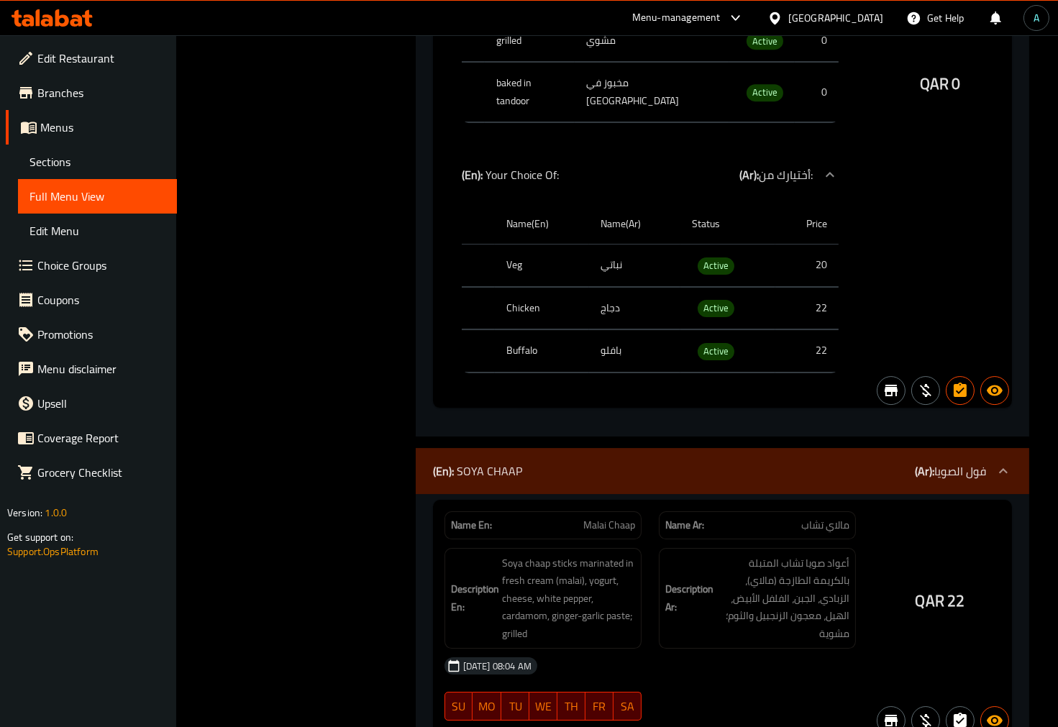
scroll to position [36523, 0]
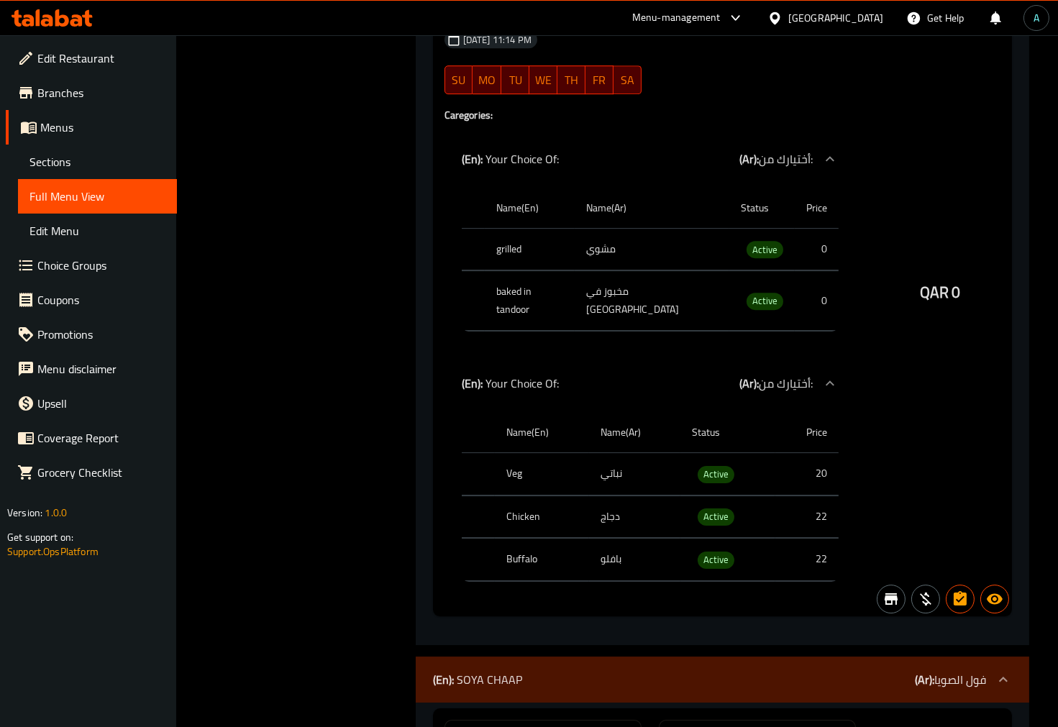
click at [435, 669] on b "(En):" at bounding box center [443, 680] width 21 height 22
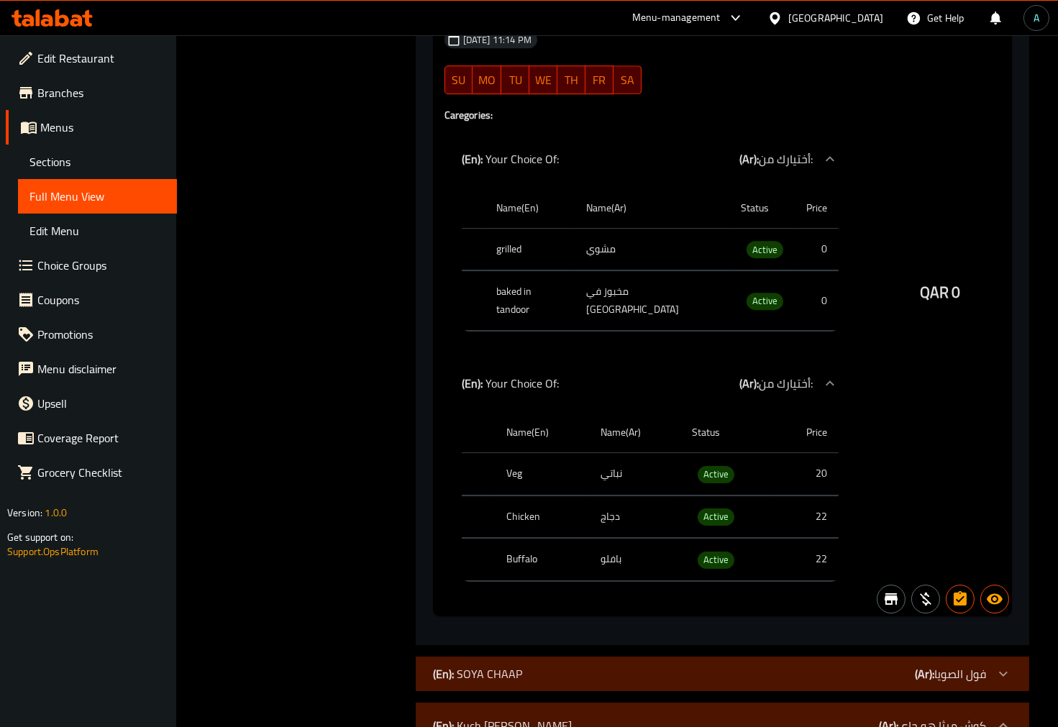
click at [473, 717] on p "(En): Kuch Mitha Ho Jaye" at bounding box center [502, 725] width 139 height 17
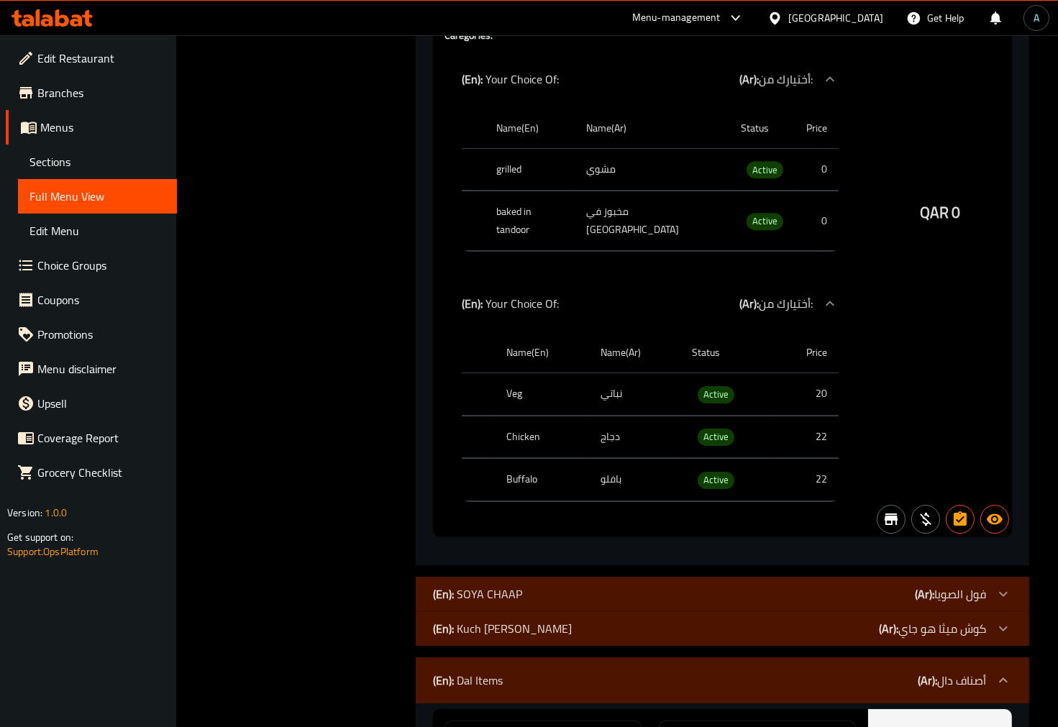
click at [457, 657] on div "(En): Dal Items (Ar): أصناف دال" at bounding box center [722, 680] width 613 height 46
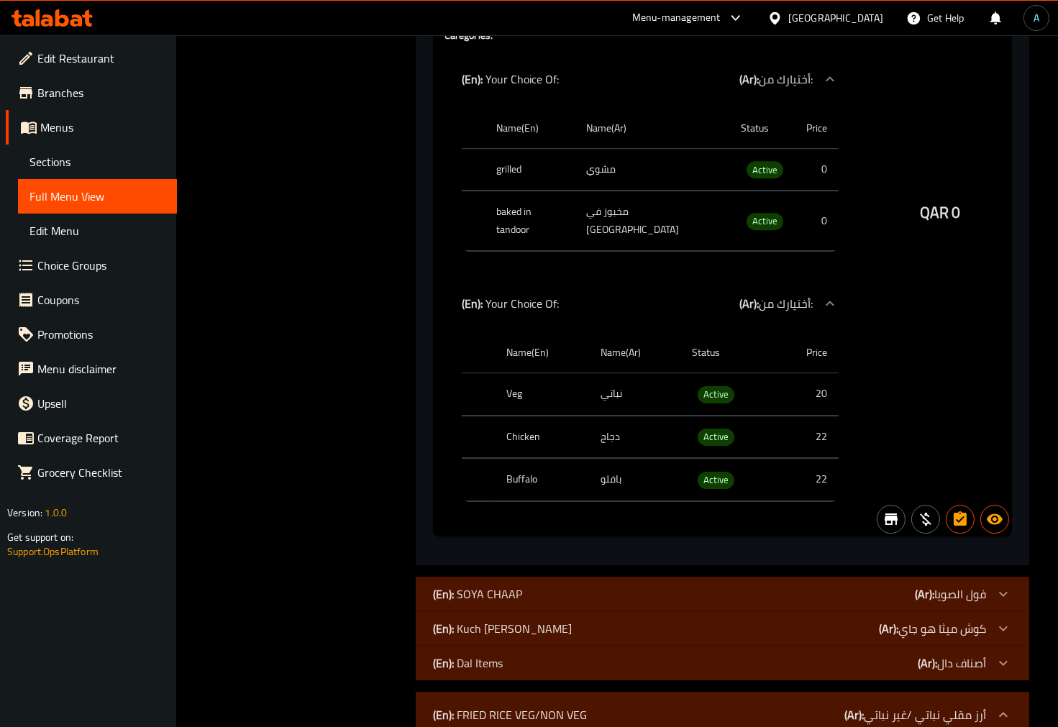
click at [469, 706] on p "(En): FRIED RICE VEG/NON VEG" at bounding box center [510, 714] width 154 height 17
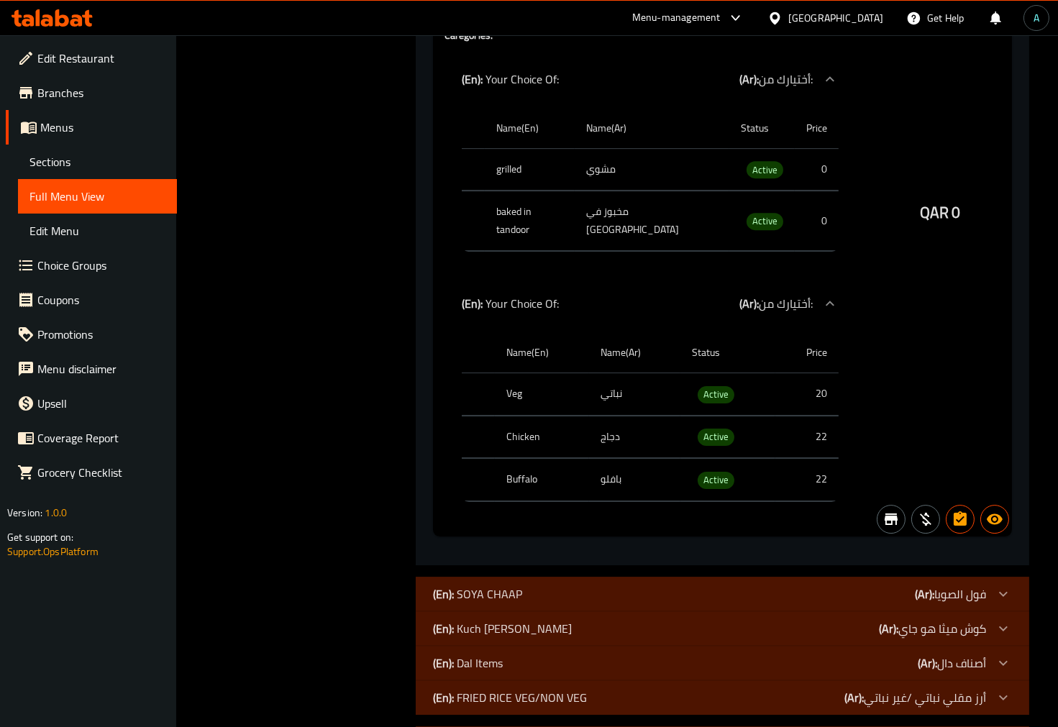
scroll to position [36683, 0]
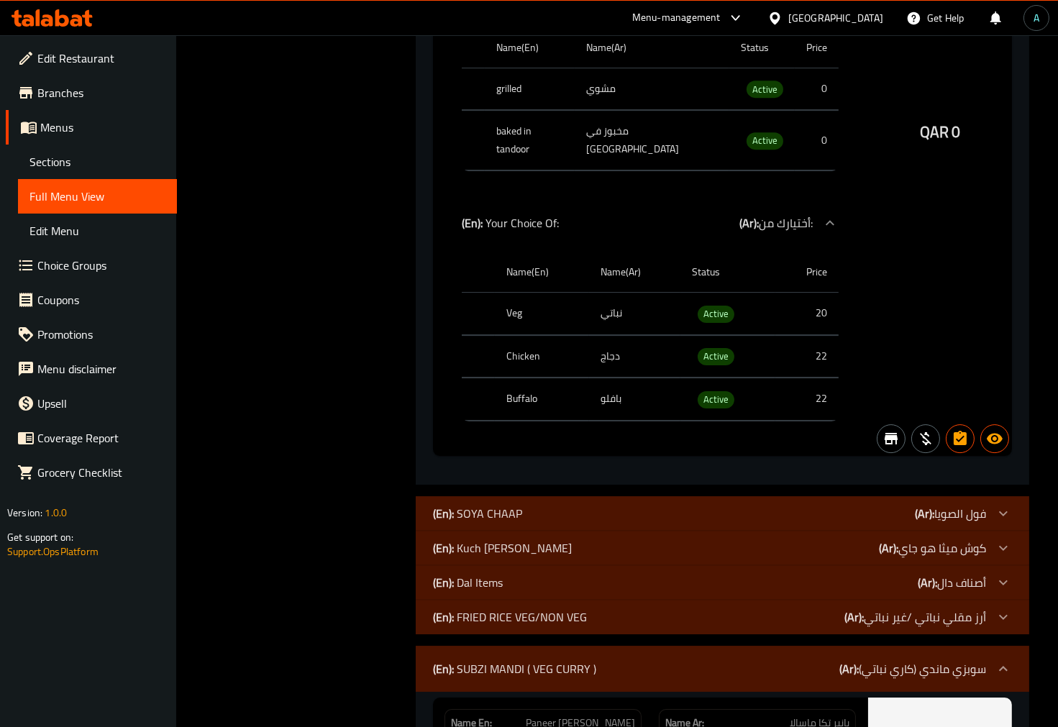
click at [490, 646] on div "(En): SUBZI MANDI ( VEG CURRY ) (Ar): سوبزي ماندي (كاري نباتي)" at bounding box center [722, 669] width 613 height 46
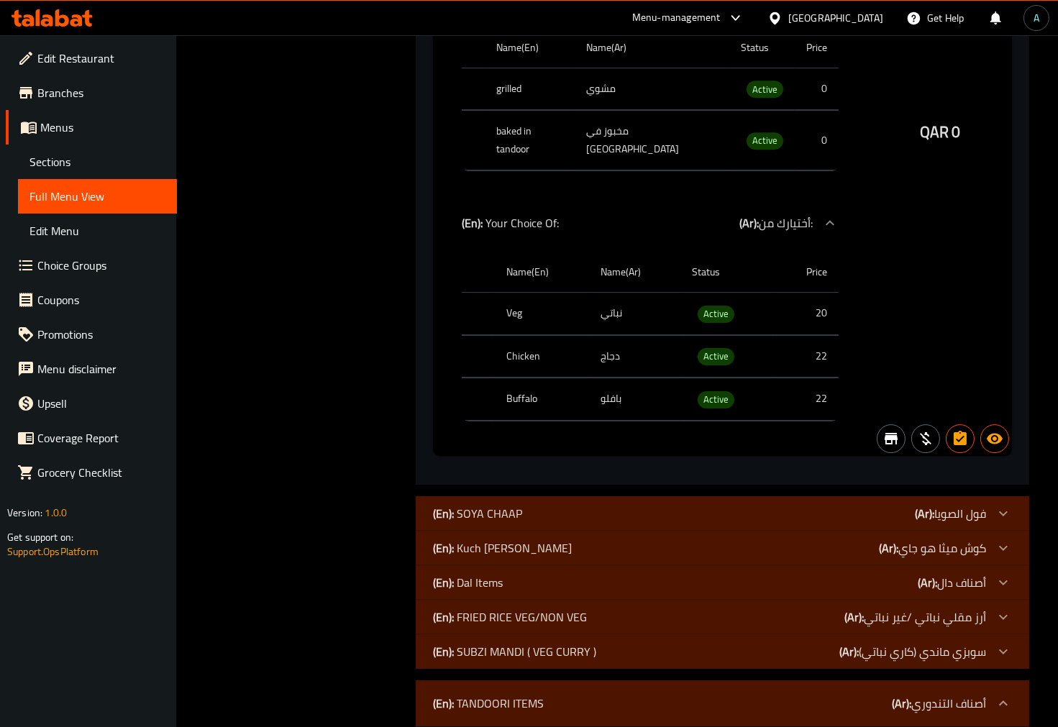
click at [496, 695] on p "(En): TANDOORI ITEMS" at bounding box center [488, 703] width 111 height 17
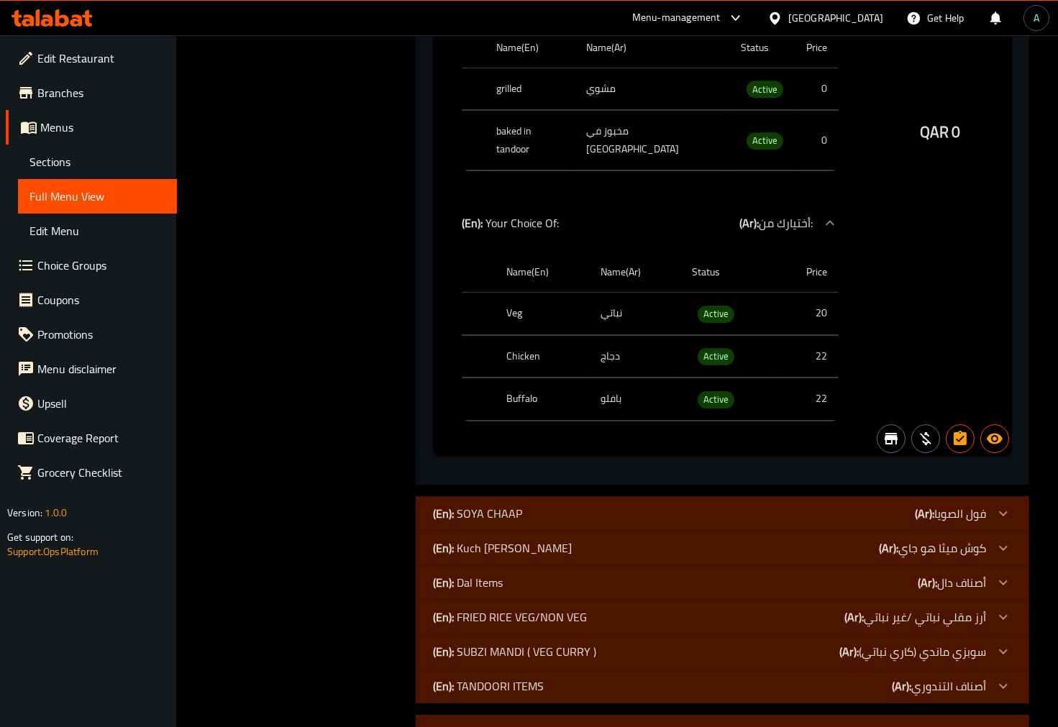
click at [521, 715] on div "(En): FOR NON VEG LOVERS (Ar): للمحبين الغير النباتي" at bounding box center [722, 738] width 613 height 46
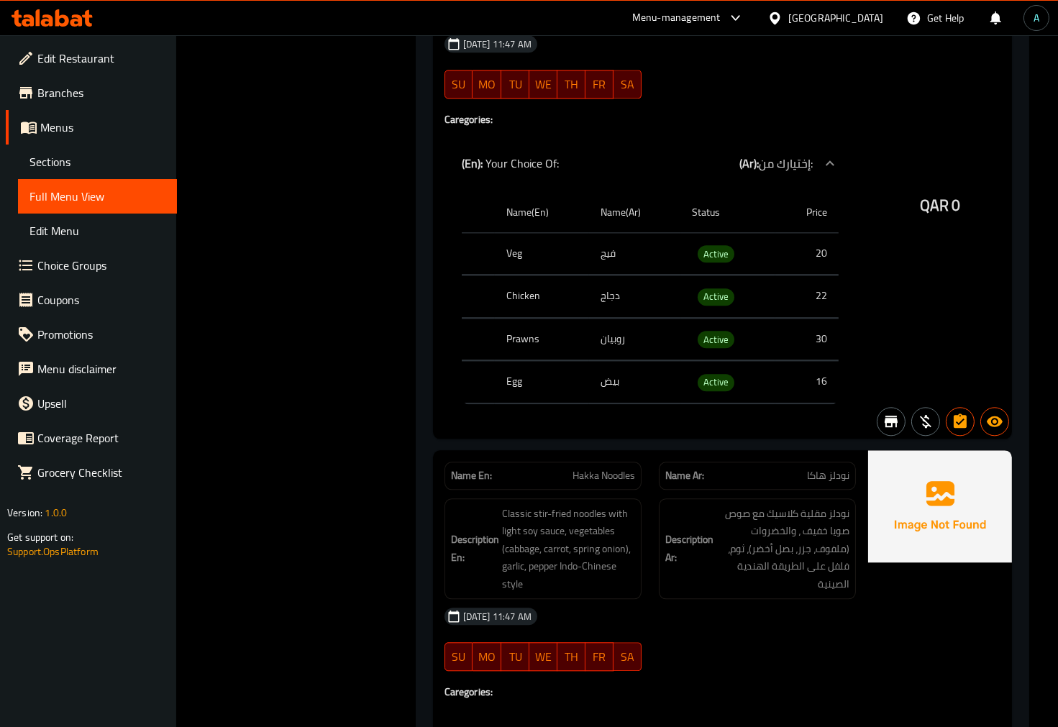
scroll to position [28149, 0]
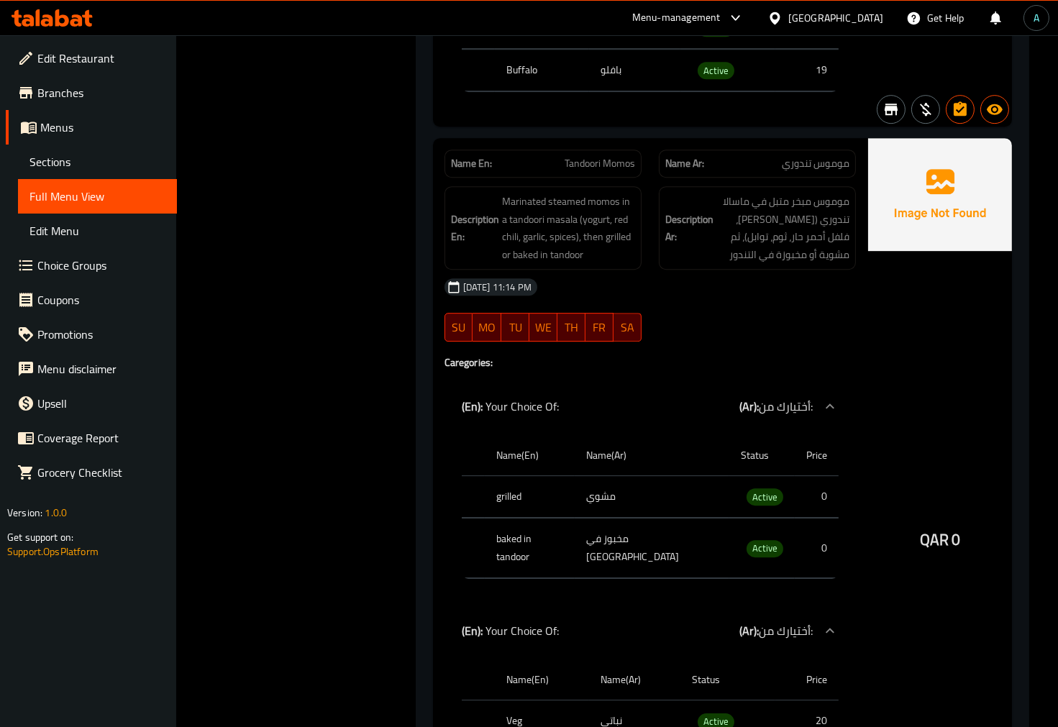
scroll to position [36516, 0]
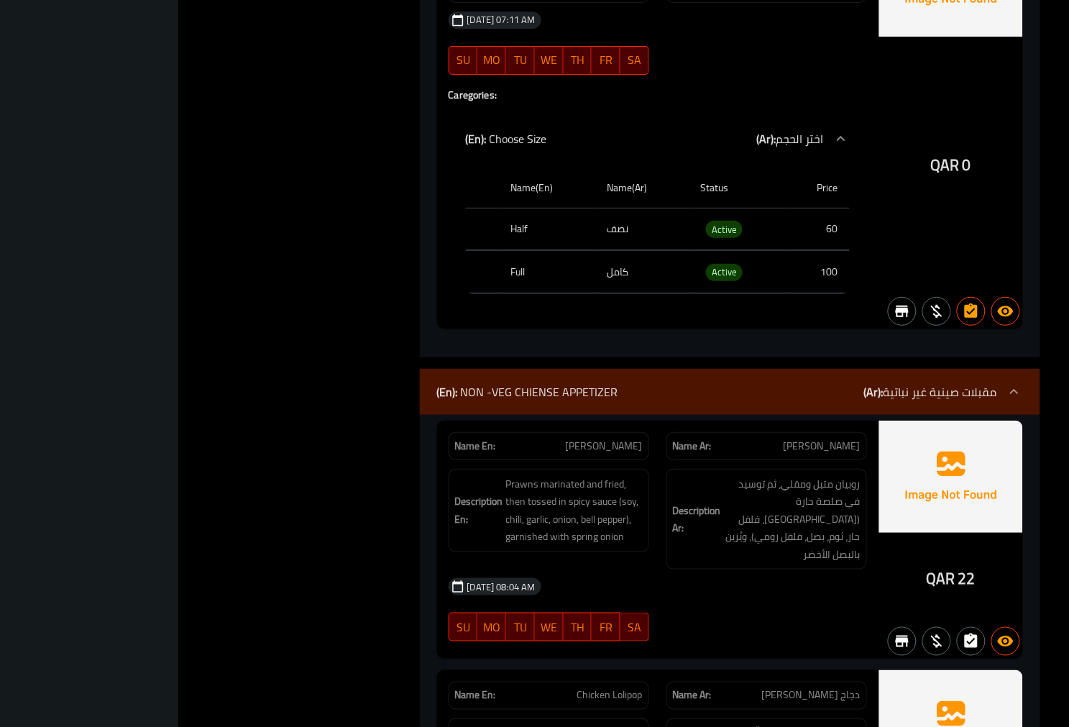
scroll to position [0, 0]
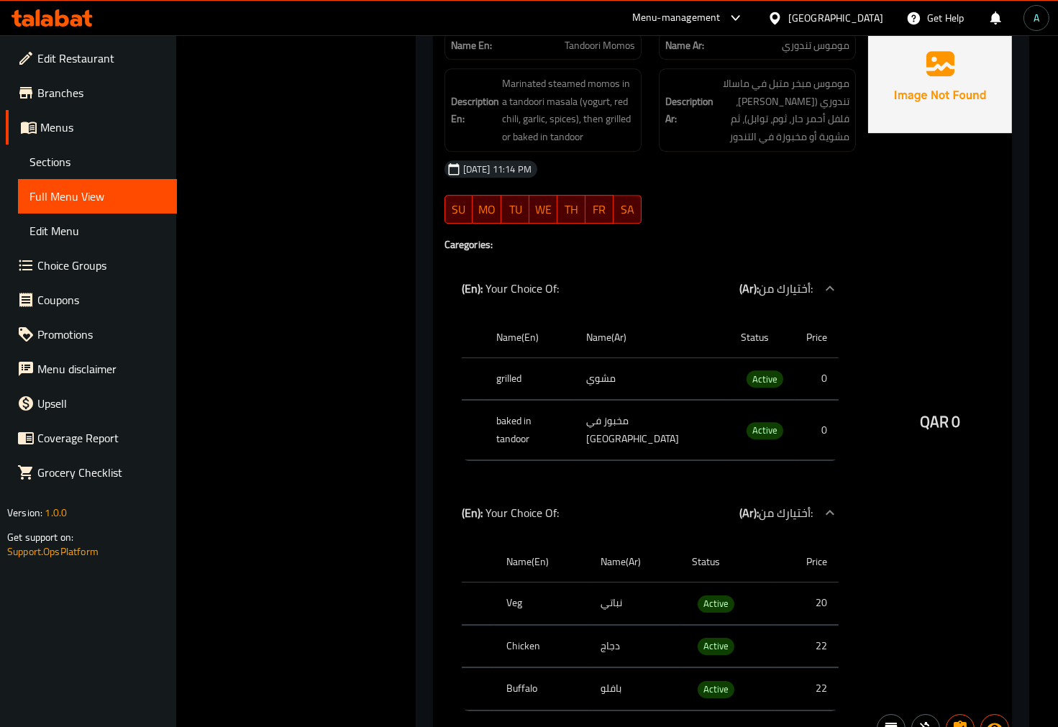
drag, startPoint x: 548, startPoint y: 242, endPoint x: 552, endPoint y: 227, distance: 15.7
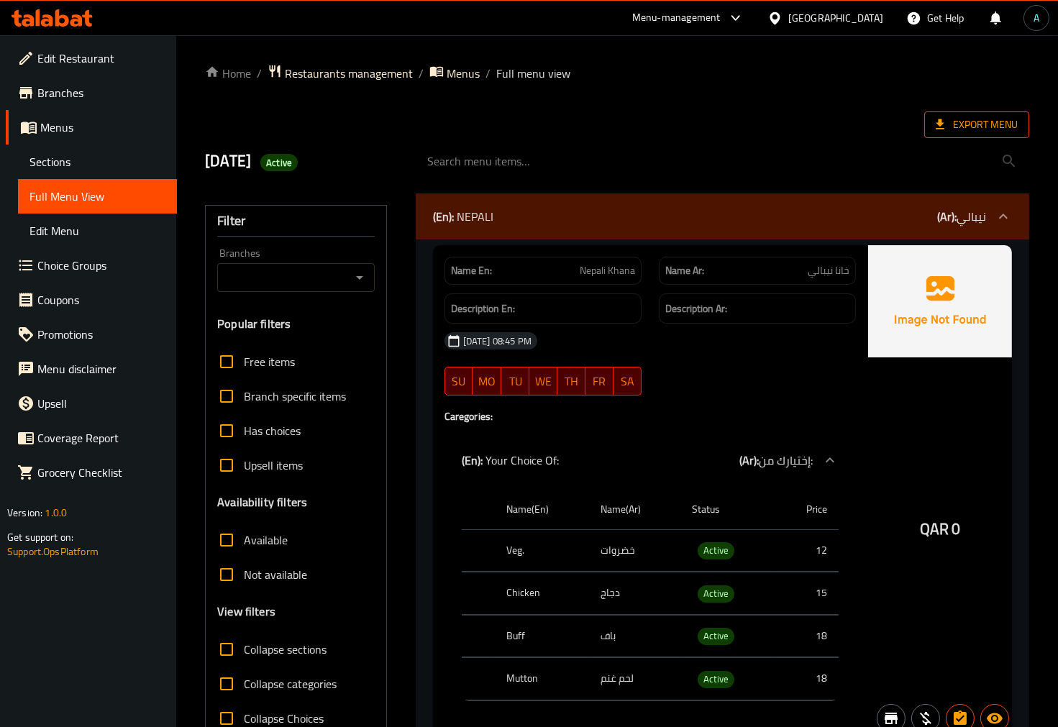
click at [1014, 128] on span "Export Menu" at bounding box center [977, 125] width 82 height 18
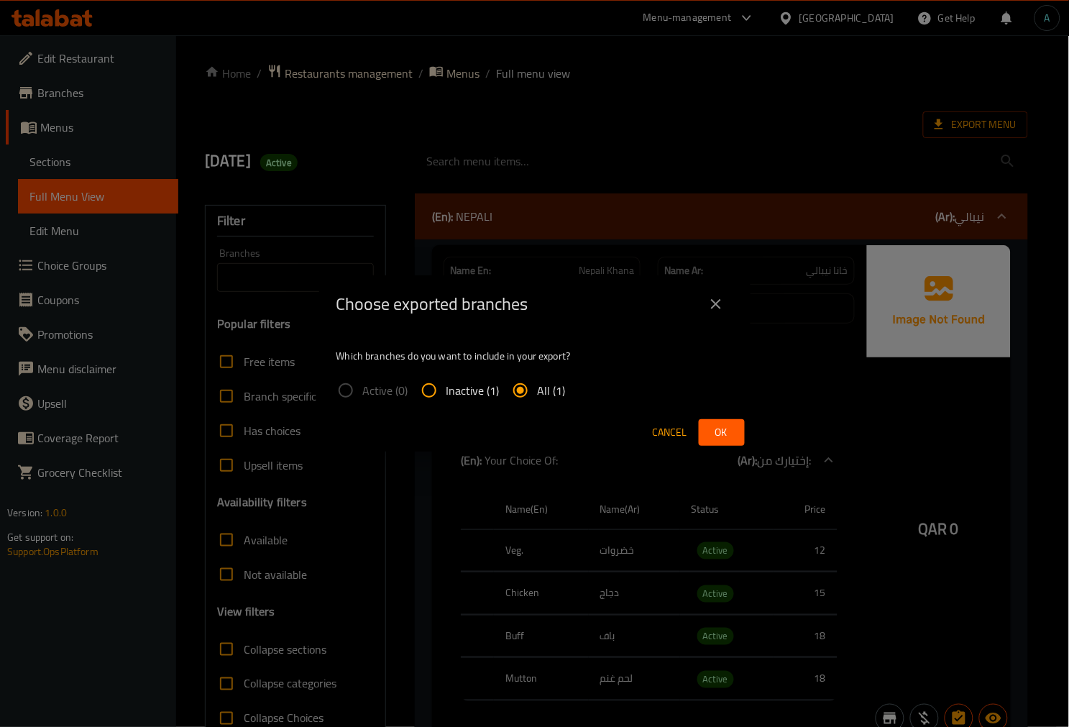
click at [713, 430] on span "Ok" at bounding box center [722, 433] width 23 height 18
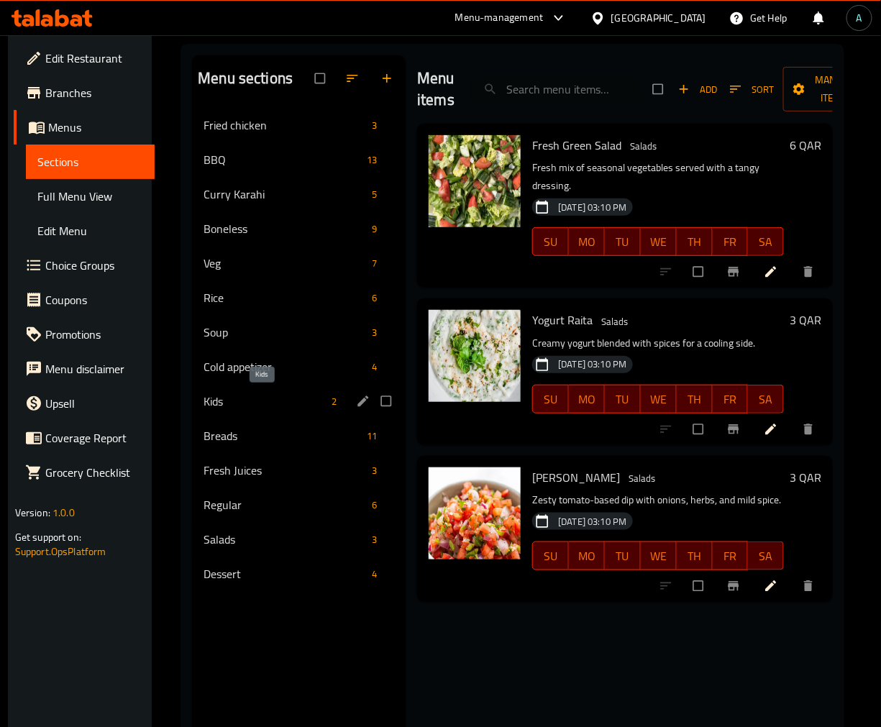
scroll to position [80, 0]
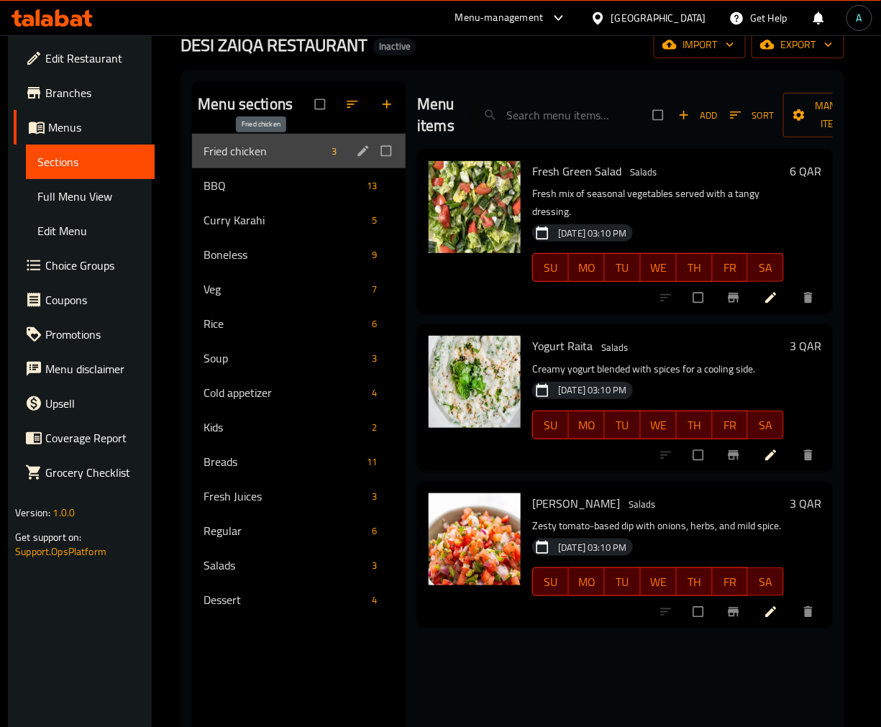
click at [249, 149] on span "Fried chicken" at bounding box center [265, 150] width 122 height 17
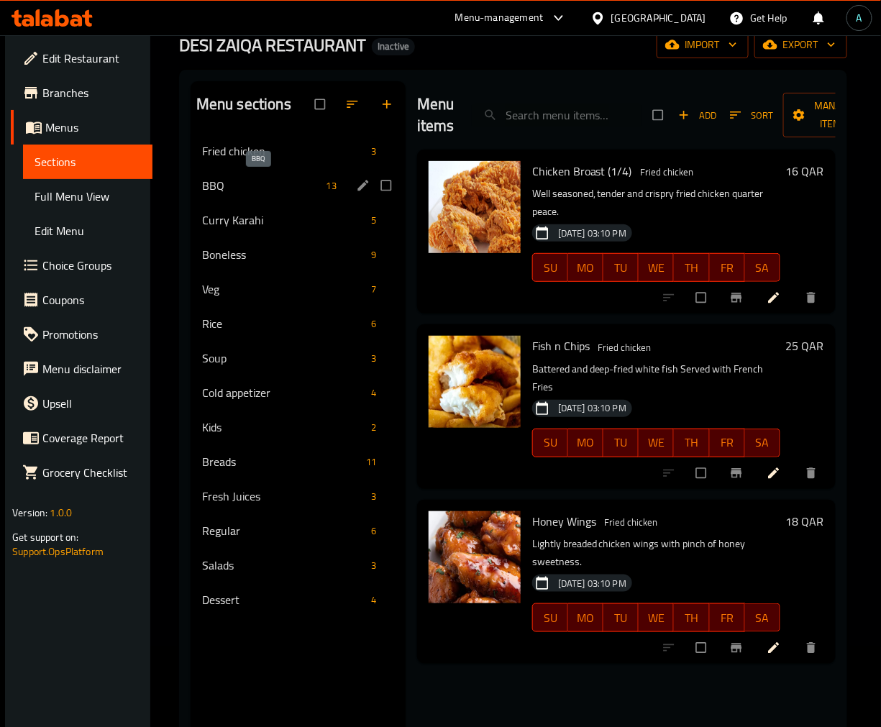
click at [252, 178] on span "BBQ" at bounding box center [261, 185] width 119 height 17
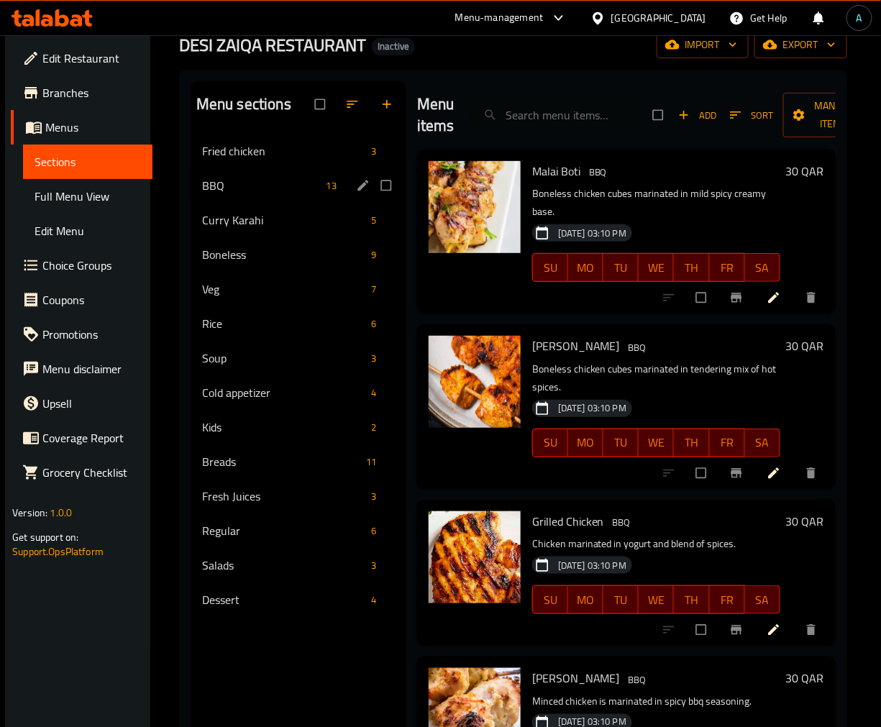
click at [255, 206] on div "Curry Karahi 5" at bounding box center [298, 220] width 215 height 35
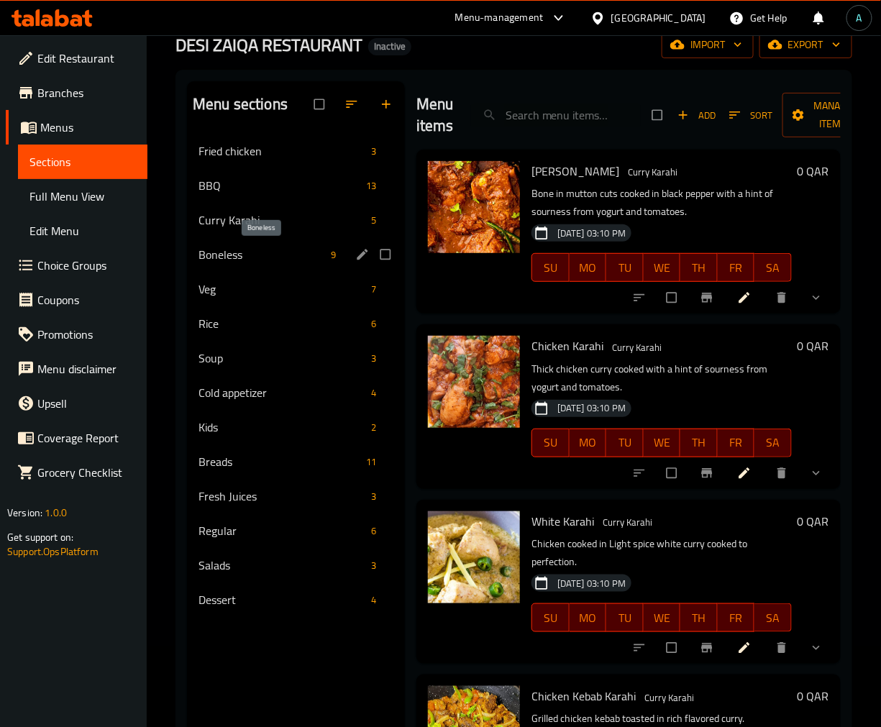
click at [257, 248] on span "Boneless" at bounding box center [261, 254] width 127 height 17
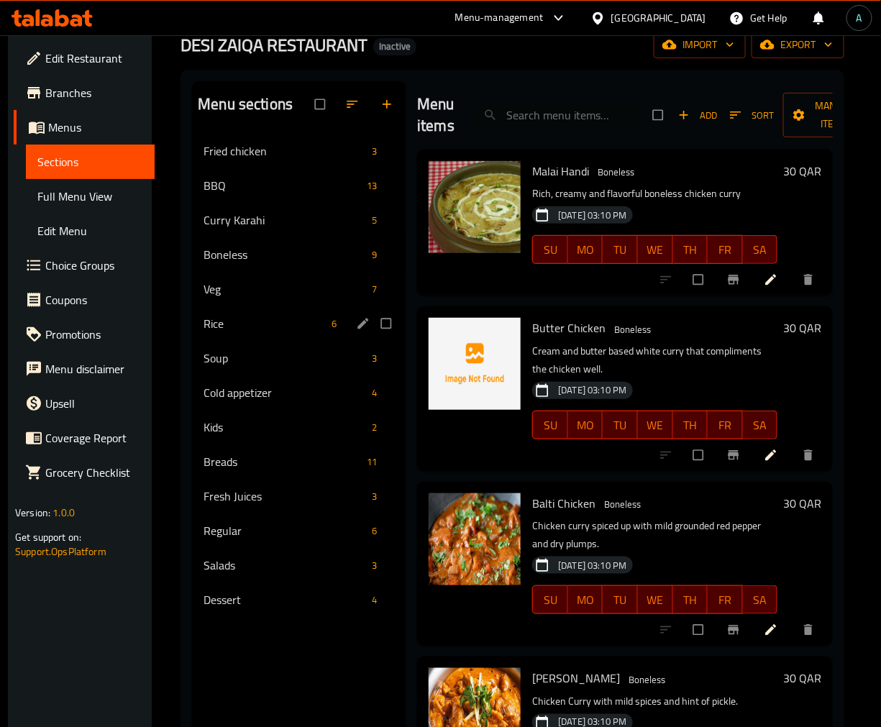
click at [247, 297] on span "Veg" at bounding box center [285, 288] width 163 height 17
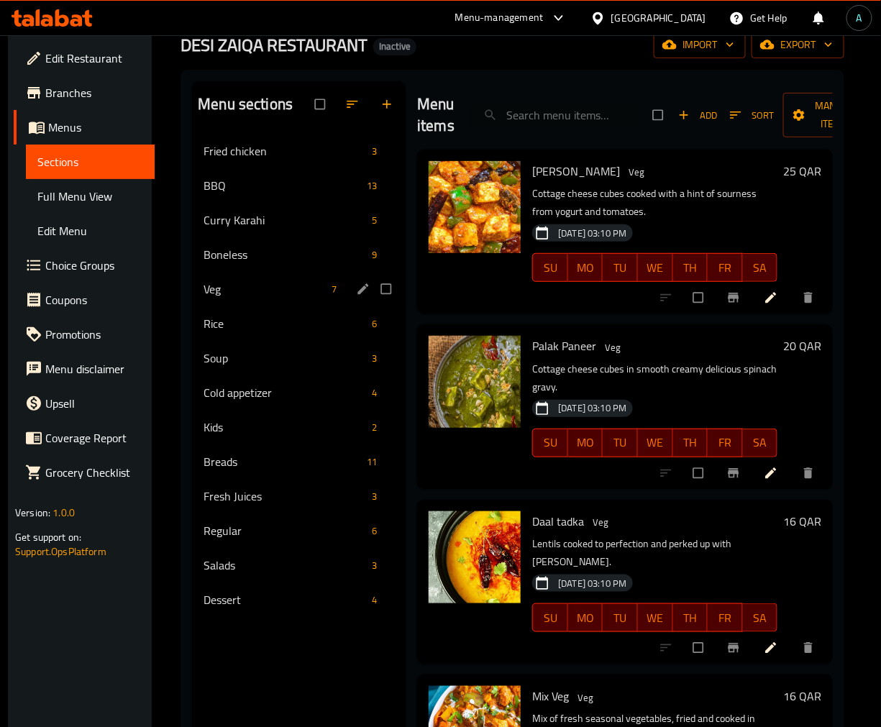
click at [241, 332] on span "Rice" at bounding box center [285, 323] width 163 height 17
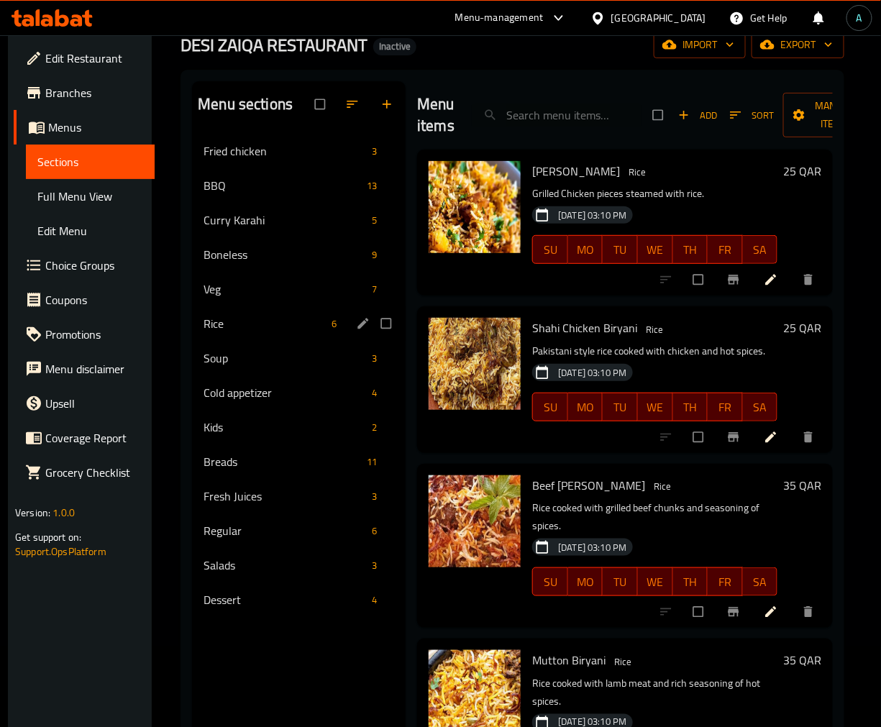
click at [242, 343] on div "Soup 3" at bounding box center [299, 358] width 214 height 35
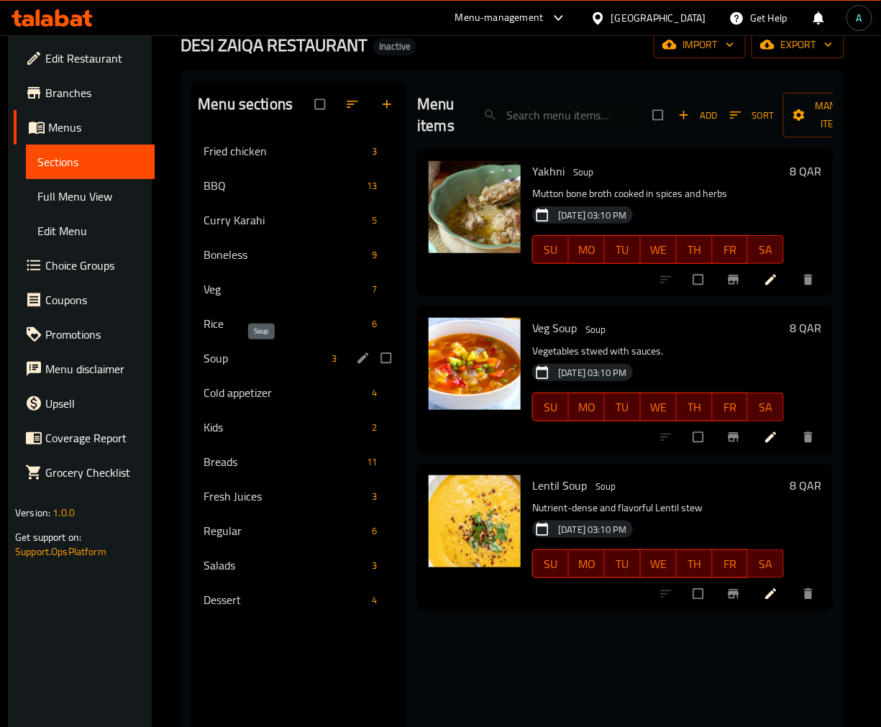
click at [245, 380] on div "Cold appetizer 4" at bounding box center [299, 392] width 214 height 35
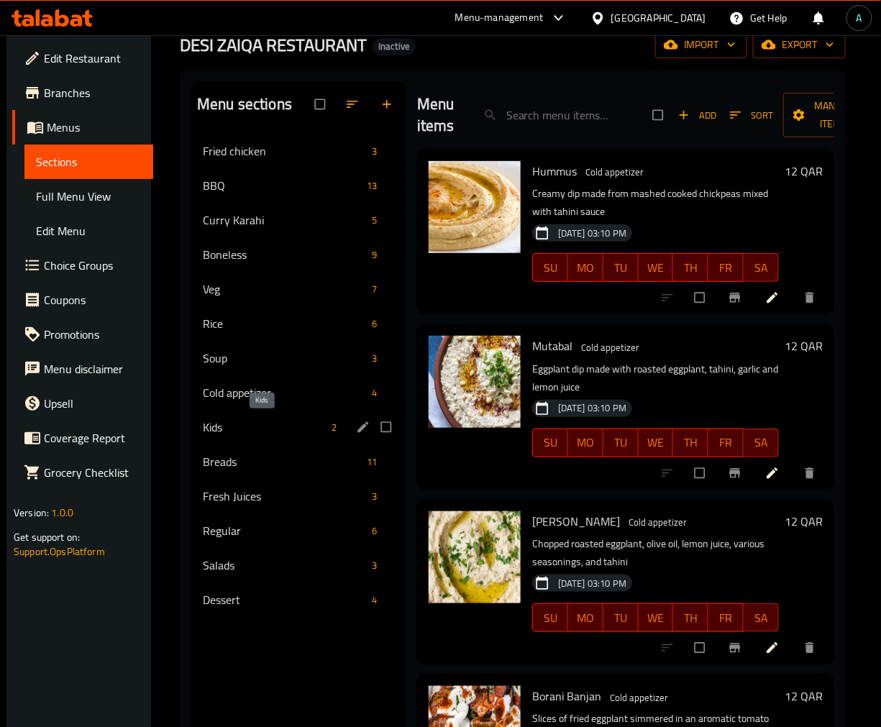
click at [240, 425] on span "Kids" at bounding box center [264, 427] width 123 height 17
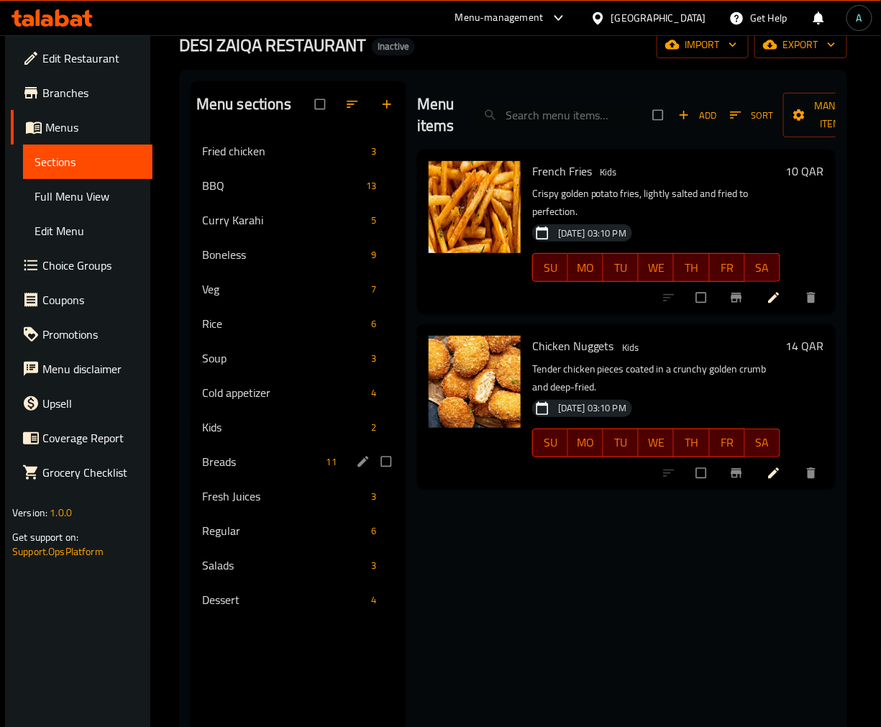
click at [235, 469] on span "Breads" at bounding box center [261, 461] width 119 height 17
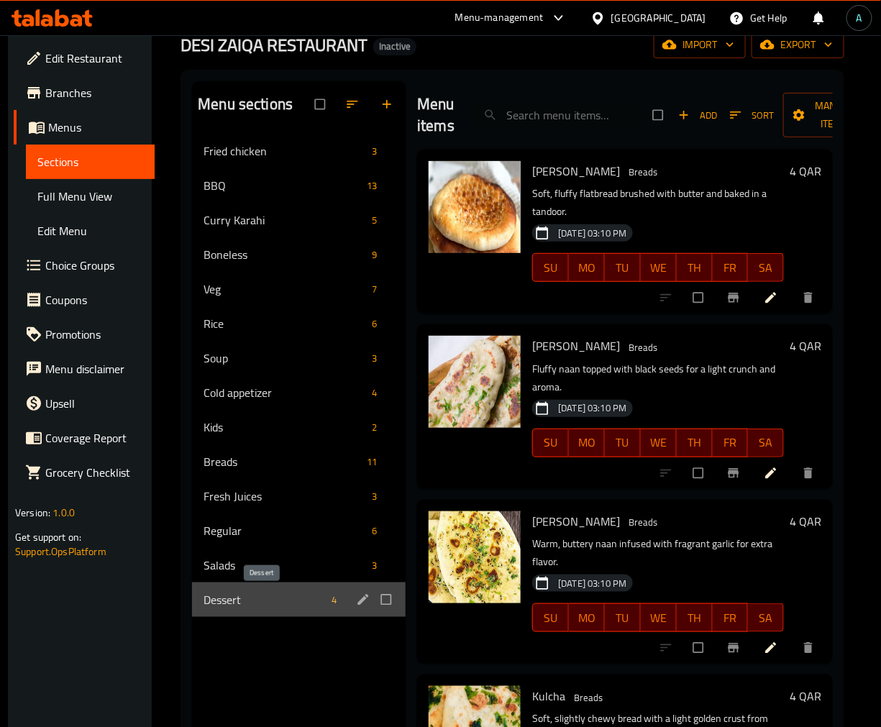
drag, startPoint x: 238, startPoint y: 598, endPoint x: 252, endPoint y: 601, distance: 14.7
click at [238, 606] on span "Dessert" at bounding box center [265, 599] width 122 height 17
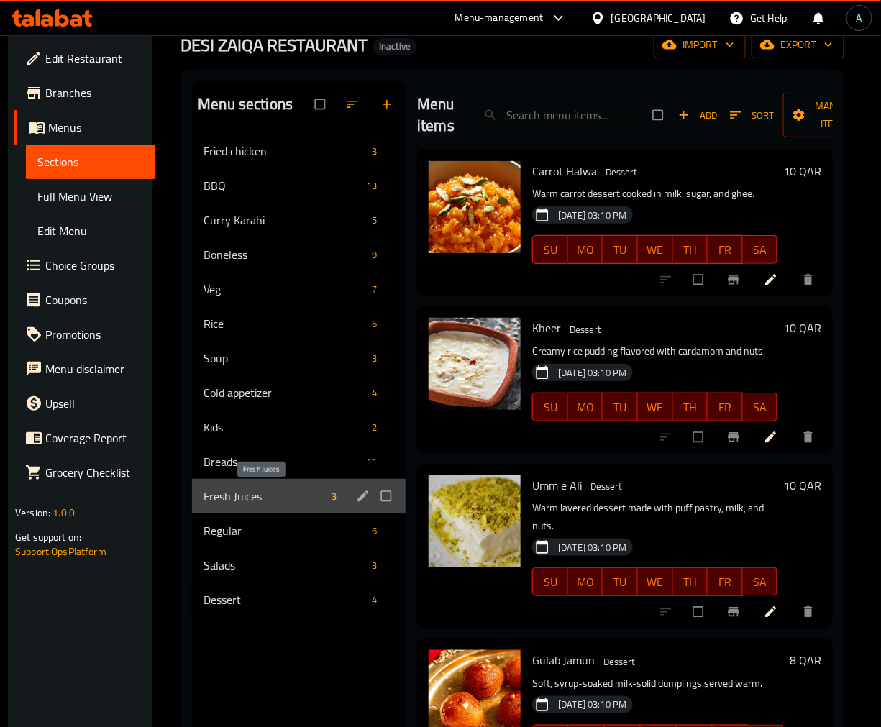
click at [265, 495] on span "Fresh Juices" at bounding box center [265, 496] width 122 height 17
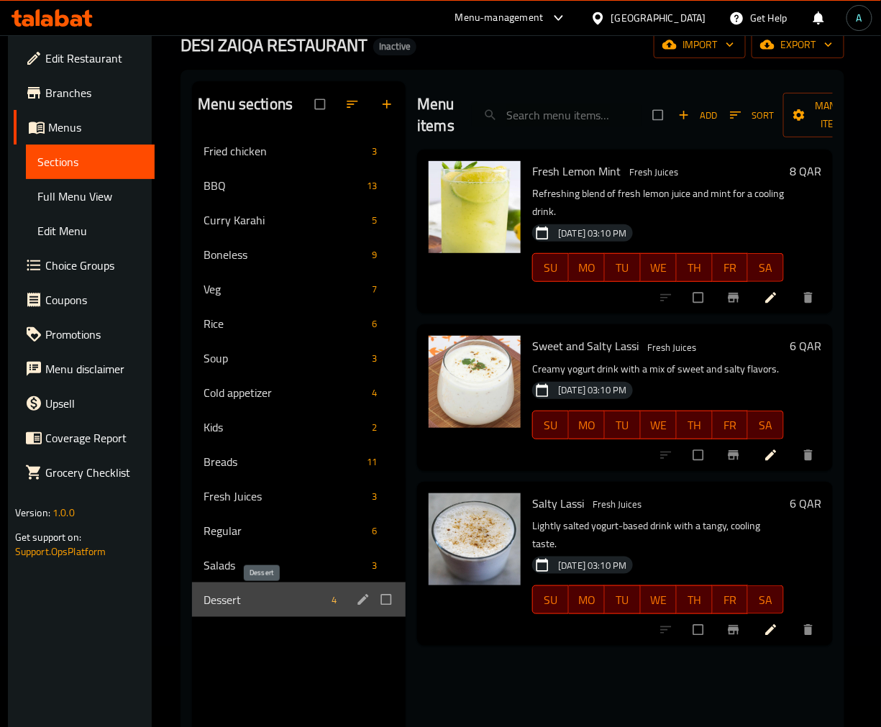
click at [212, 608] on span "Dessert" at bounding box center [265, 599] width 122 height 17
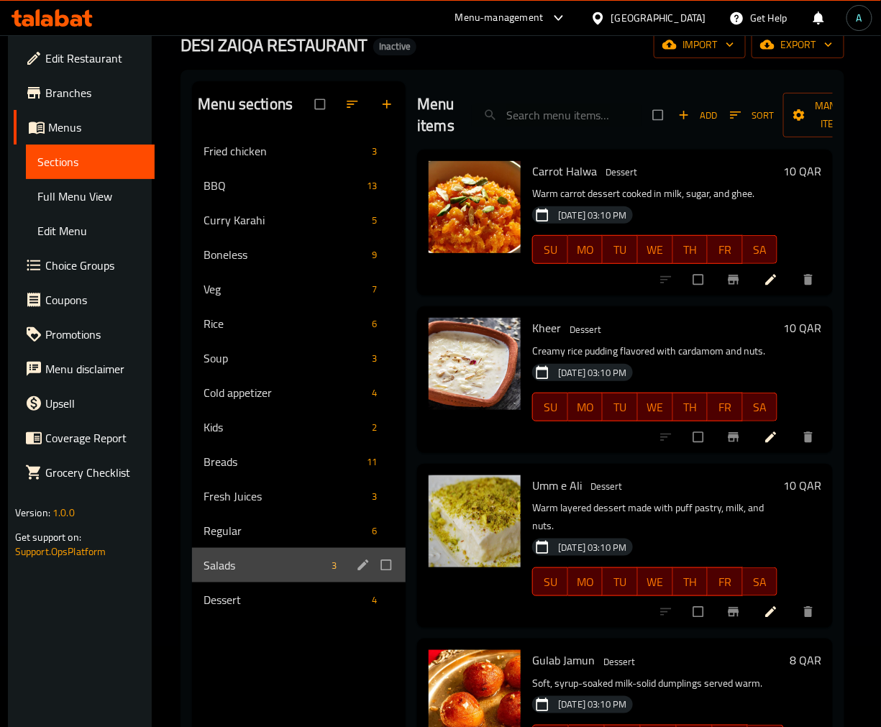
click at [218, 576] on div "Salads 3" at bounding box center [299, 565] width 214 height 35
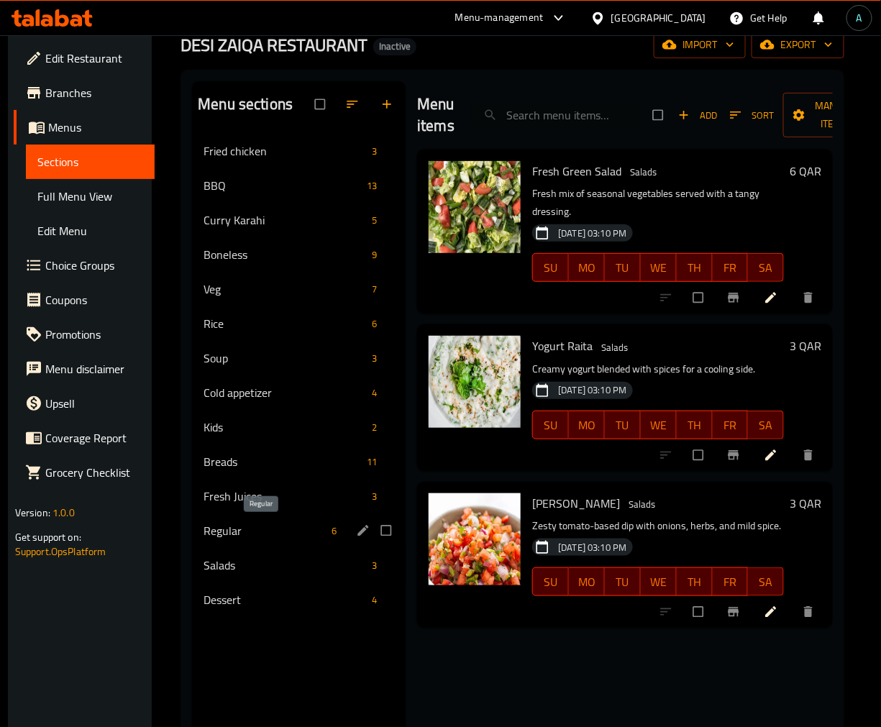
click at [223, 528] on span "Regular" at bounding box center [265, 530] width 122 height 17
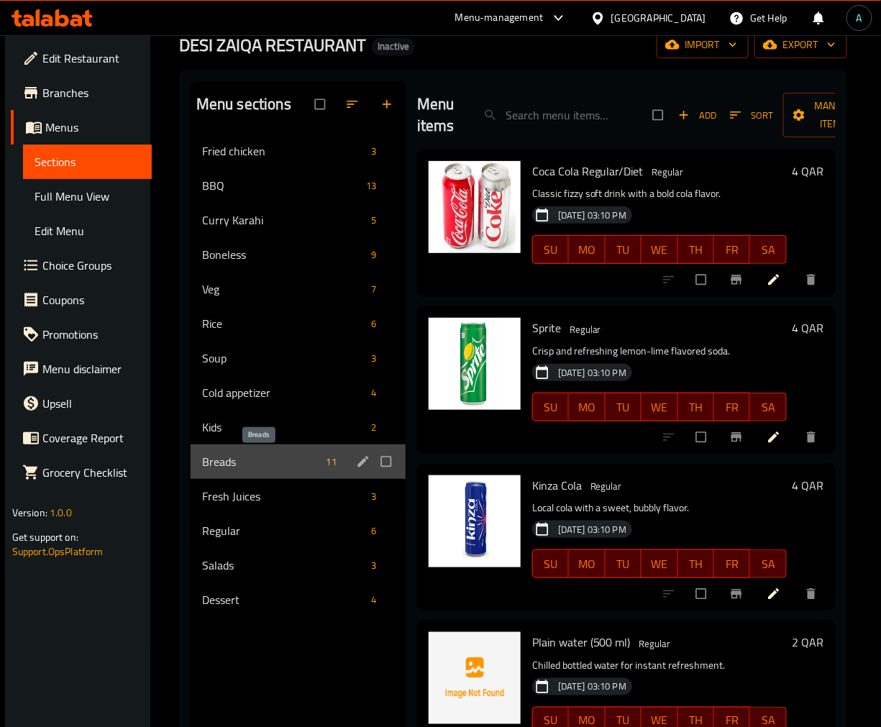
click at [248, 469] on span "Breads" at bounding box center [261, 461] width 119 height 17
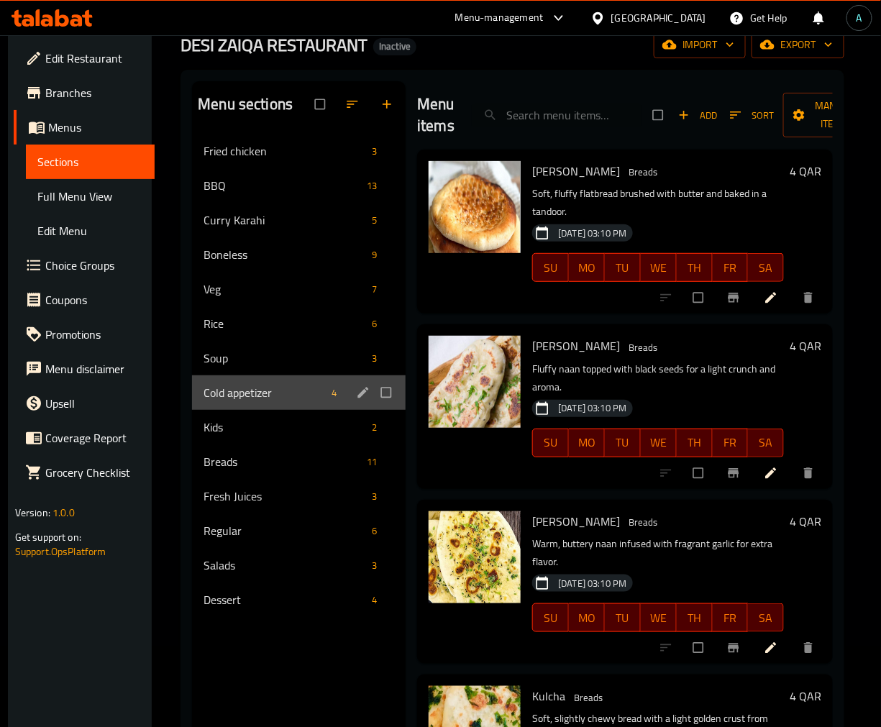
click at [264, 403] on div "Cold appetizer 4" at bounding box center [299, 392] width 214 height 35
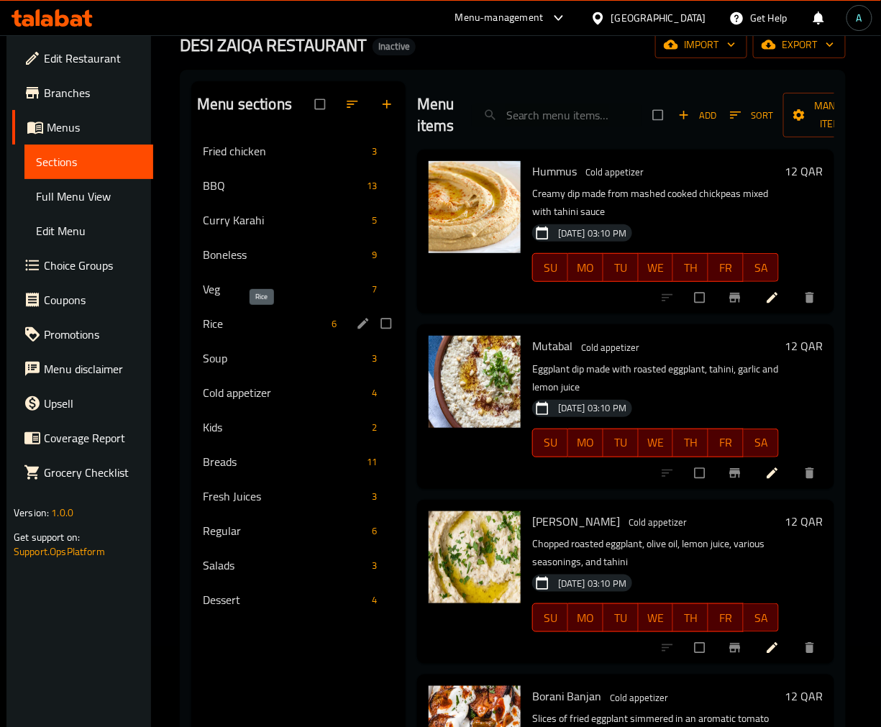
click at [245, 329] on span "Rice" at bounding box center [264, 323] width 123 height 17
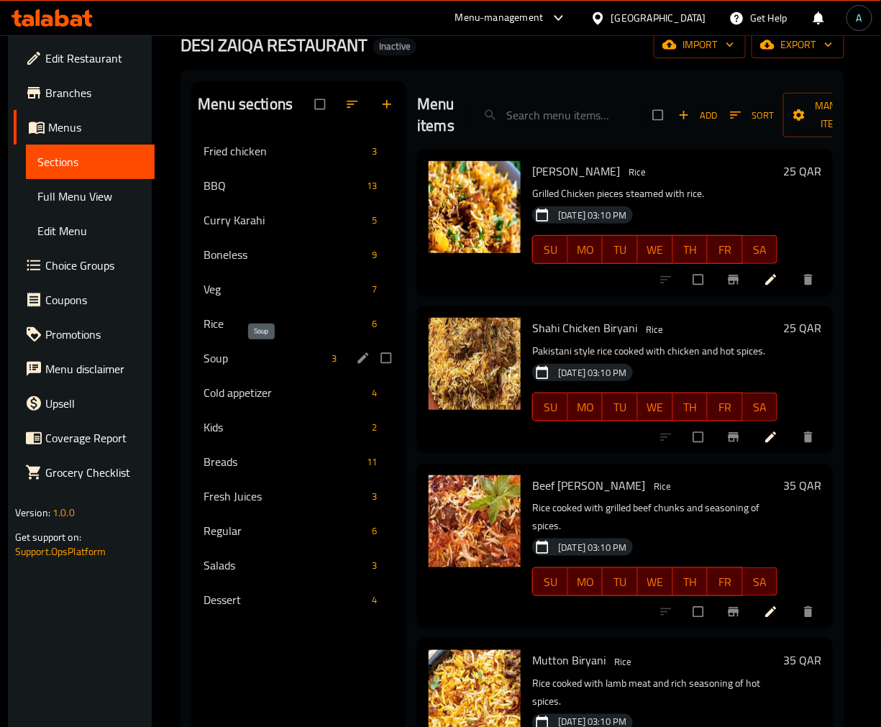
click at [255, 355] on span "Soup" at bounding box center [265, 358] width 122 height 17
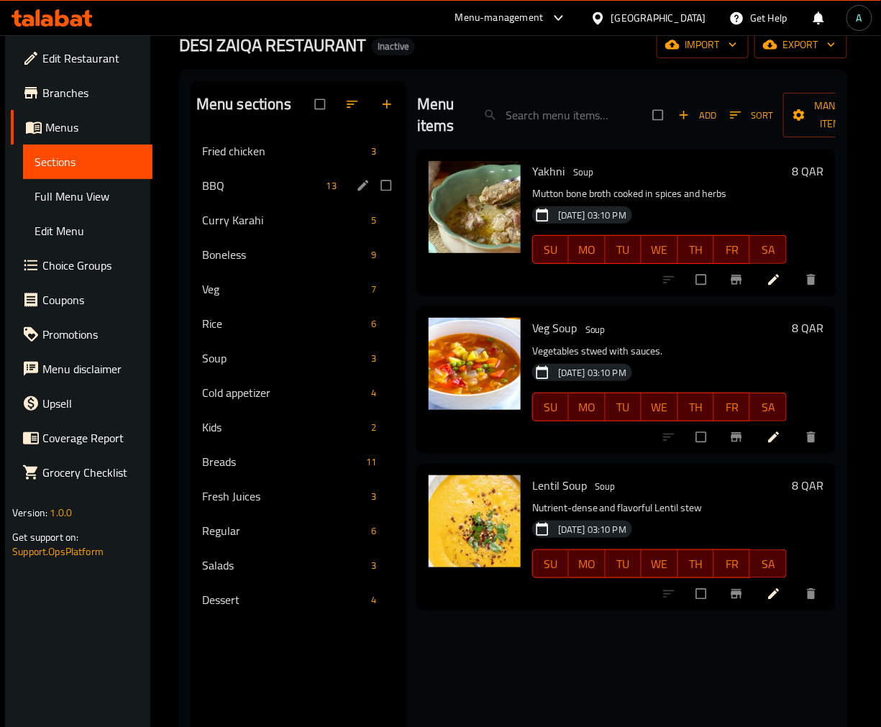
click at [260, 195] on div "BBQ 13" at bounding box center [298, 185] width 215 height 35
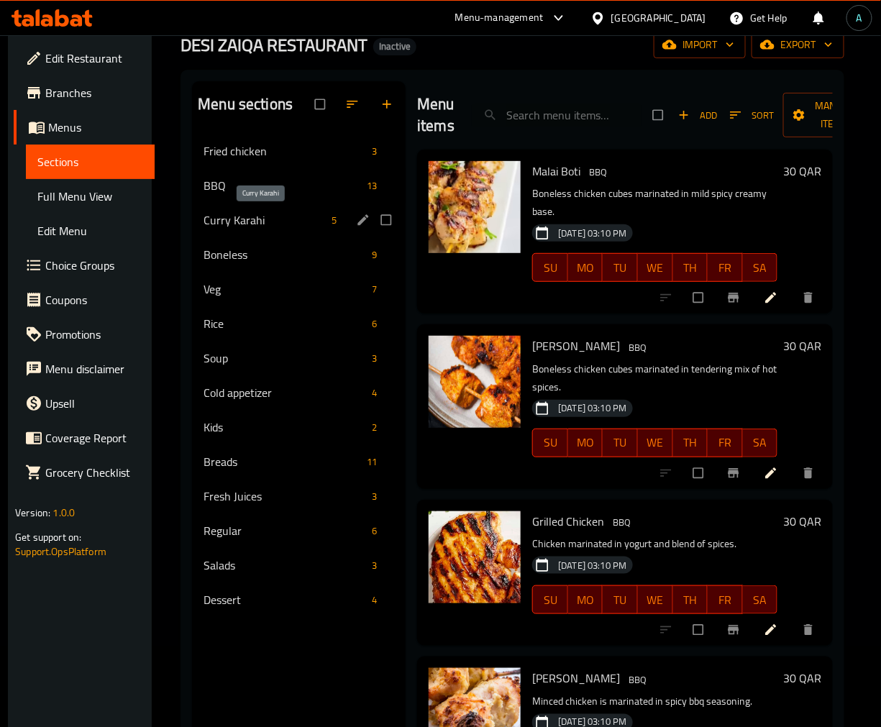
click at [268, 223] on span "Curry Karahi" at bounding box center [265, 219] width 122 height 17
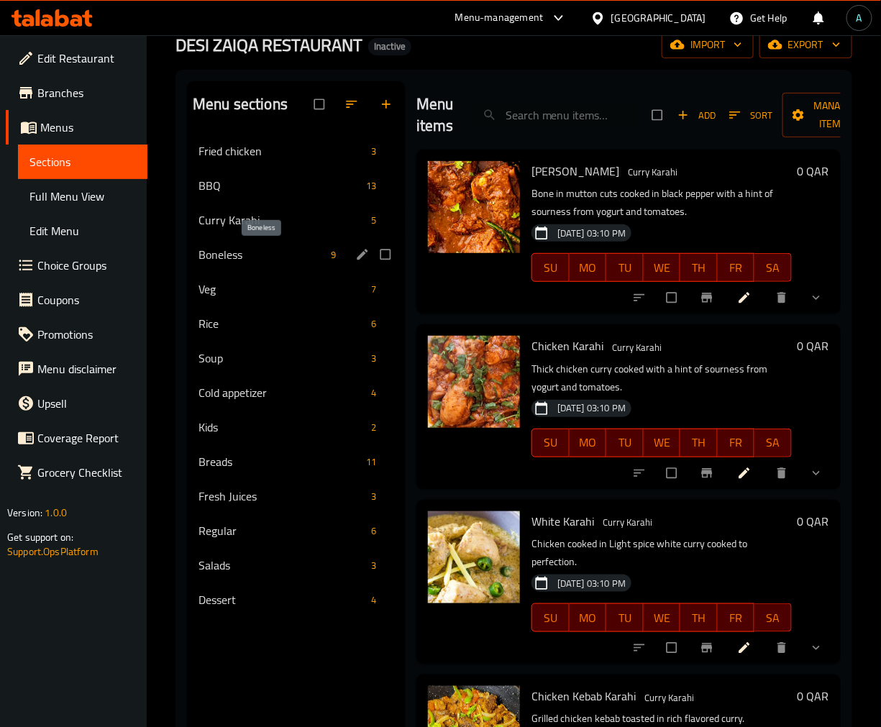
click at [270, 254] on span "Boneless" at bounding box center [261, 254] width 127 height 17
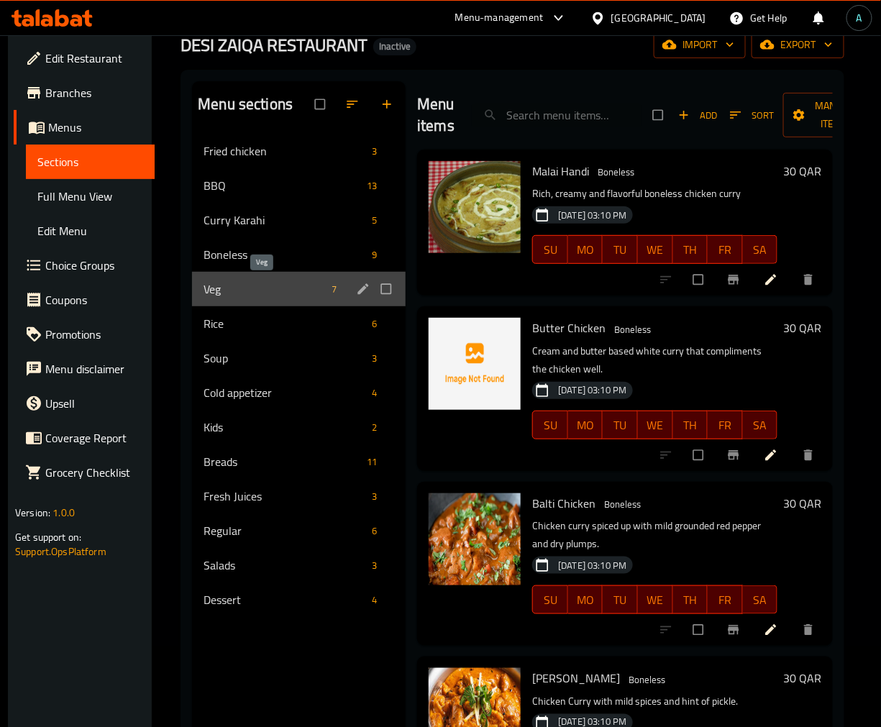
click at [291, 285] on span "Veg" at bounding box center [265, 288] width 122 height 17
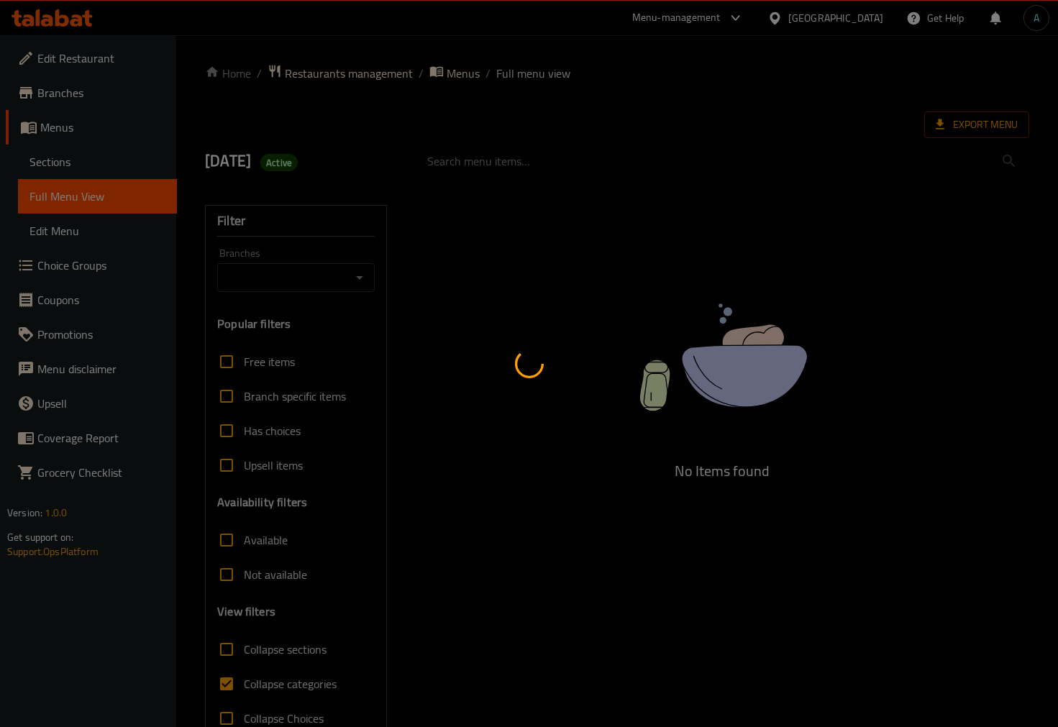
click at [256, 657] on div at bounding box center [529, 363] width 1058 height 727
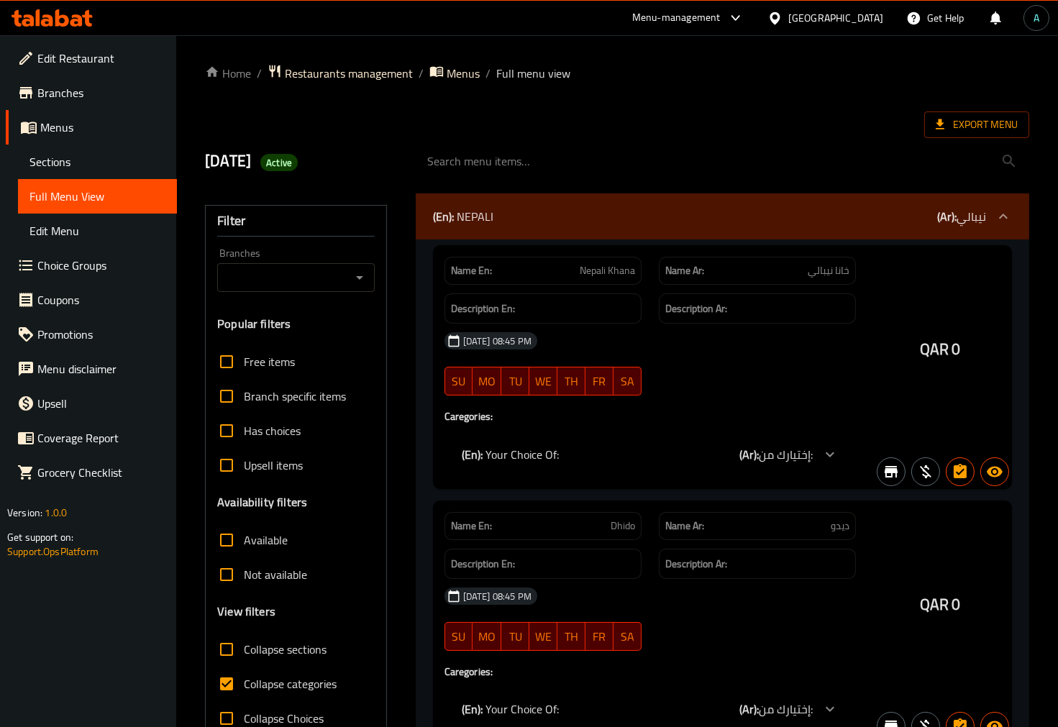
click at [280, 652] on div at bounding box center [529, 363] width 1058 height 727
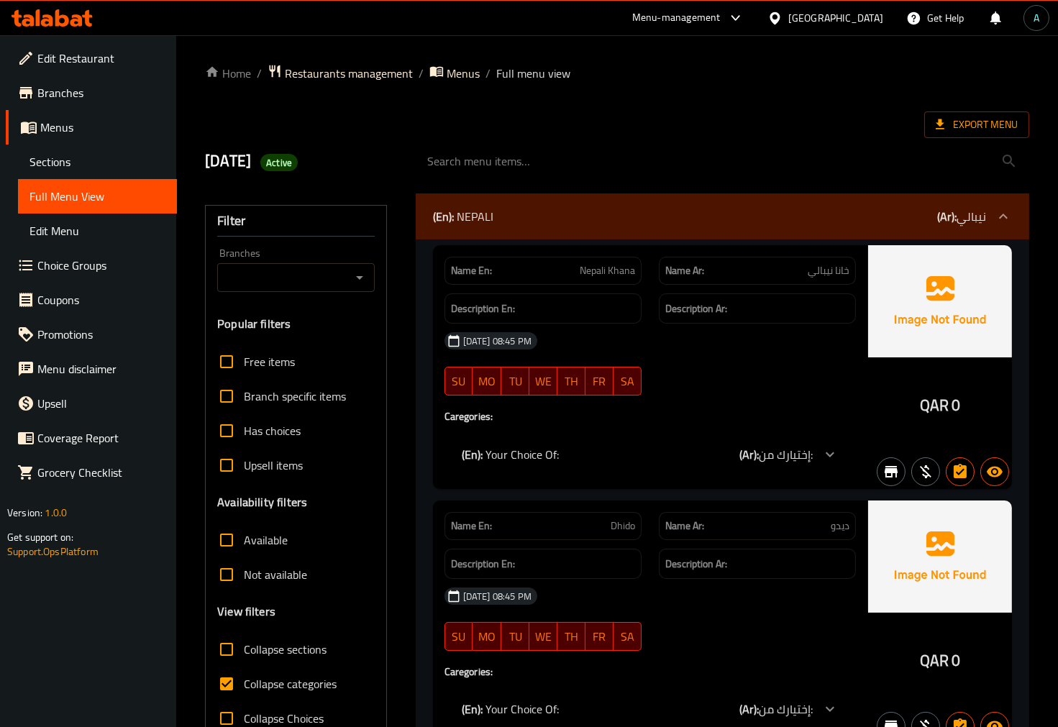
click at [260, 685] on span "Collapse categories" at bounding box center [290, 683] width 93 height 17
click at [244, 685] on input "Collapse categories" at bounding box center [226, 684] width 35 height 35
checkbox input "false"
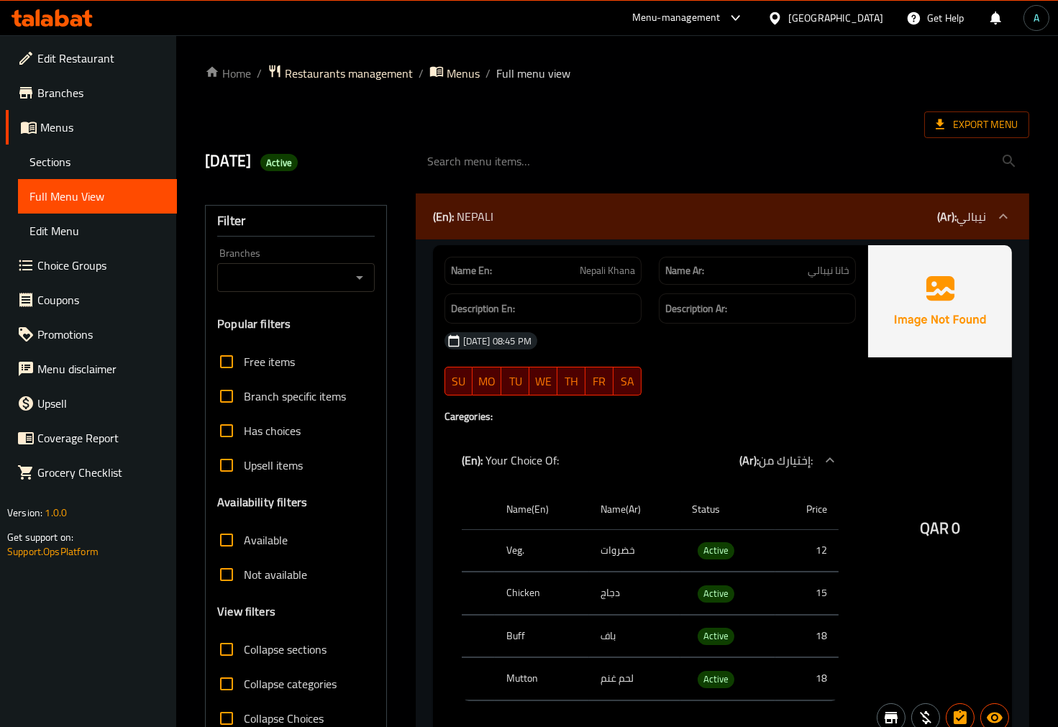
click at [274, 653] on span "Collapse sections" at bounding box center [285, 649] width 83 height 17
click at [244, 653] on input "Collapse sections" at bounding box center [226, 649] width 35 height 35
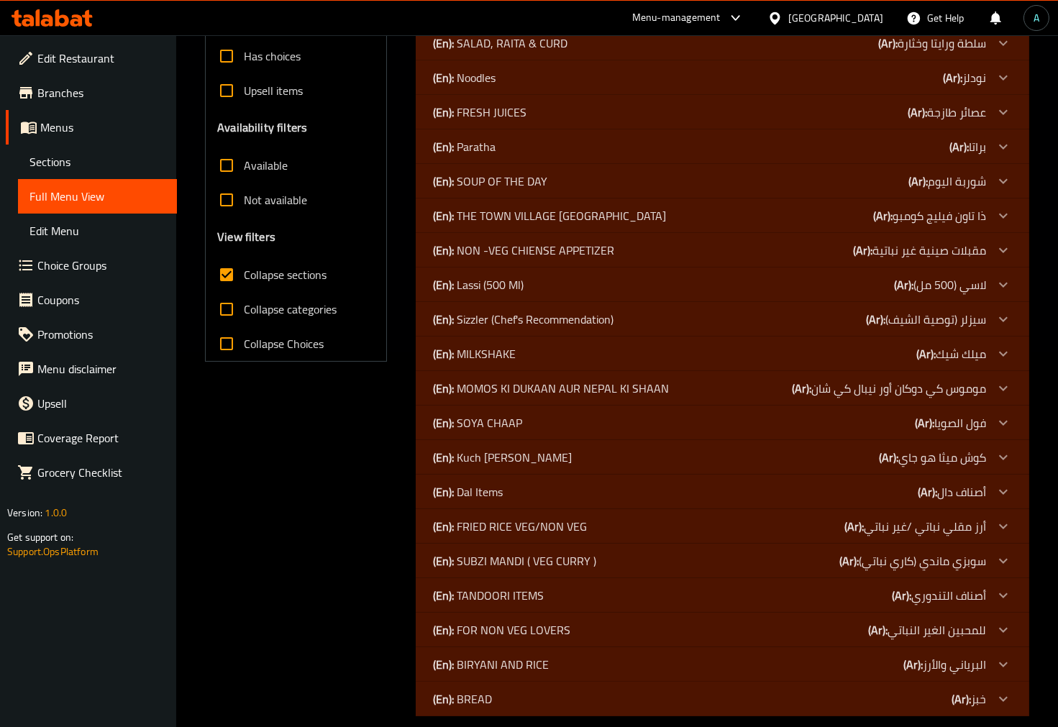
scroll to position [393, 0]
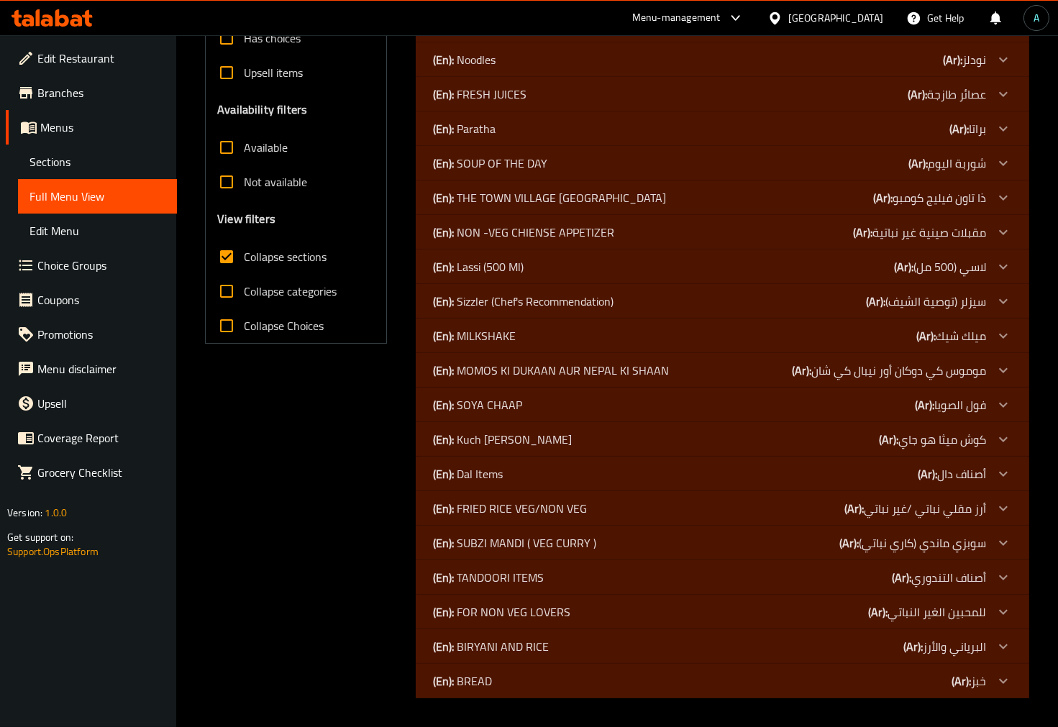
click at [501, 681] on div "(En): BREAD (Ar): خبز" at bounding box center [709, 680] width 553 height 17
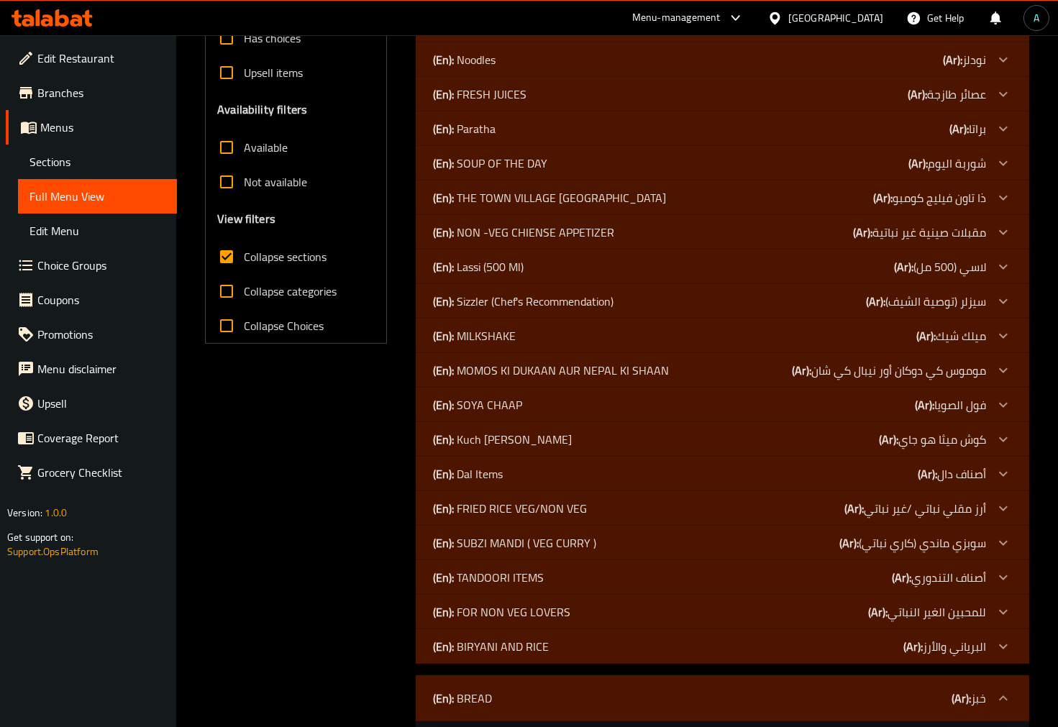
click at [506, 647] on p "(En): BIRYANI AND RICE" at bounding box center [491, 646] width 116 height 17
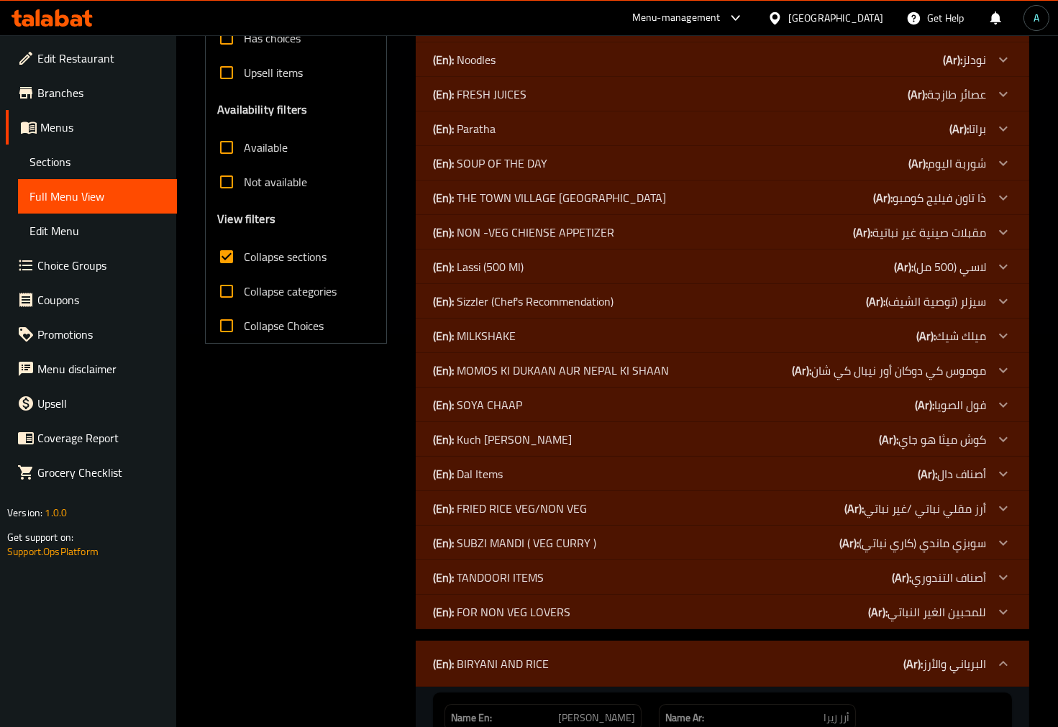
click at [507, 613] on p "(En): FOR NON VEG LOVERS" at bounding box center [501, 611] width 137 height 17
click at [500, 580] on p "(En): TANDOORI ITEMS" at bounding box center [488, 577] width 111 height 17
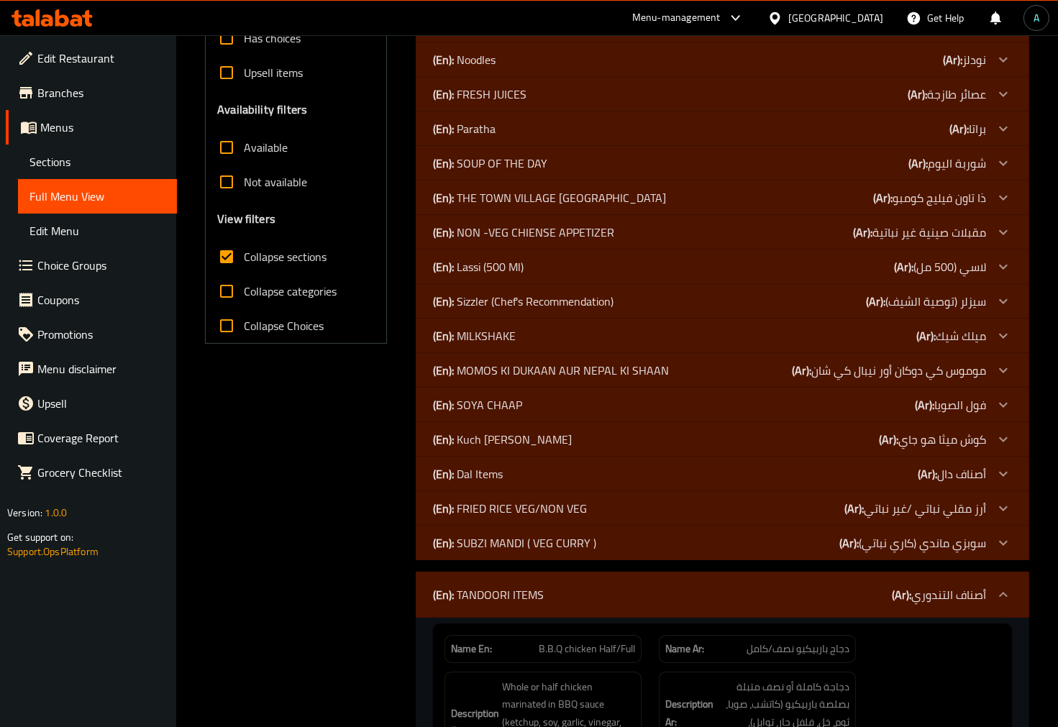
click at [500, 552] on p "(En): SUBZI MANDI ( VEG CURRY )" at bounding box center [514, 542] width 163 height 17
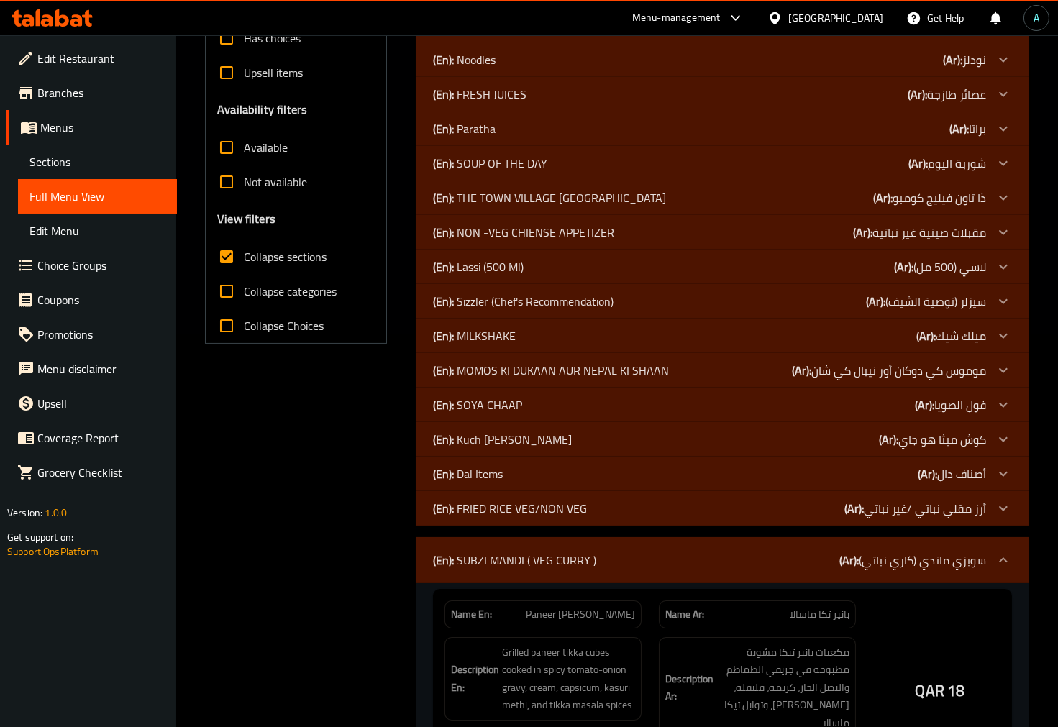
click at [500, 508] on p "(En): FRIED RICE VEG/NON VEG" at bounding box center [510, 508] width 154 height 17
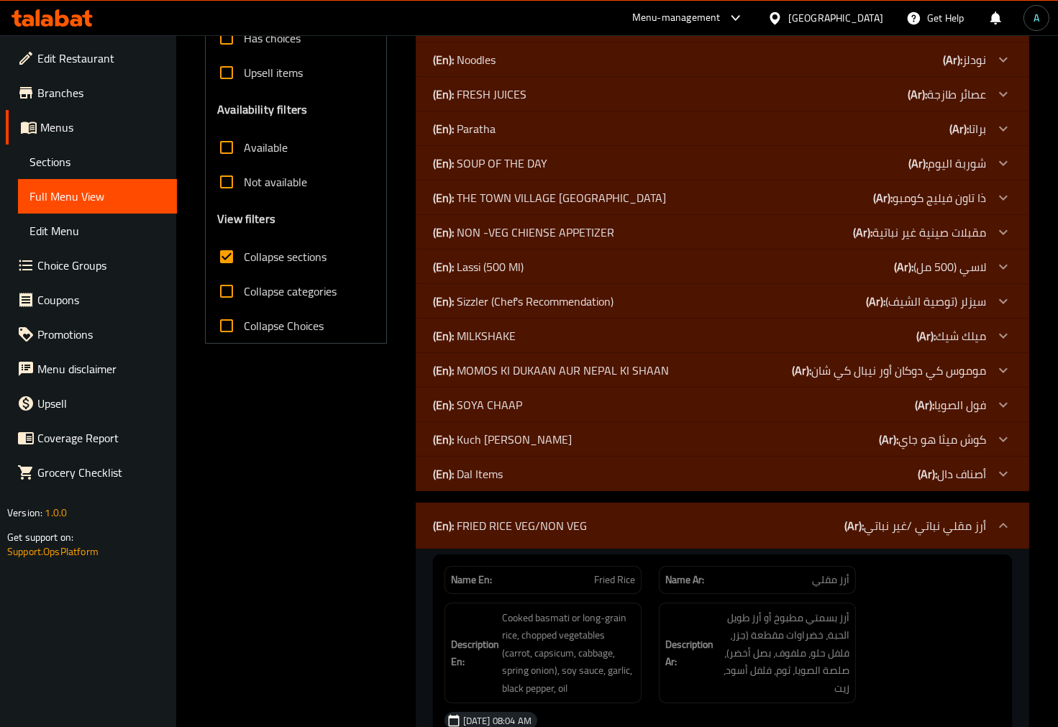
click at [503, 477] on div "(En): Dal Items (Ar): أصناف دال" at bounding box center [709, 473] width 553 height 17
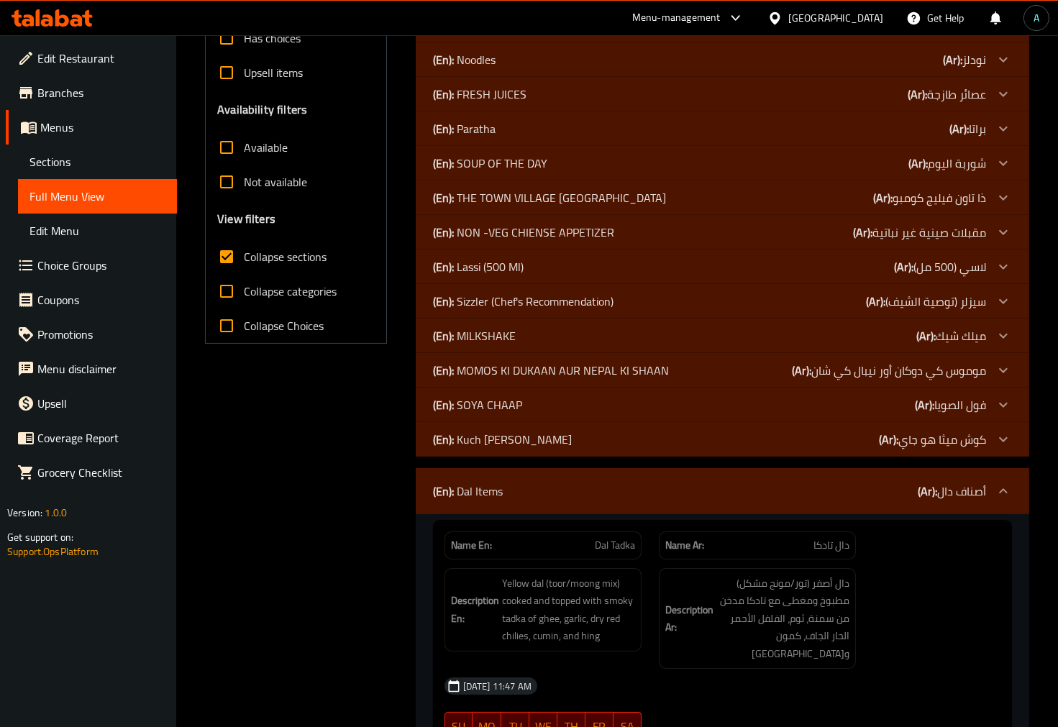
click at [507, 439] on p "(En): Kuch Mitha Ho Jaye" at bounding box center [502, 439] width 139 height 17
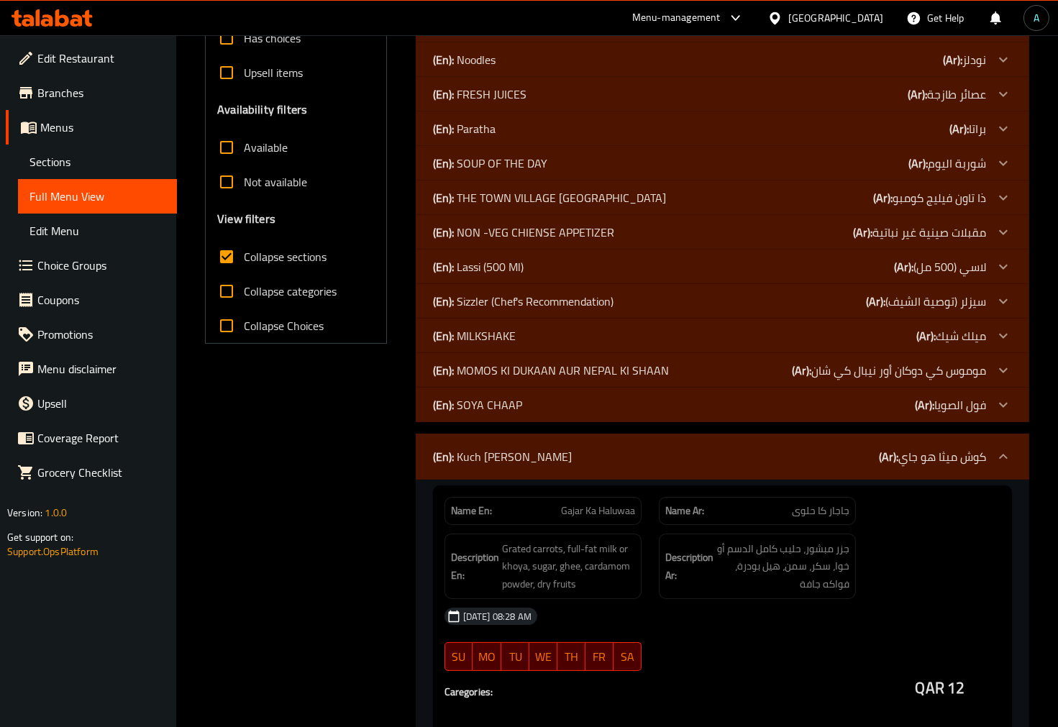
click at [506, 403] on p "(En): SOYA CHAAP" at bounding box center [477, 404] width 89 height 17
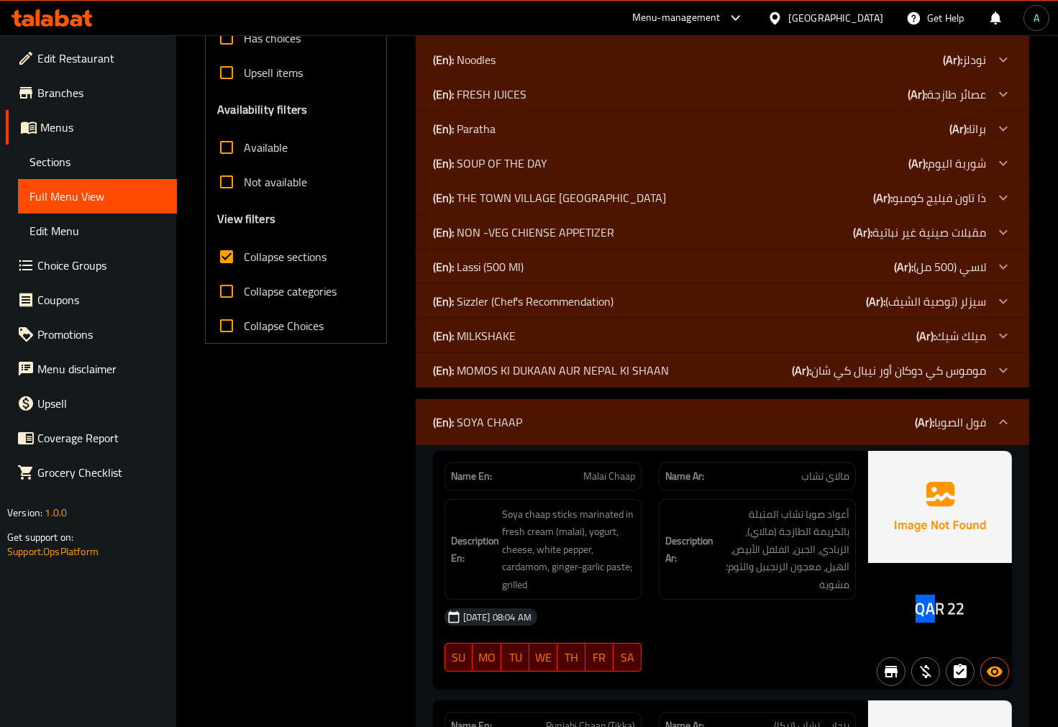
drag, startPoint x: 909, startPoint y: 613, endPoint x: 938, endPoint y: 613, distance: 29.5
click at [938, 613] on div "QAR 22" at bounding box center [940, 570] width 144 height 239
drag, startPoint x: 942, startPoint y: 610, endPoint x: 918, endPoint y: 610, distance: 23.7
click at [918, 610] on span "QAR" at bounding box center [929, 609] width 29 height 28
copy span "QAR"
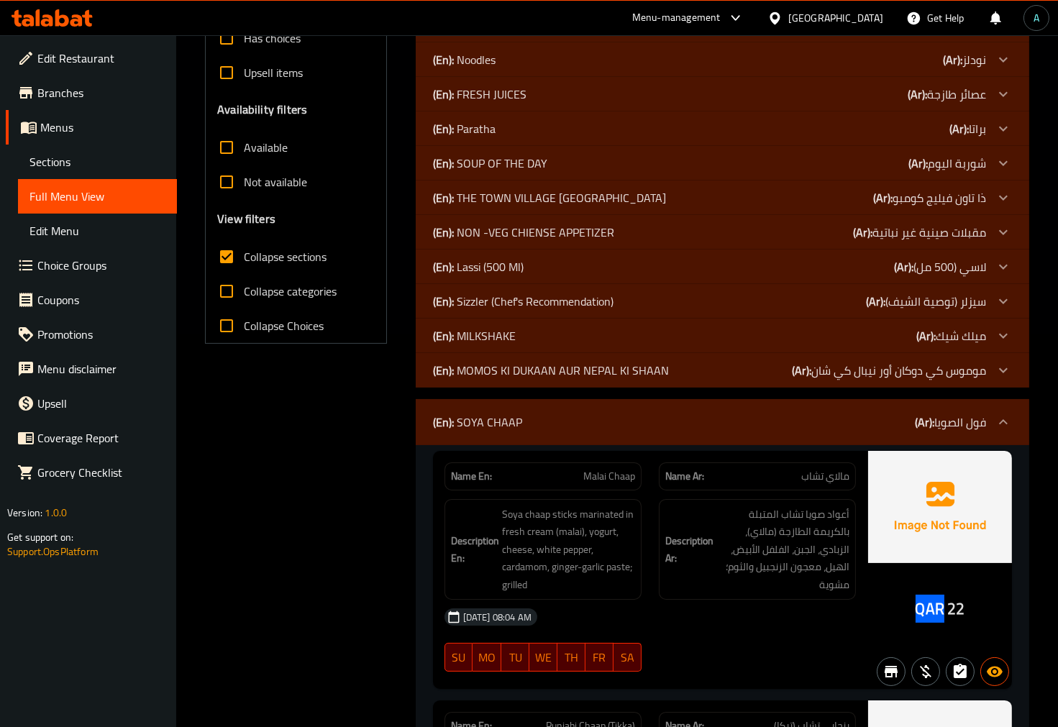
scroll to position [0, 0]
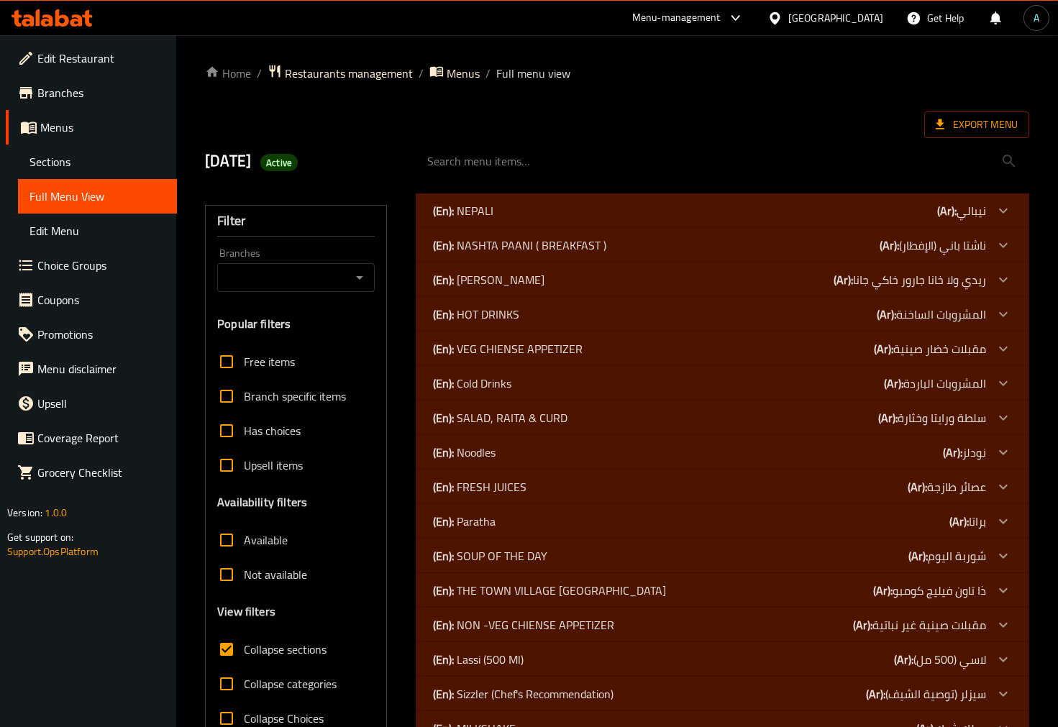
click at [298, 168] on span "Active" at bounding box center [278, 163] width 37 height 14
copy span "Active"
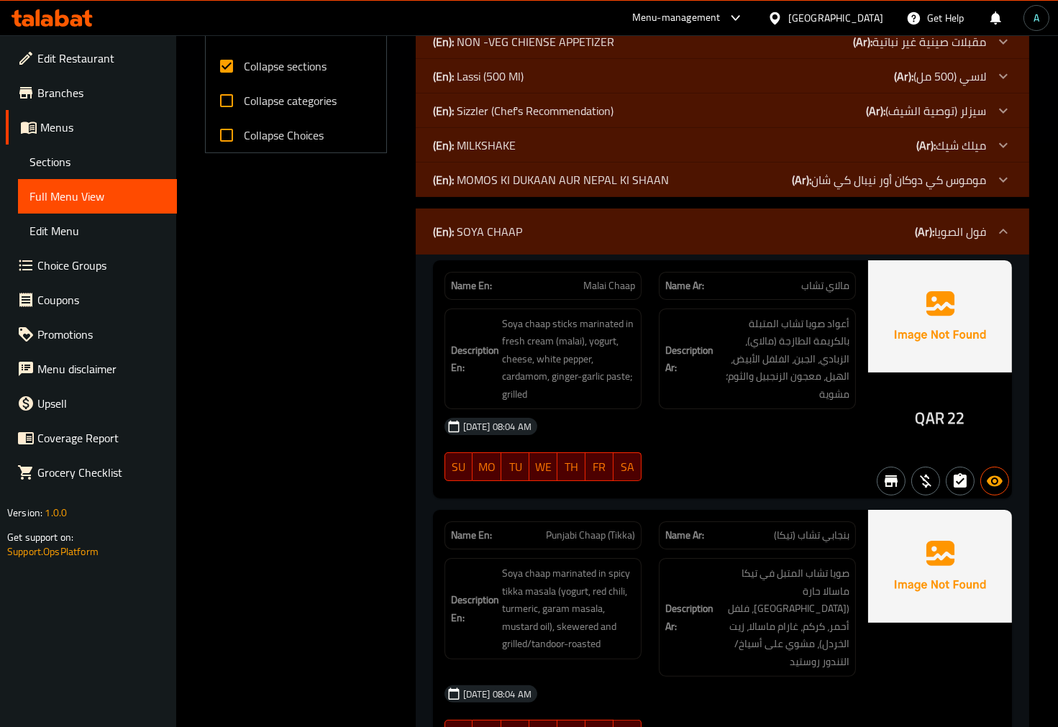
scroll to position [547, 0]
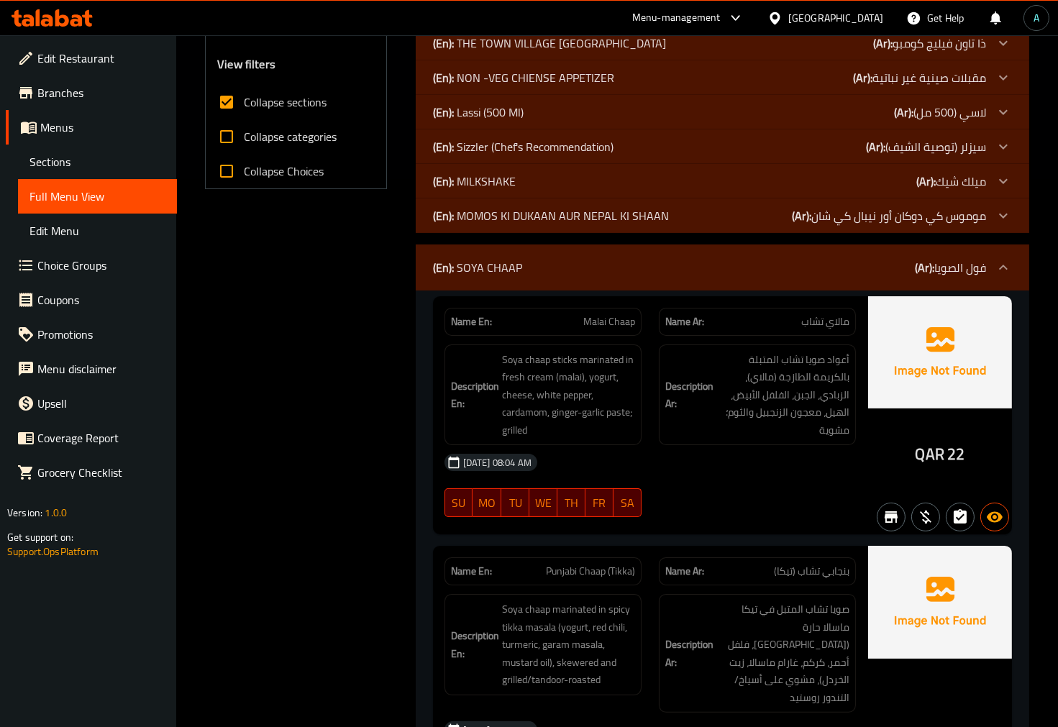
click at [278, 109] on span "Collapse sections" at bounding box center [285, 101] width 83 height 17
click at [244, 109] on input "Collapse sections" at bounding box center [226, 102] width 35 height 35
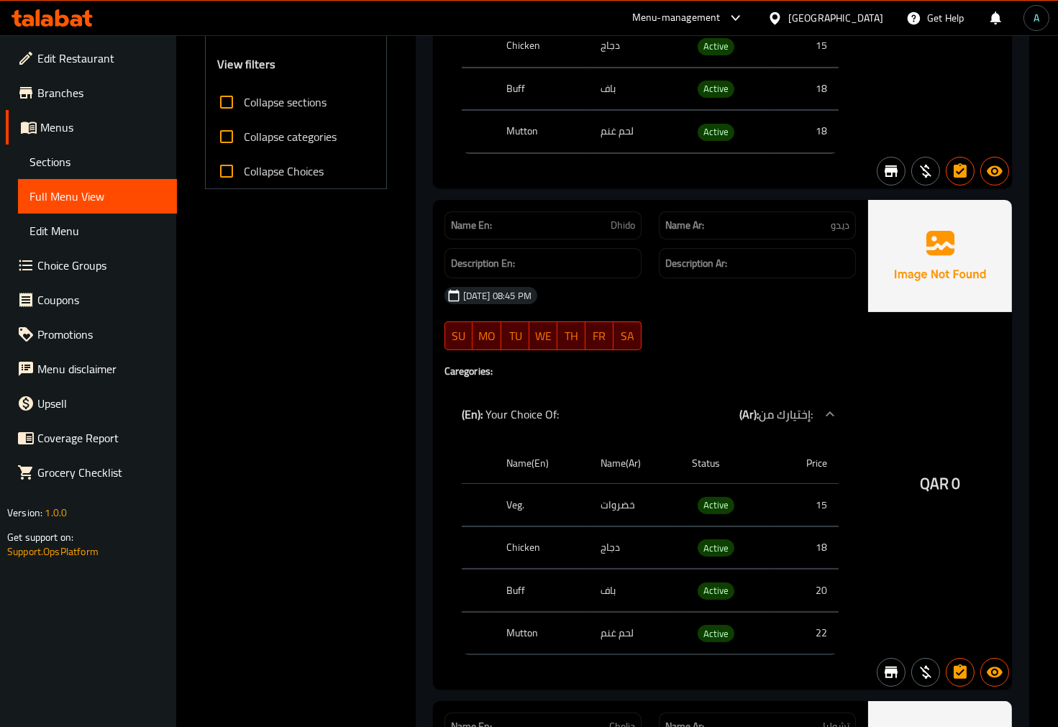
click at [281, 106] on span "Collapse sections" at bounding box center [285, 101] width 83 height 17
click at [244, 106] on input "Collapse sections" at bounding box center [226, 102] width 35 height 35
checkbox input "true"
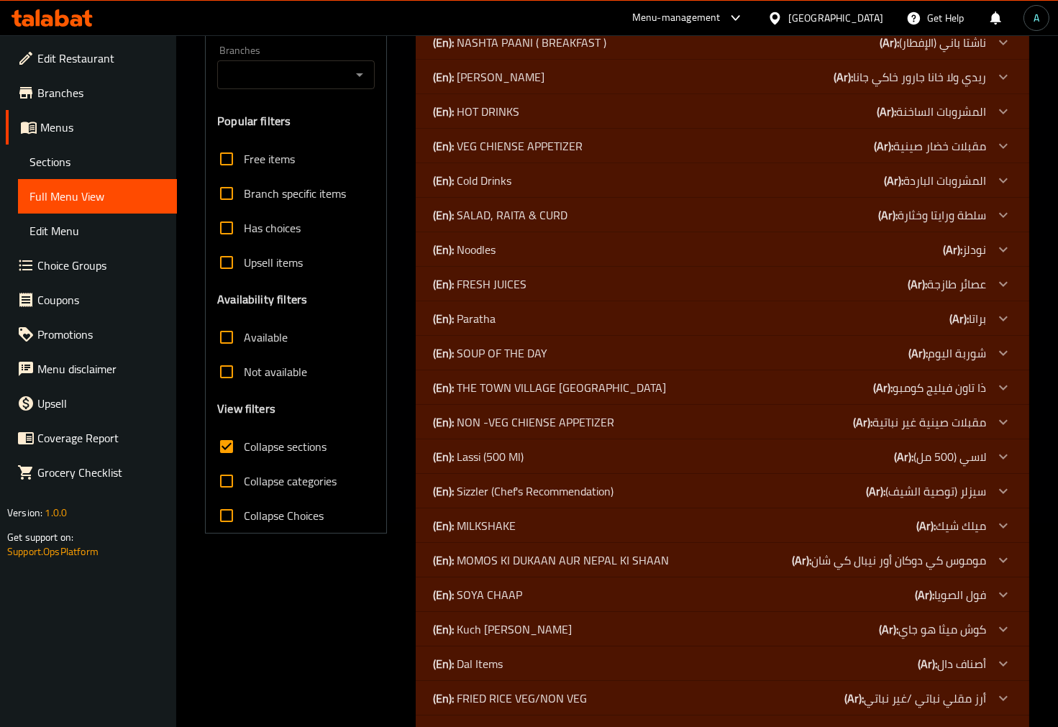
scroll to position [153, 0]
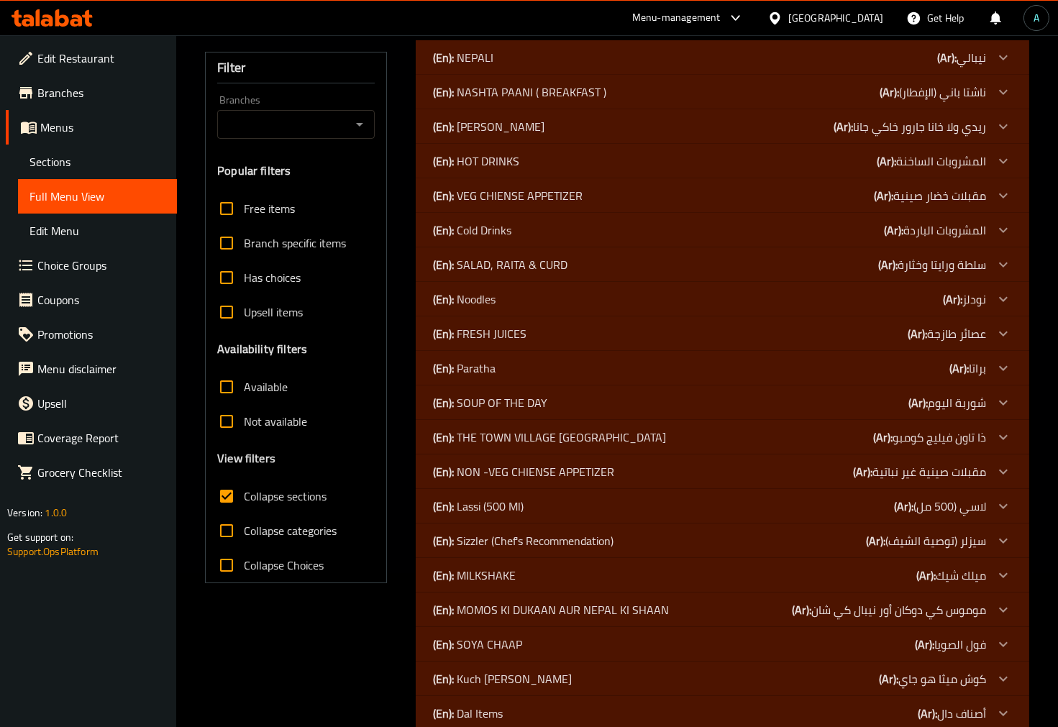
drag, startPoint x: 507, startPoint y: 608, endPoint x: 506, endPoint y: 572, distance: 35.2
click at [508, 608] on p "(En): MOMOS KI DUKAAN AUR NEPAL KI SHAAN" at bounding box center [551, 609] width 236 height 17
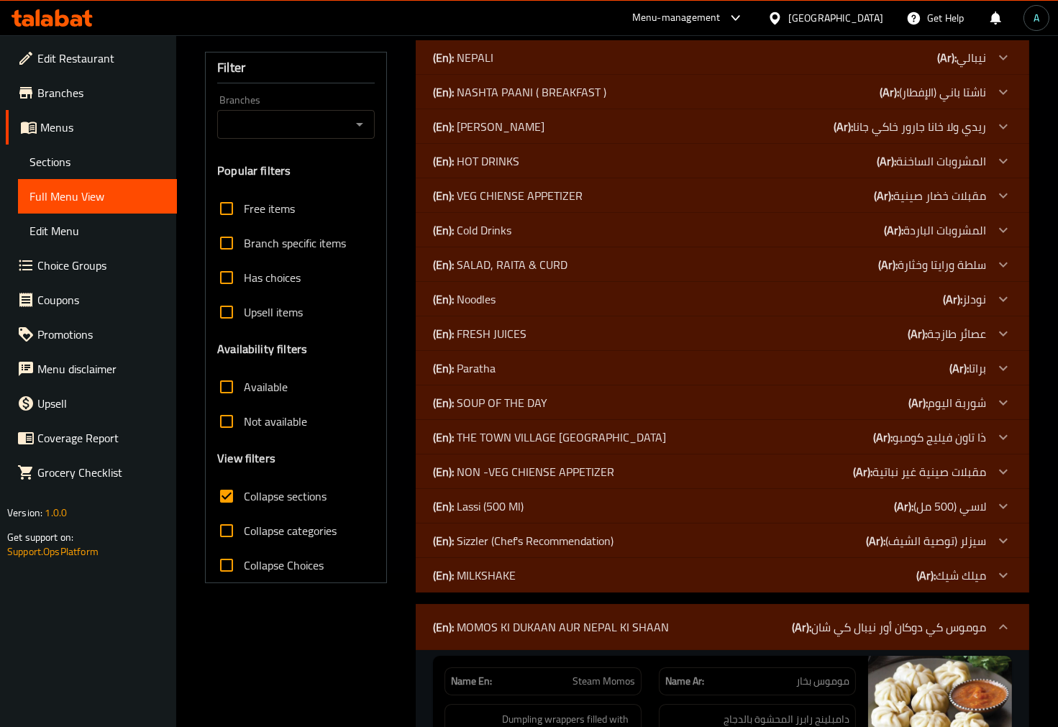
click at [506, 572] on p "(En): MILKSHAKE" at bounding box center [474, 575] width 83 height 17
click at [508, 542] on p "(En): Sizzler (Chef's Recommendation)" at bounding box center [523, 540] width 181 height 17
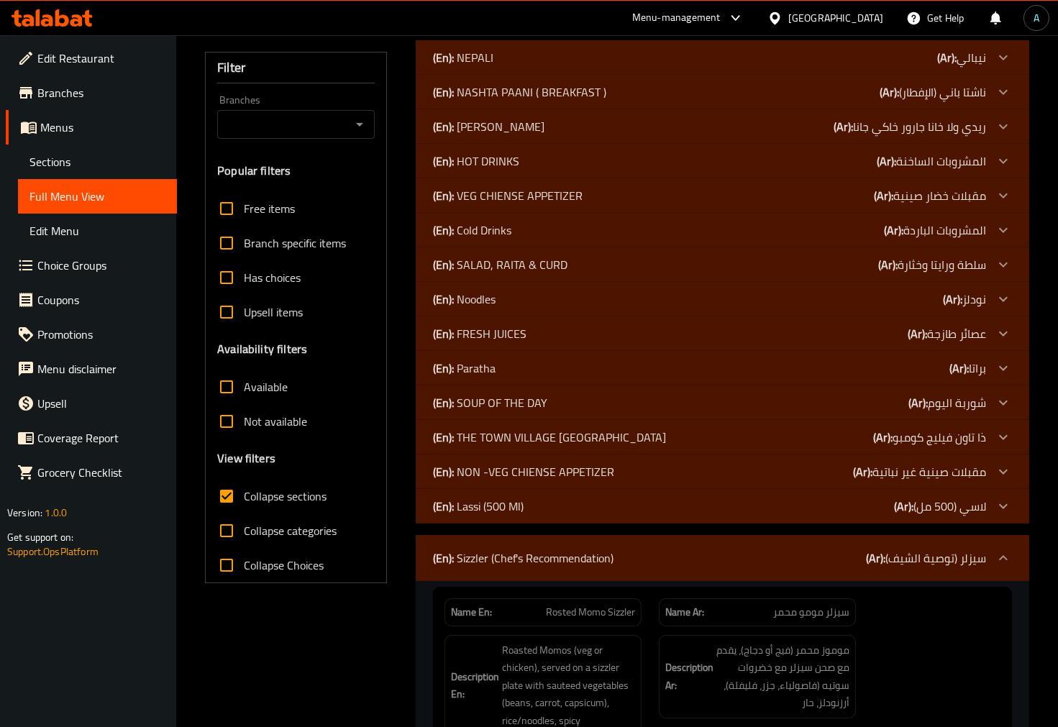
click at [513, 505] on p "(En): Lassi (500 Ml)" at bounding box center [478, 506] width 91 height 17
click at [520, 476] on p "(En): NON -VEG CHIENSE APPETIZER" at bounding box center [523, 471] width 181 height 17
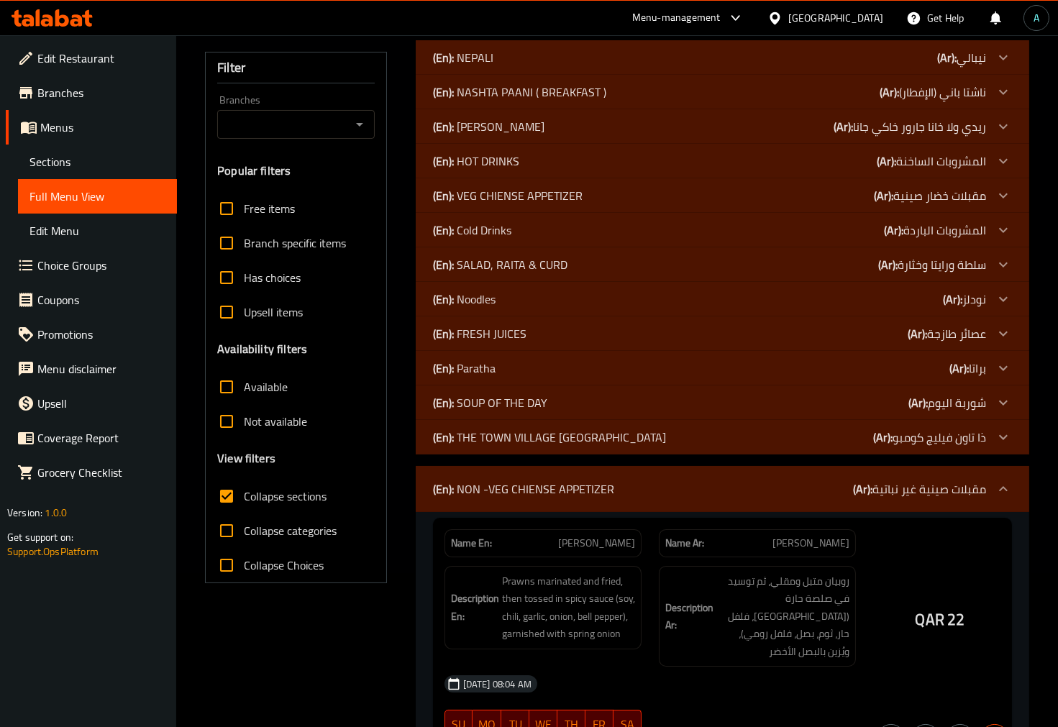
click at [521, 422] on div "(En): THE TOWN VILLAGE COMBOS (Ar): ذا تاون فيليج كومبو" at bounding box center [722, 437] width 613 height 35
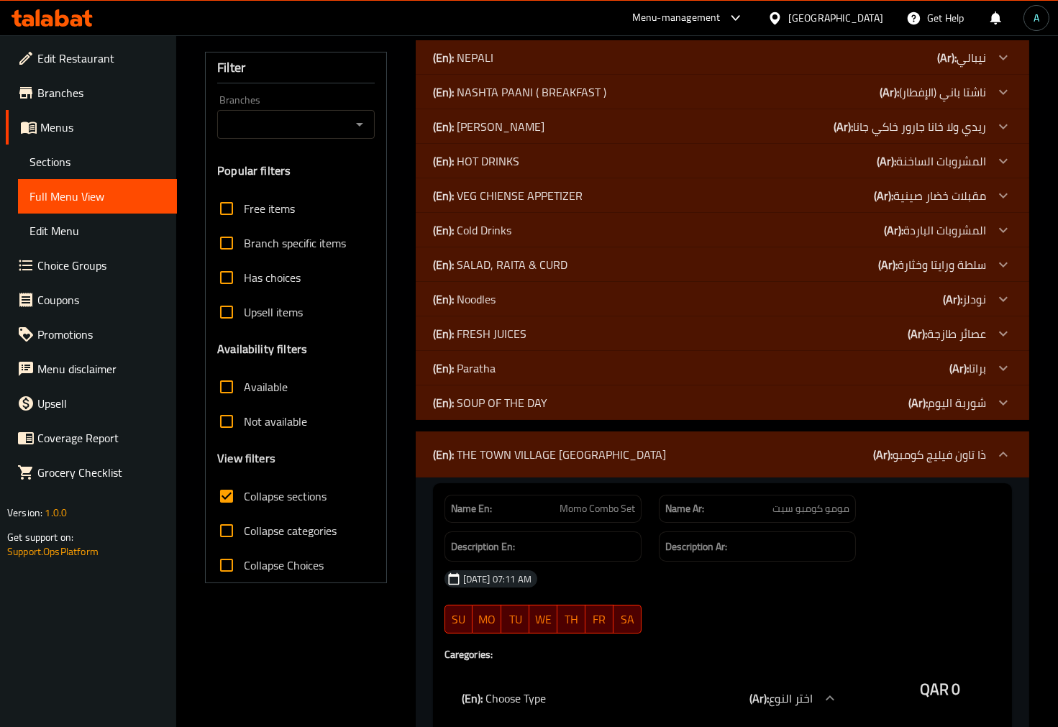
click at [525, 406] on p "(En): SOUP OF THE DAY" at bounding box center [490, 402] width 114 height 17
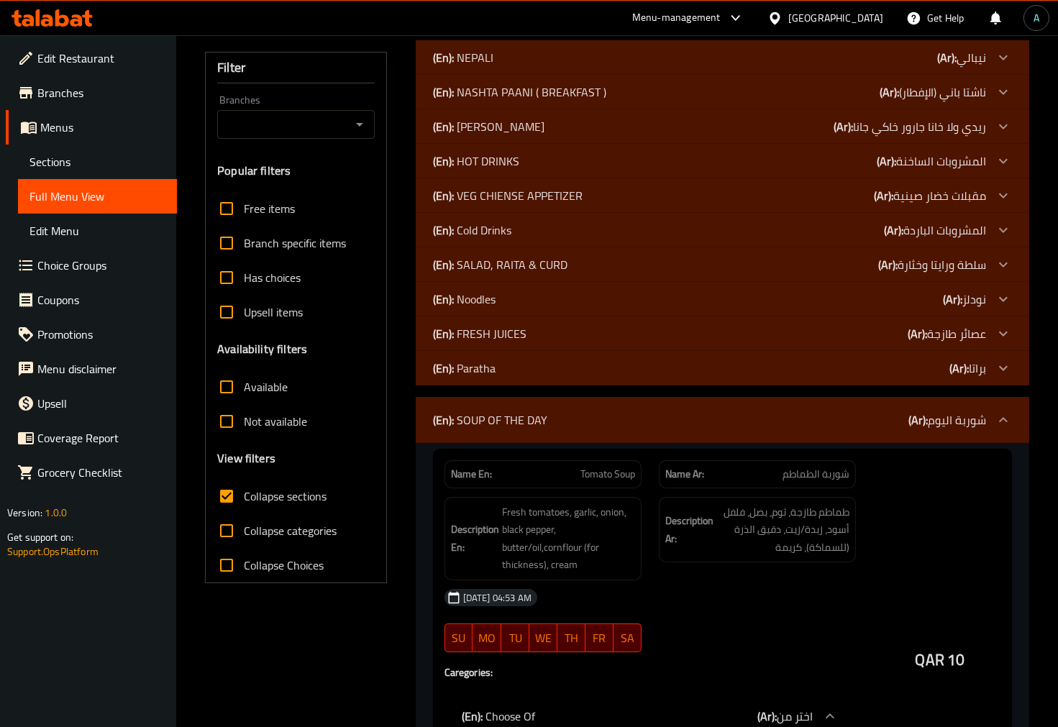
click at [525, 374] on div "(En): Paratha (Ar): براتا" at bounding box center [709, 368] width 553 height 17
click at [529, 335] on div "(En): FRESH JUICES (Ar): عصائر طازجة" at bounding box center [709, 333] width 553 height 17
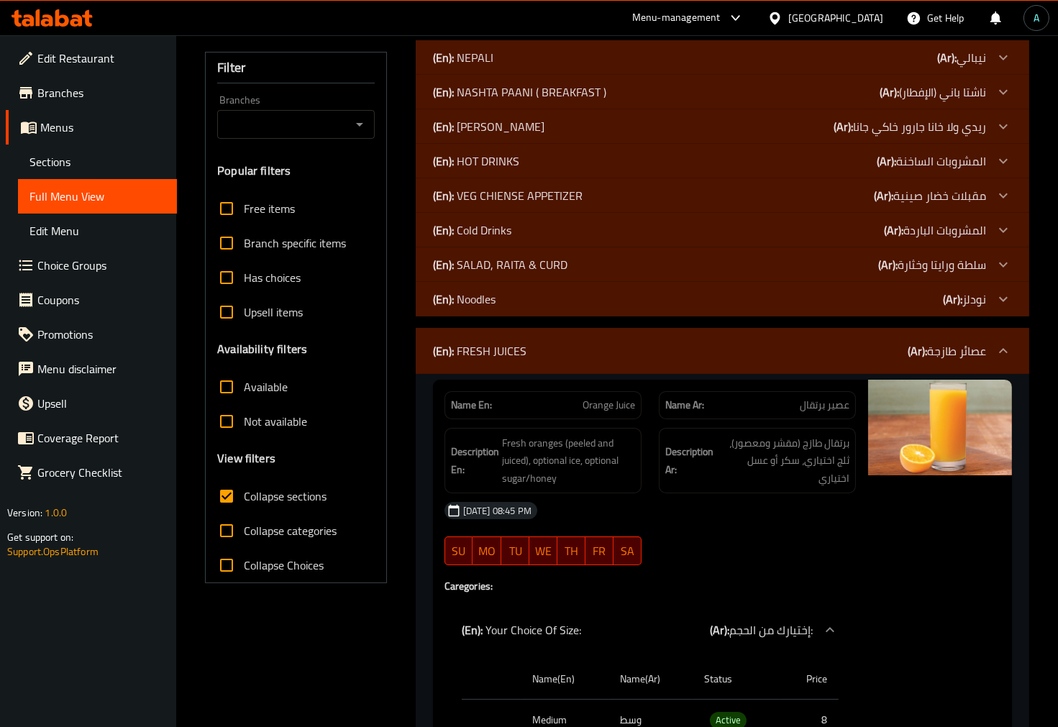
click at [532, 305] on div "(En): Noodles (Ar): نودلز" at bounding box center [709, 299] width 553 height 17
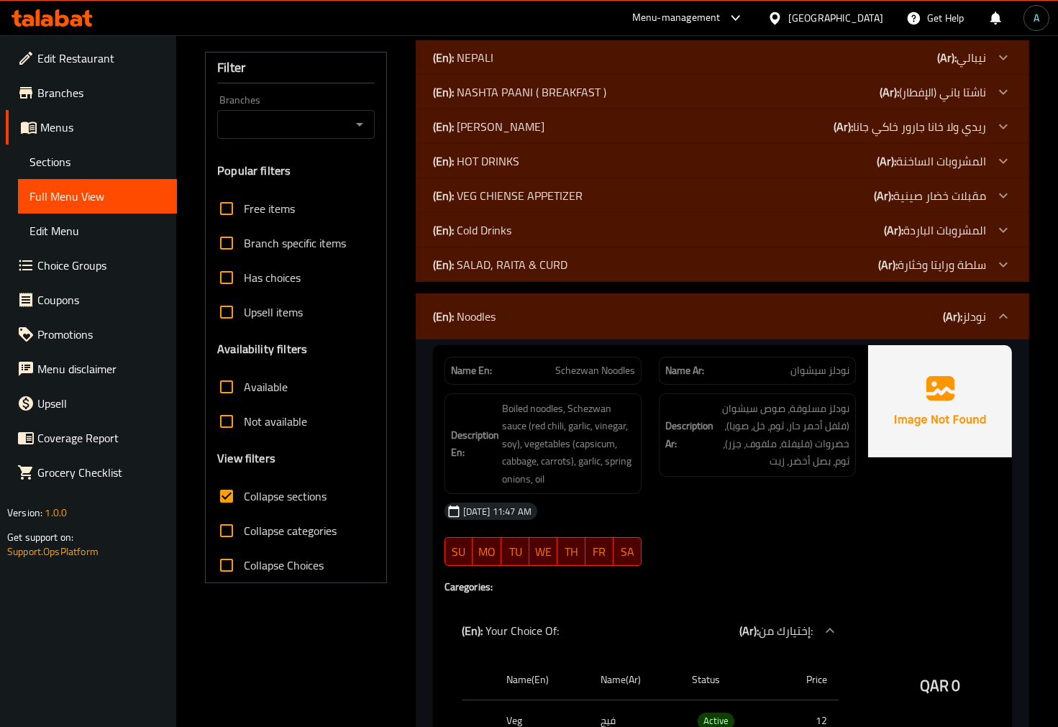
click at [539, 269] on p "(En): SALAD, RAITA & CURD" at bounding box center [500, 264] width 134 height 17
click at [537, 226] on div "(En): Cold Drinks (Ar): المشروبات الباردة" at bounding box center [709, 229] width 553 height 17
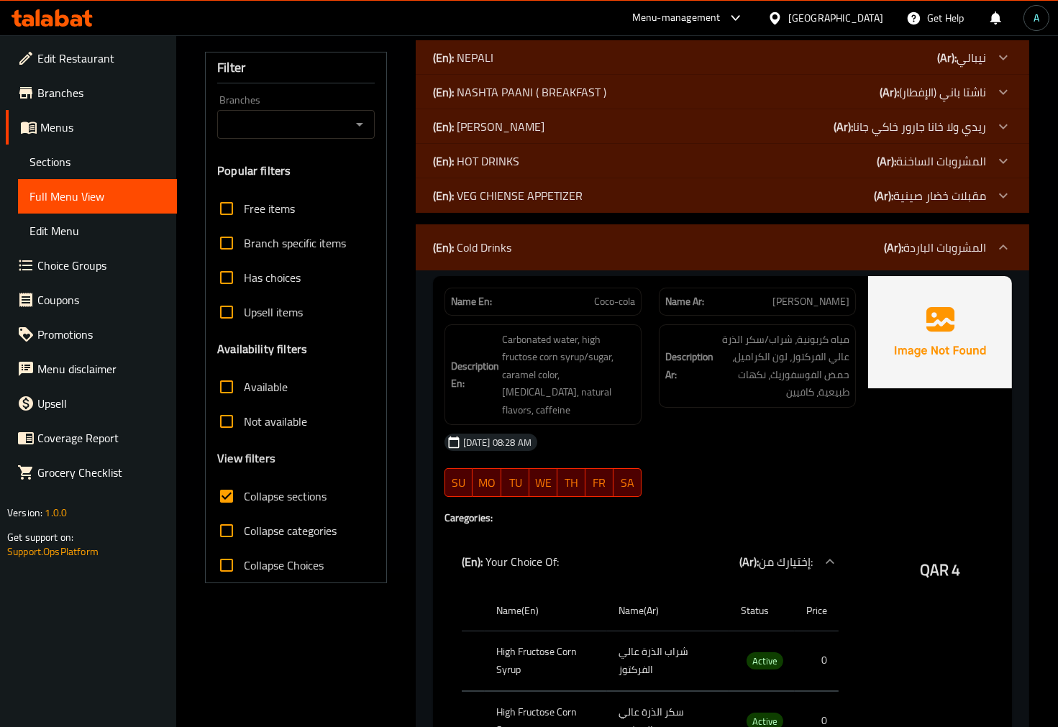
click at [537, 199] on p "(En): VEG CHIENSE APPETIZER" at bounding box center [508, 195] width 150 height 17
click at [538, 163] on div "(En): HOT DRINKS (Ar): المشروبات الساخنة" at bounding box center [709, 160] width 553 height 17
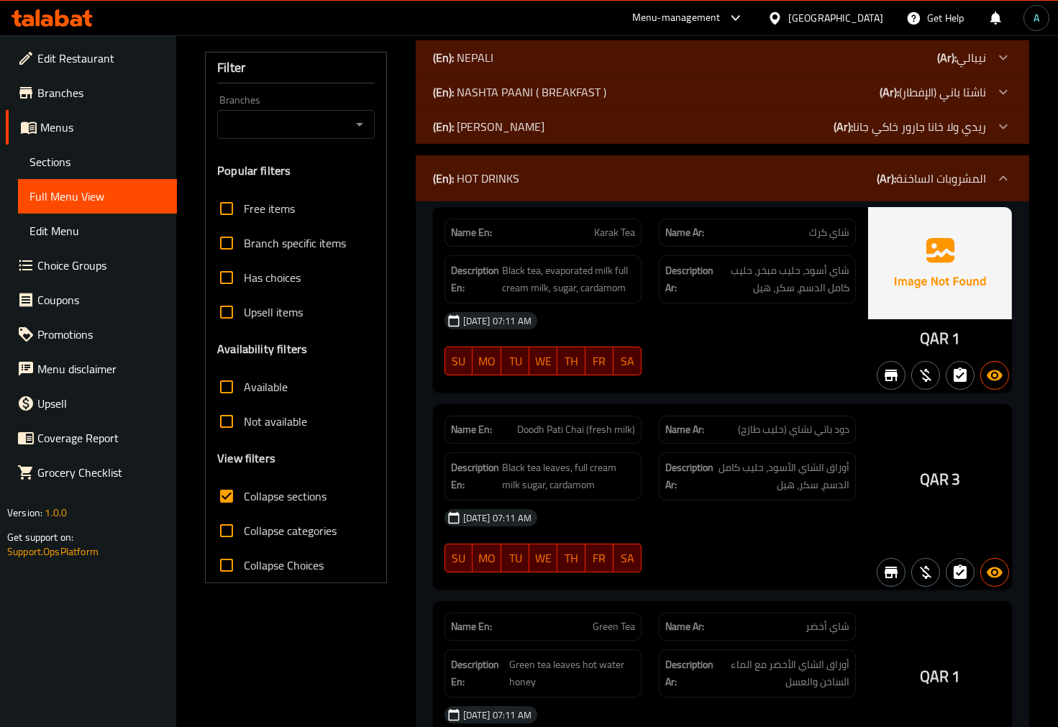
click at [543, 128] on p "(En): REHDI WALA KHANA JARUR KHAKE JANA" at bounding box center [488, 126] width 111 height 17
click at [548, 80] on div "(En): NASHTA PAANI ( BREAKFAST ) (Ar): ناشتا باني (الإفطار)" at bounding box center [722, 92] width 613 height 35
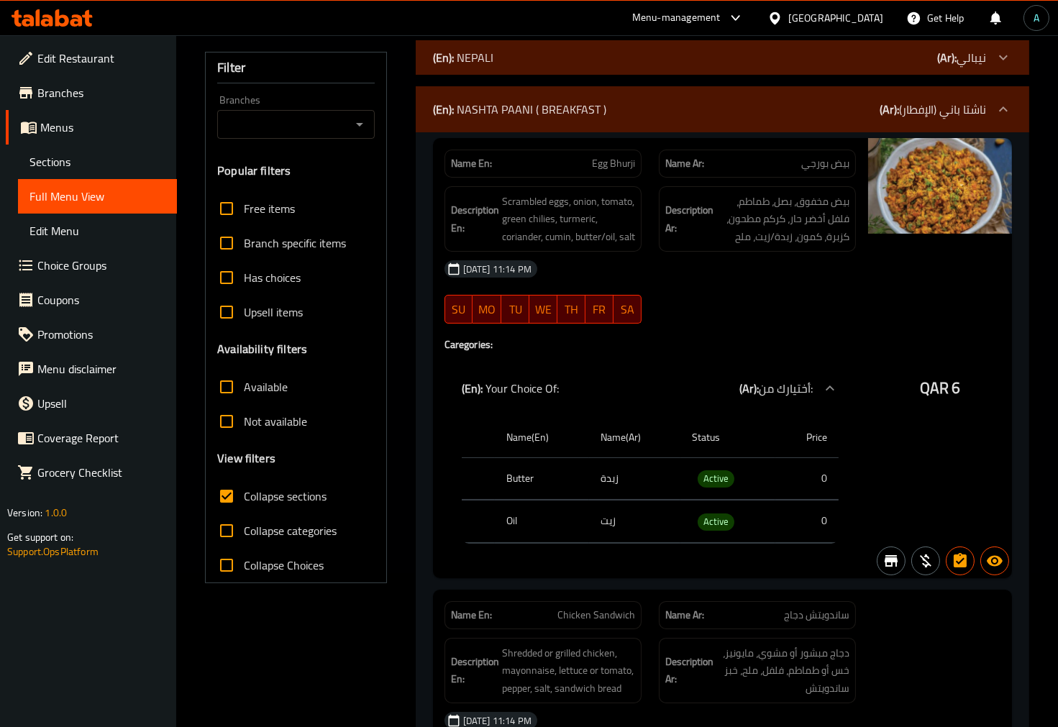
click at [549, 47] on div "(En): NEPALI (Ar): نيبالي" at bounding box center [722, 57] width 613 height 35
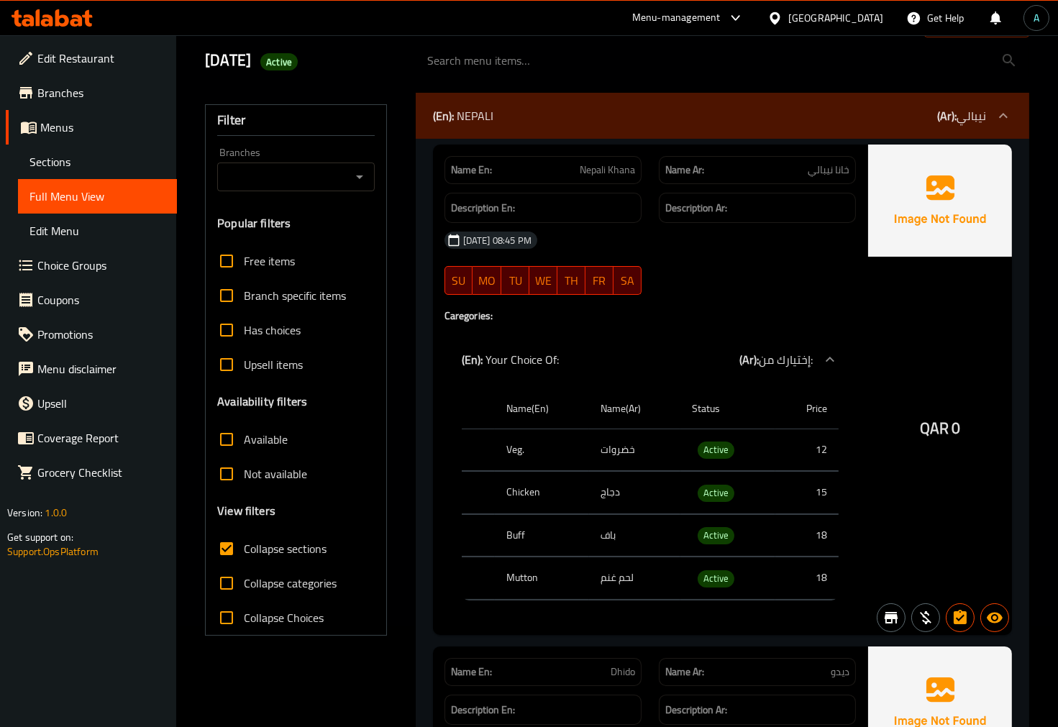
scroll to position [73, 0]
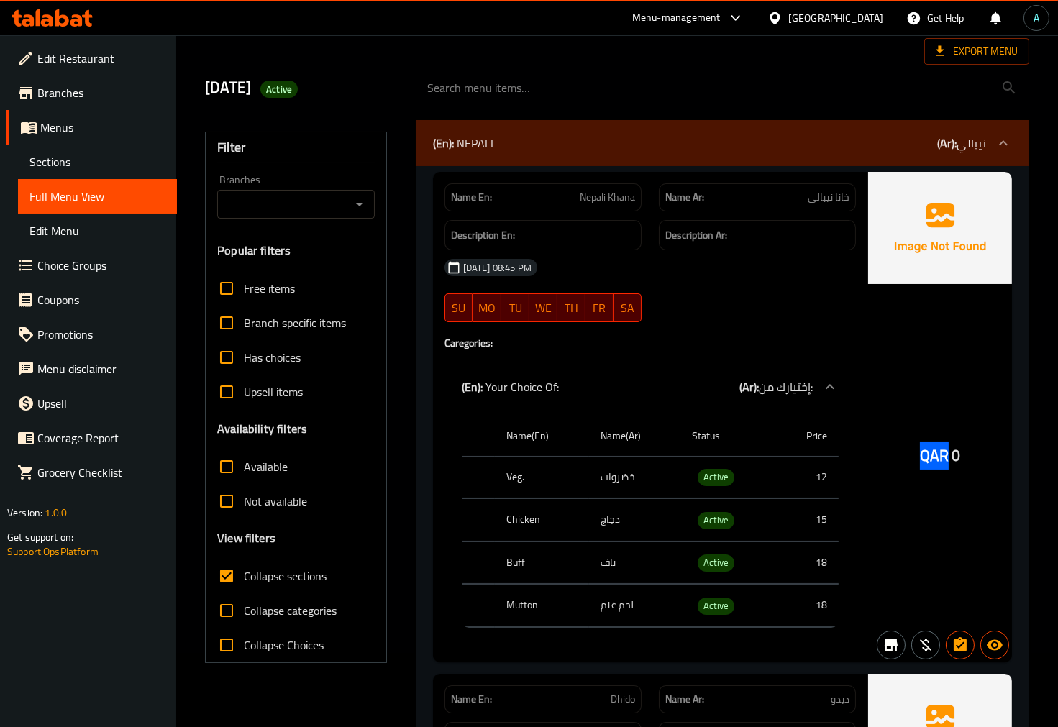
drag, startPoint x: 917, startPoint y: 460, endPoint x: 936, endPoint y: 463, distance: 18.9
click at [948, 460] on div "QAR 0" at bounding box center [940, 417] width 144 height 490
copy span "QAR"
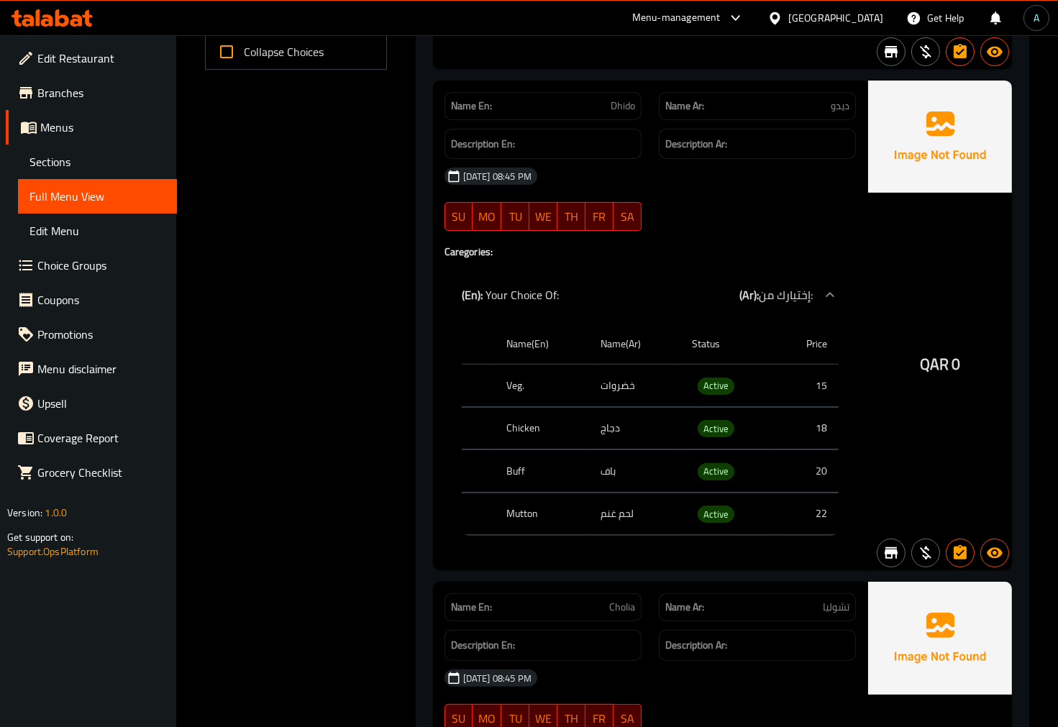
click at [711, 387] on span "Active" at bounding box center [716, 386] width 37 height 17
copy span "Active"
